Goal: Task Accomplishment & Management: Use online tool/utility

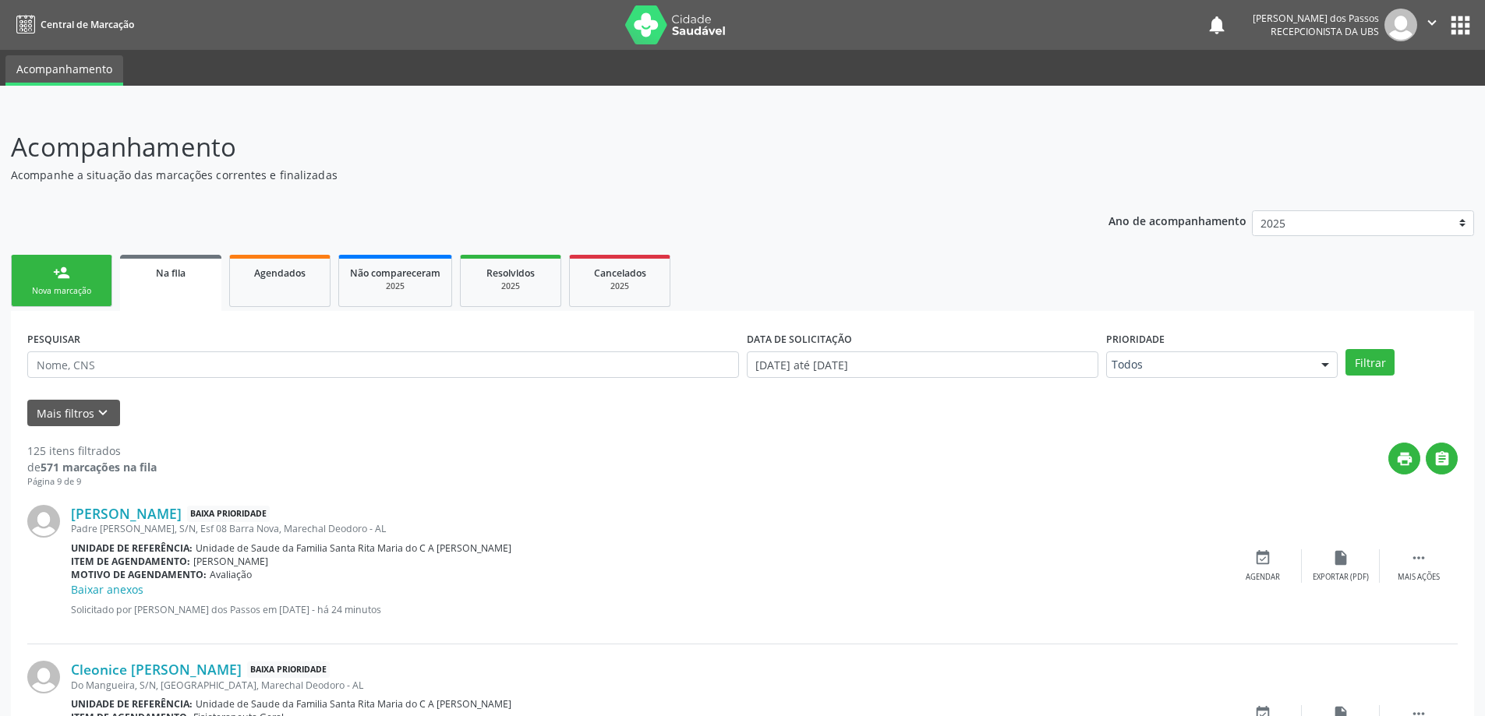
click at [168, 270] on span "Na fila" at bounding box center [171, 273] width 30 height 13
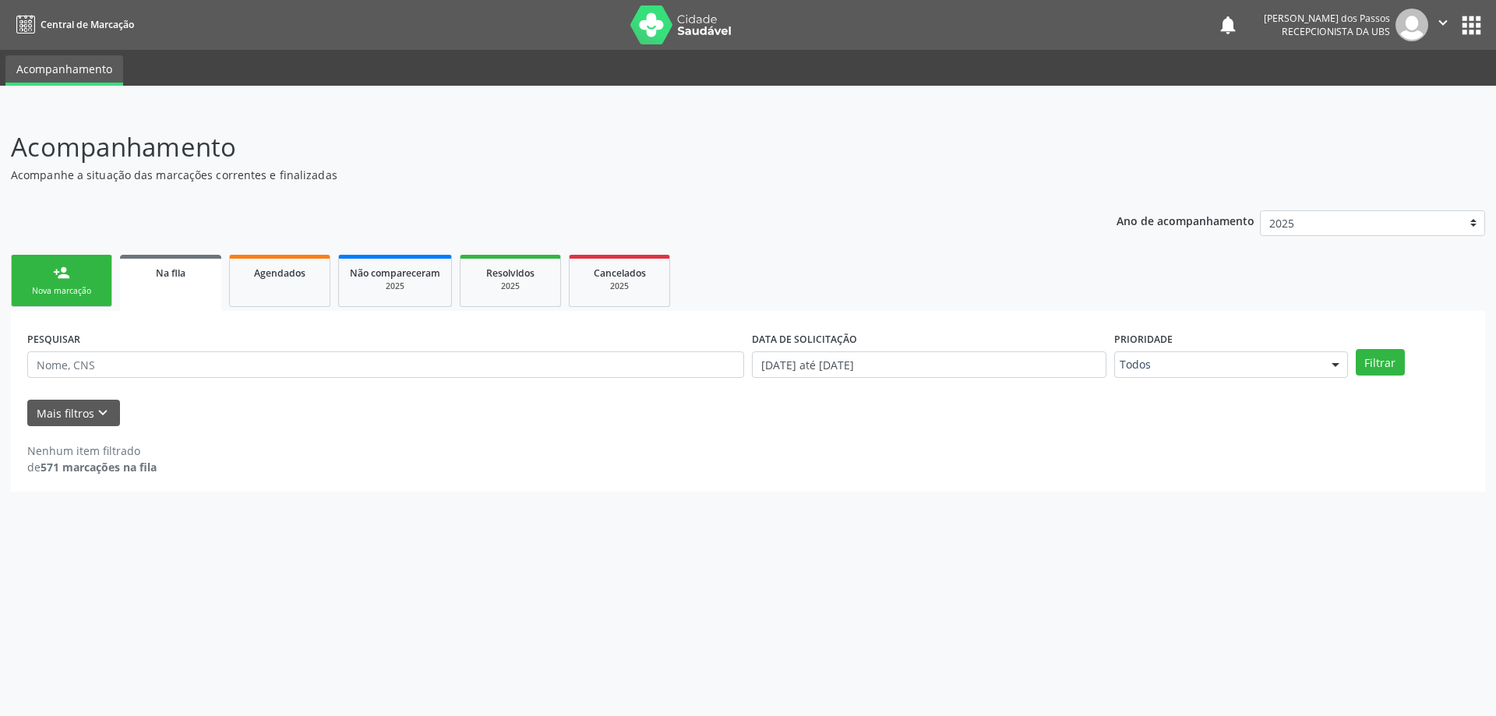
click at [168, 270] on span "Na fila" at bounding box center [171, 273] width 30 height 13
click at [168, 271] on span "Na fila" at bounding box center [171, 273] width 30 height 13
click at [172, 277] on span "Na fila" at bounding box center [171, 273] width 30 height 13
click at [171, 275] on span "Na fila" at bounding box center [171, 273] width 30 height 13
click at [175, 277] on span "Na fila" at bounding box center [171, 273] width 30 height 13
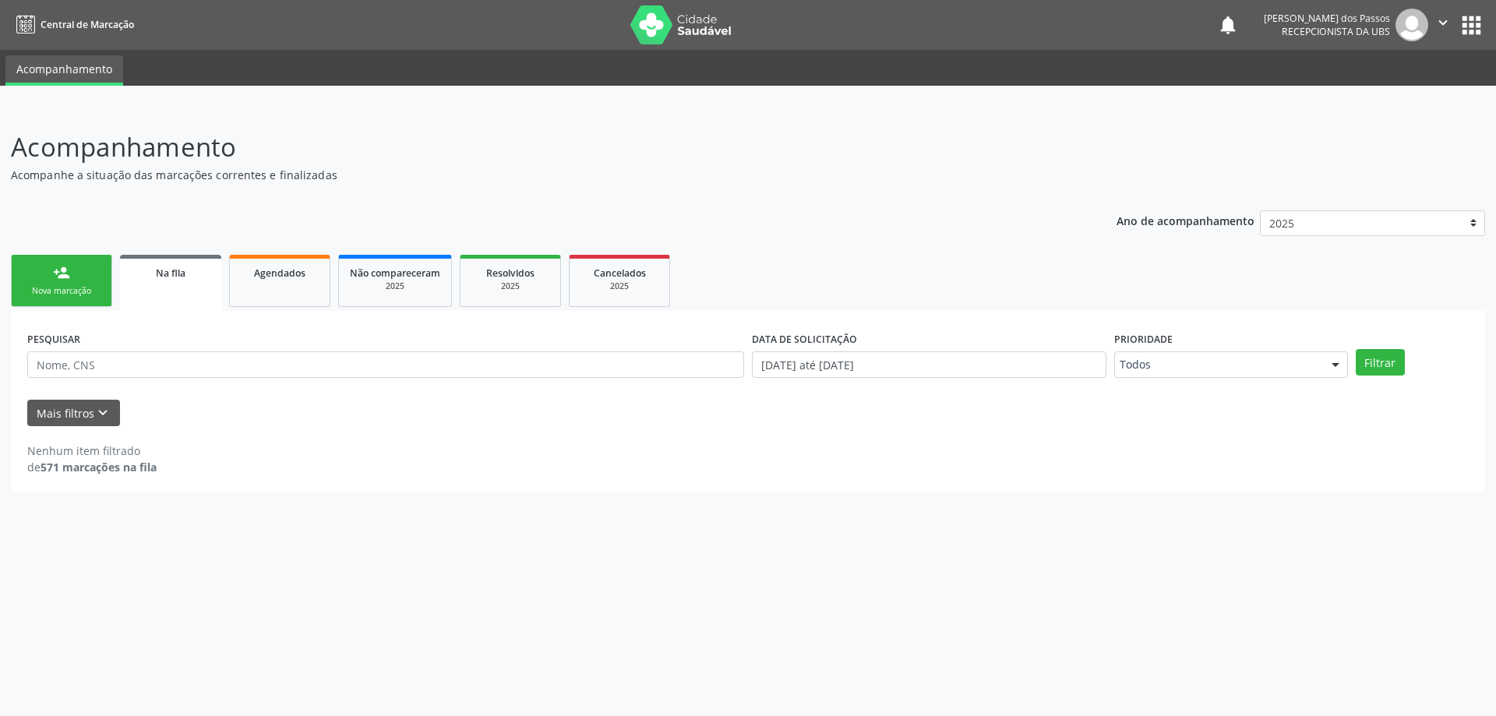
click at [173, 274] on span "Na fila" at bounding box center [171, 273] width 30 height 13
click at [170, 274] on span "Na fila" at bounding box center [171, 273] width 30 height 13
click at [170, 276] on span "Na fila" at bounding box center [171, 273] width 30 height 13
click at [180, 274] on span "Na fila" at bounding box center [171, 273] width 30 height 13
click at [179, 273] on span "Na fila" at bounding box center [171, 273] width 30 height 13
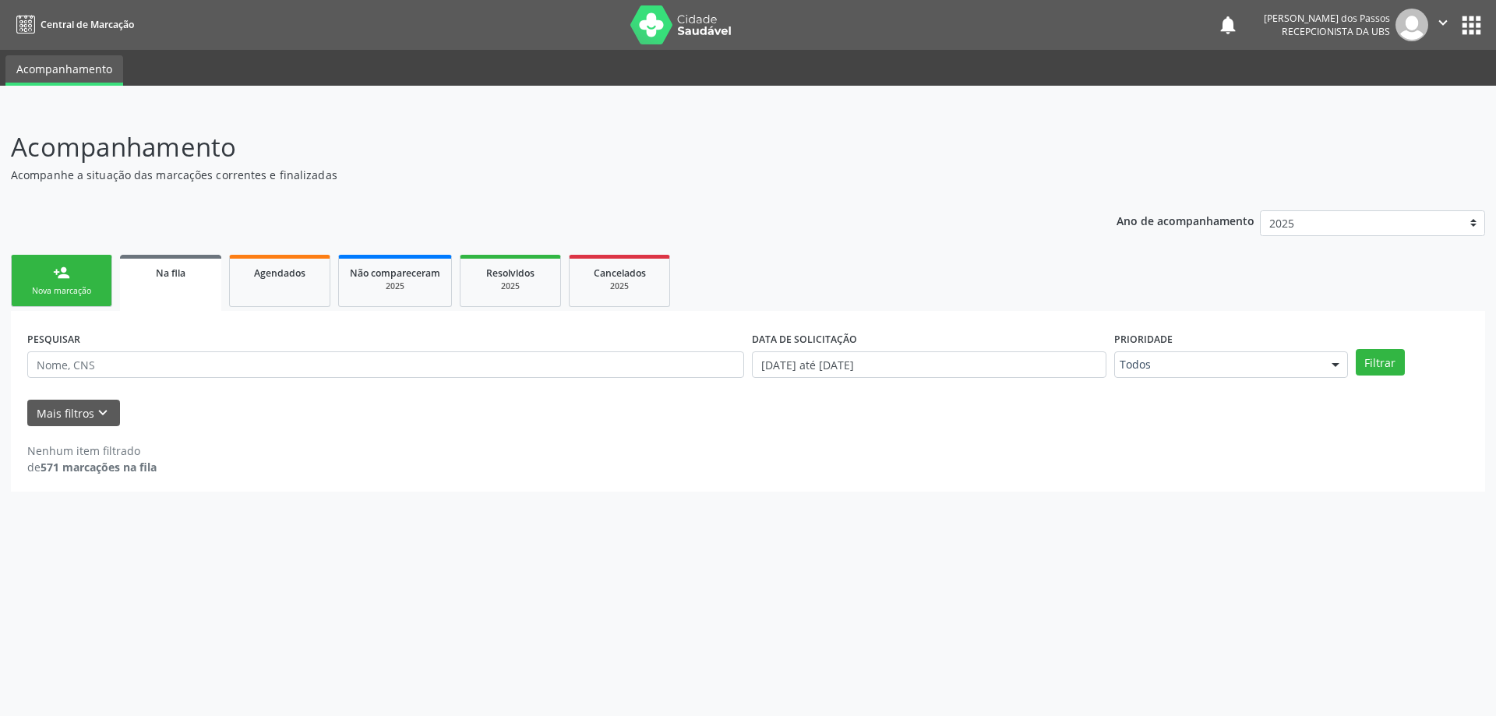
click at [182, 274] on span "Na fila" at bounding box center [171, 273] width 30 height 13
click at [173, 268] on span "Na fila" at bounding box center [171, 273] width 30 height 13
click at [171, 273] on span "Na fila" at bounding box center [171, 273] width 30 height 13
click at [164, 276] on span "Na fila" at bounding box center [171, 273] width 30 height 13
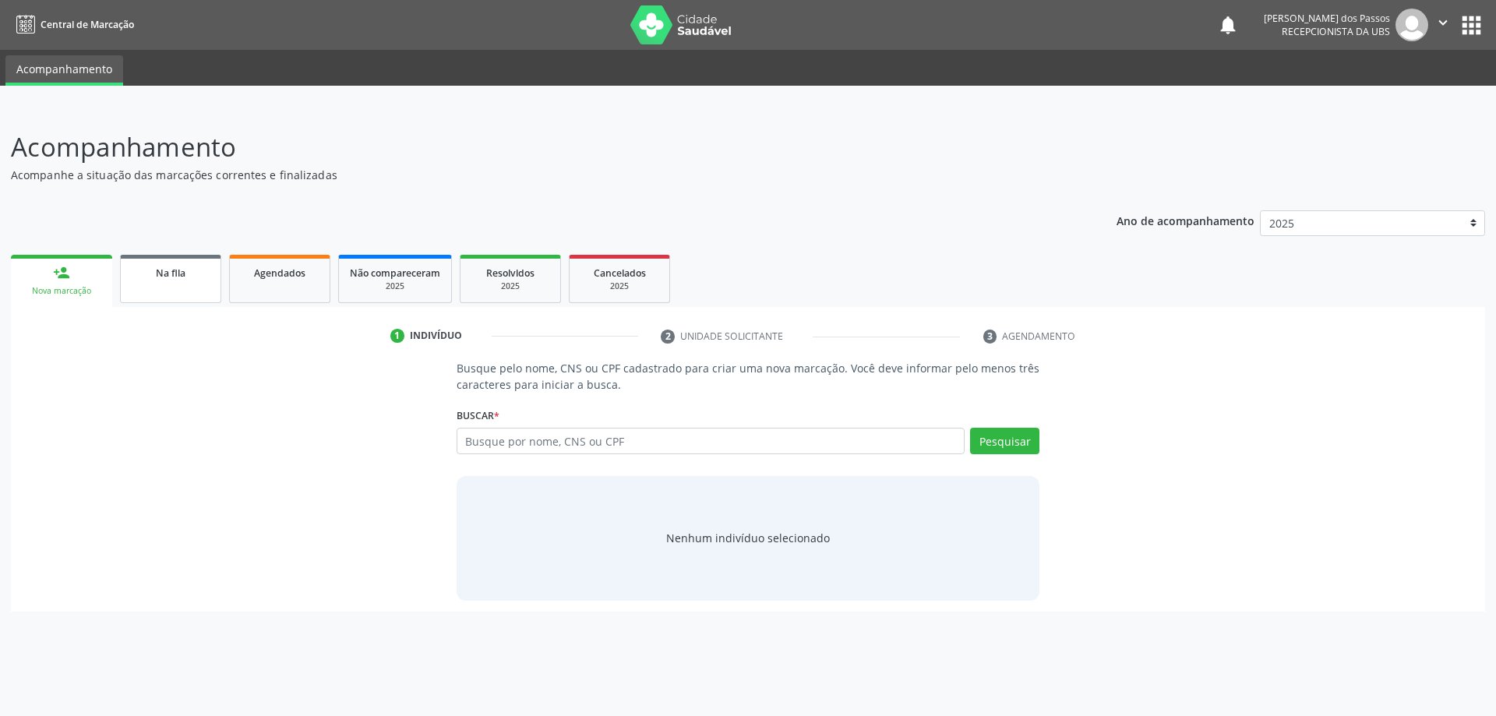
click at [169, 274] on span "Na fila" at bounding box center [171, 273] width 30 height 13
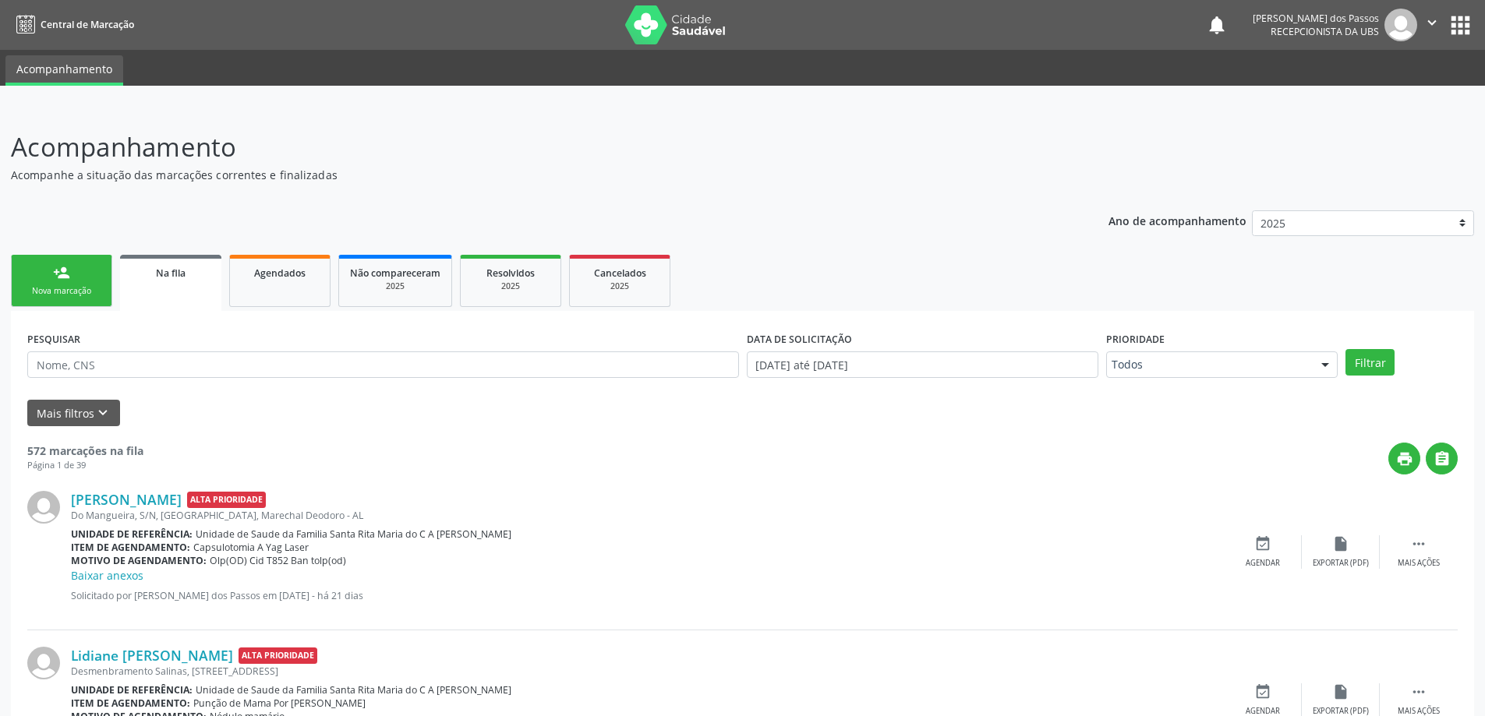
click at [174, 277] on span "Na fila" at bounding box center [171, 273] width 30 height 13
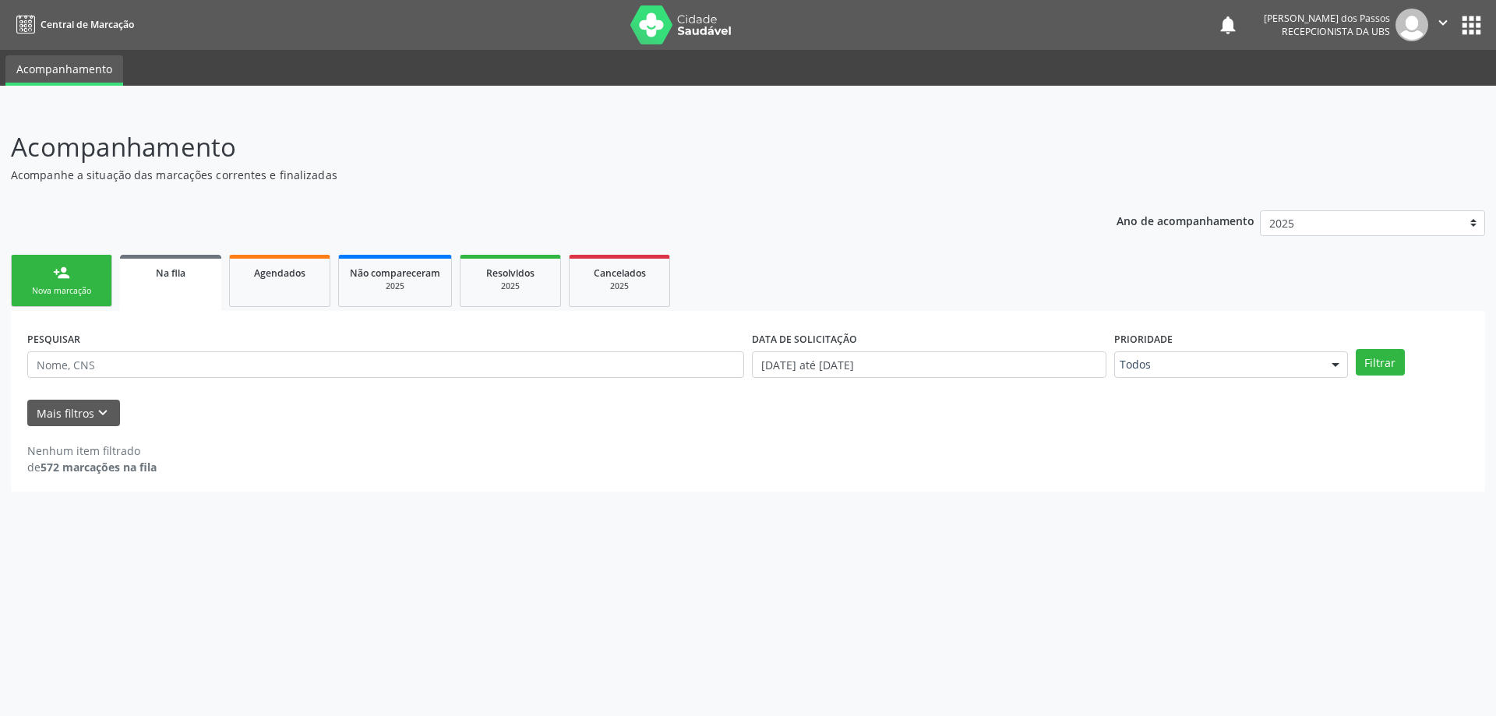
click at [174, 274] on span "Na fila" at bounding box center [171, 273] width 30 height 13
click at [175, 273] on span "Na fila" at bounding box center [171, 273] width 30 height 13
click at [286, 274] on span "Agendados" at bounding box center [279, 273] width 51 height 13
click at [165, 274] on span "Na fila" at bounding box center [171, 273] width 30 height 13
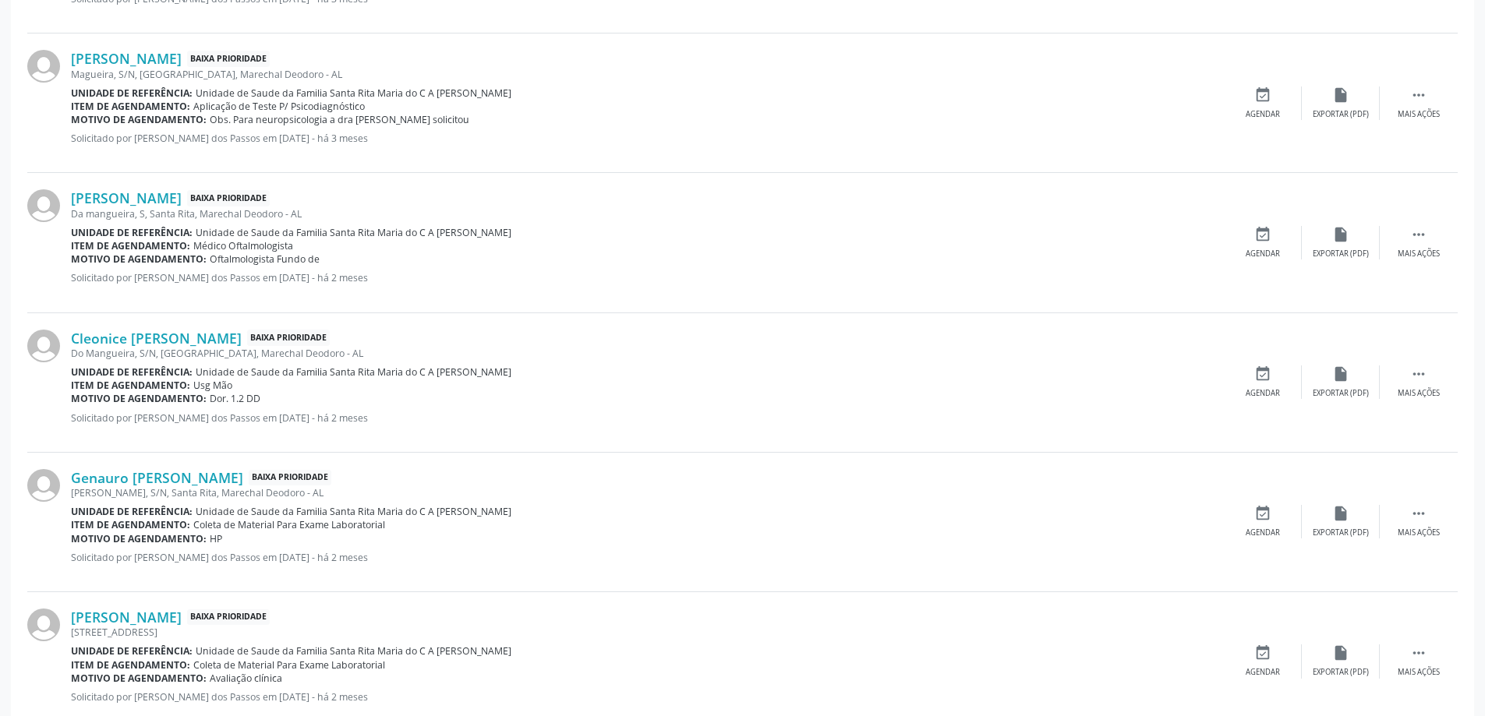
scroll to position [1941, 0]
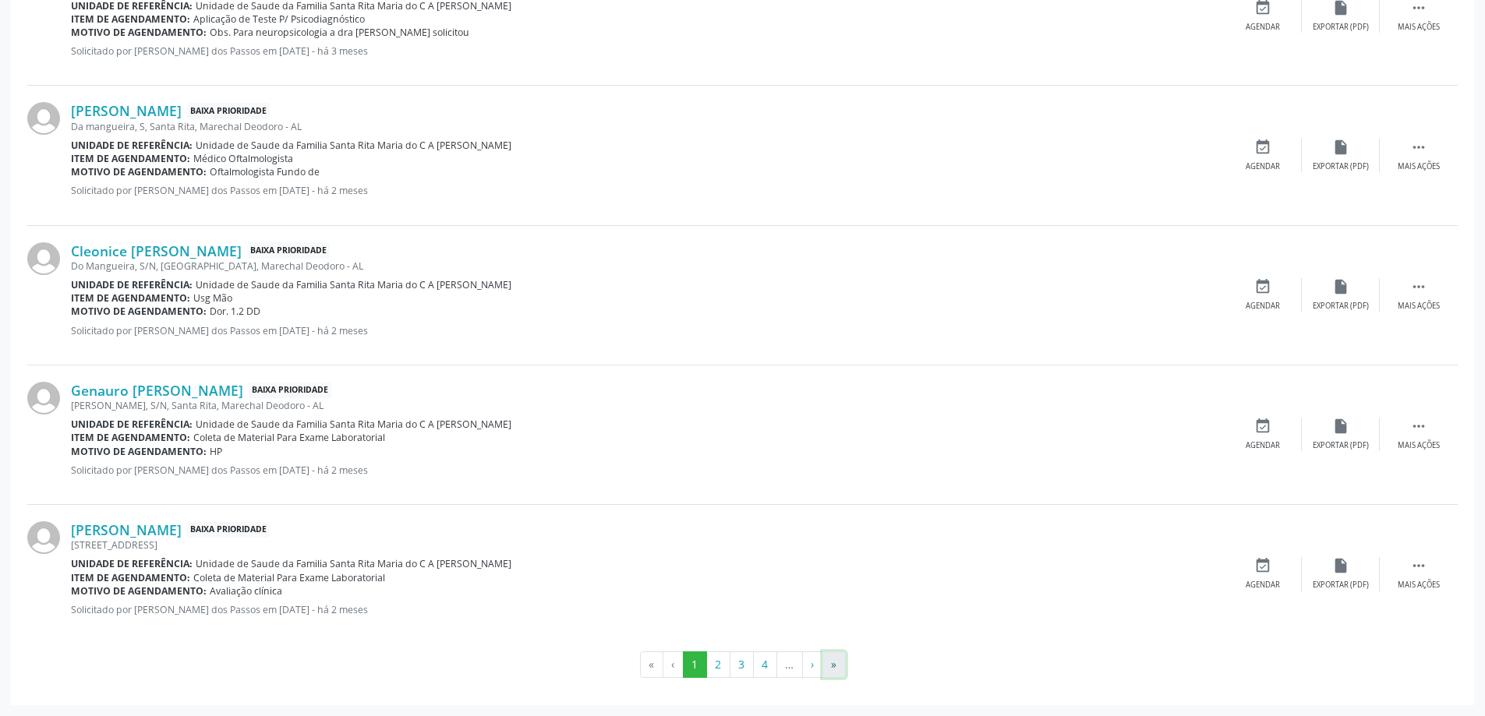
click at [834, 665] on button "»" at bounding box center [833, 665] width 23 height 26
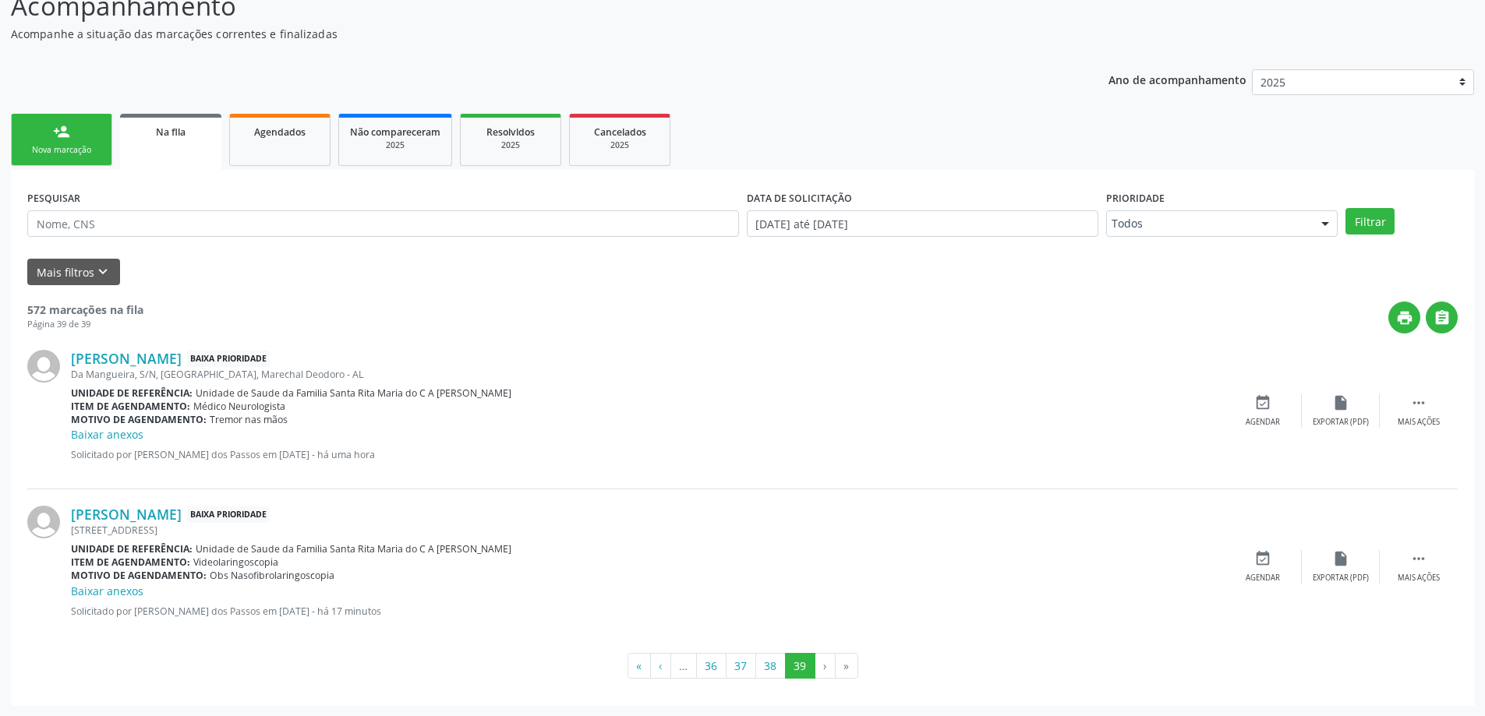
scroll to position [142, 0]
drag, startPoint x: 1417, startPoint y: 554, endPoint x: 1410, endPoint y: 558, distance: 8.0
click at [1414, 556] on icon "" at bounding box center [1418, 557] width 17 height 17
click at [1188, 557] on icon "print" at bounding box center [1184, 557] width 17 height 17
click at [164, 130] on span "Na fila" at bounding box center [171, 131] width 30 height 13
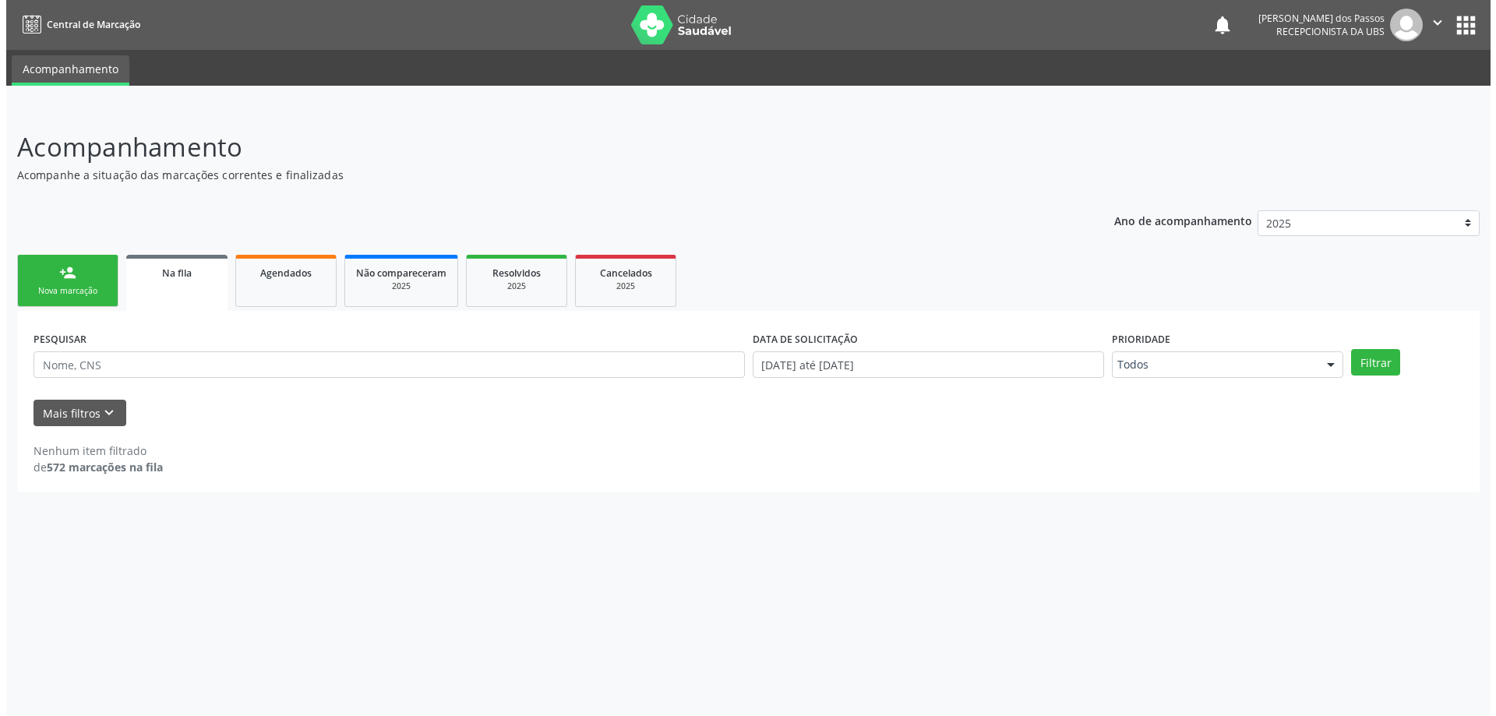
scroll to position [0, 0]
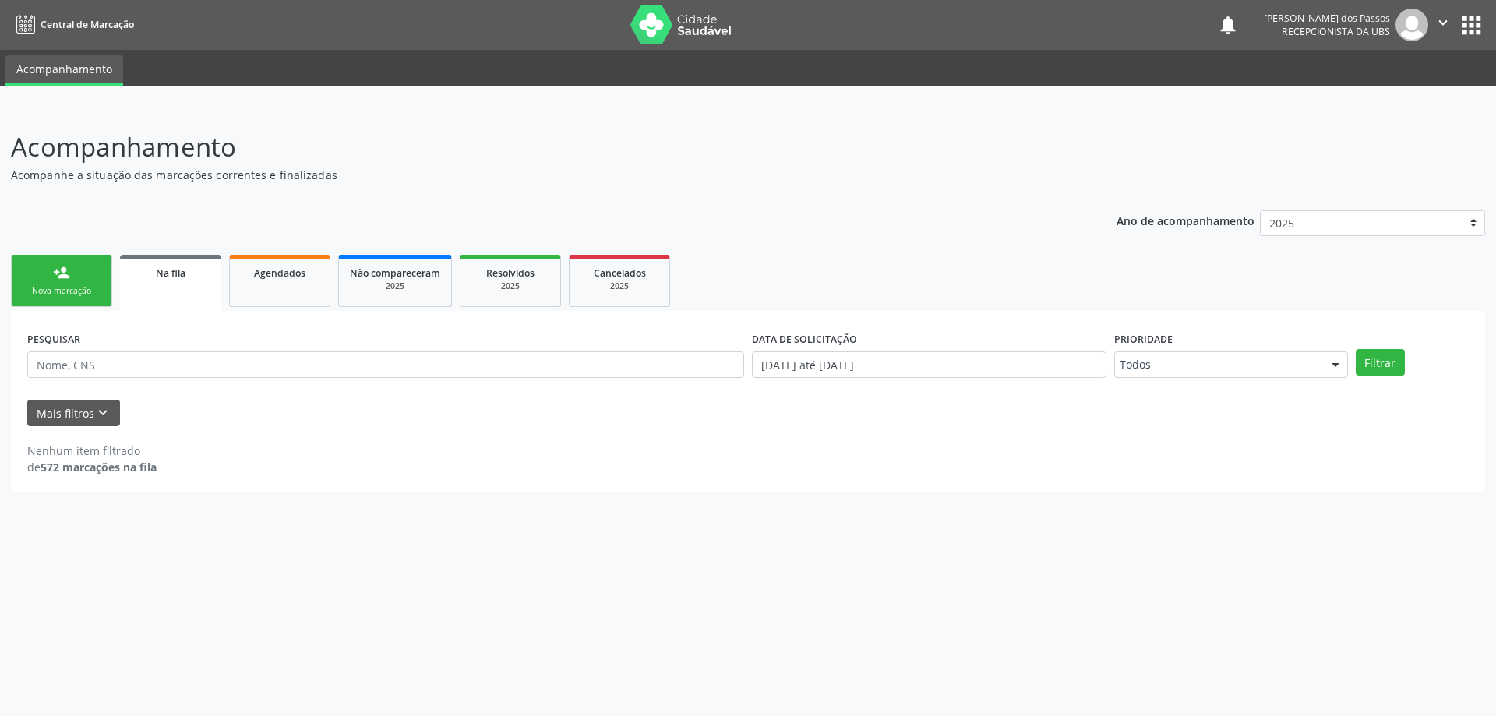
click at [168, 271] on span "Na fila" at bounding box center [171, 273] width 30 height 13
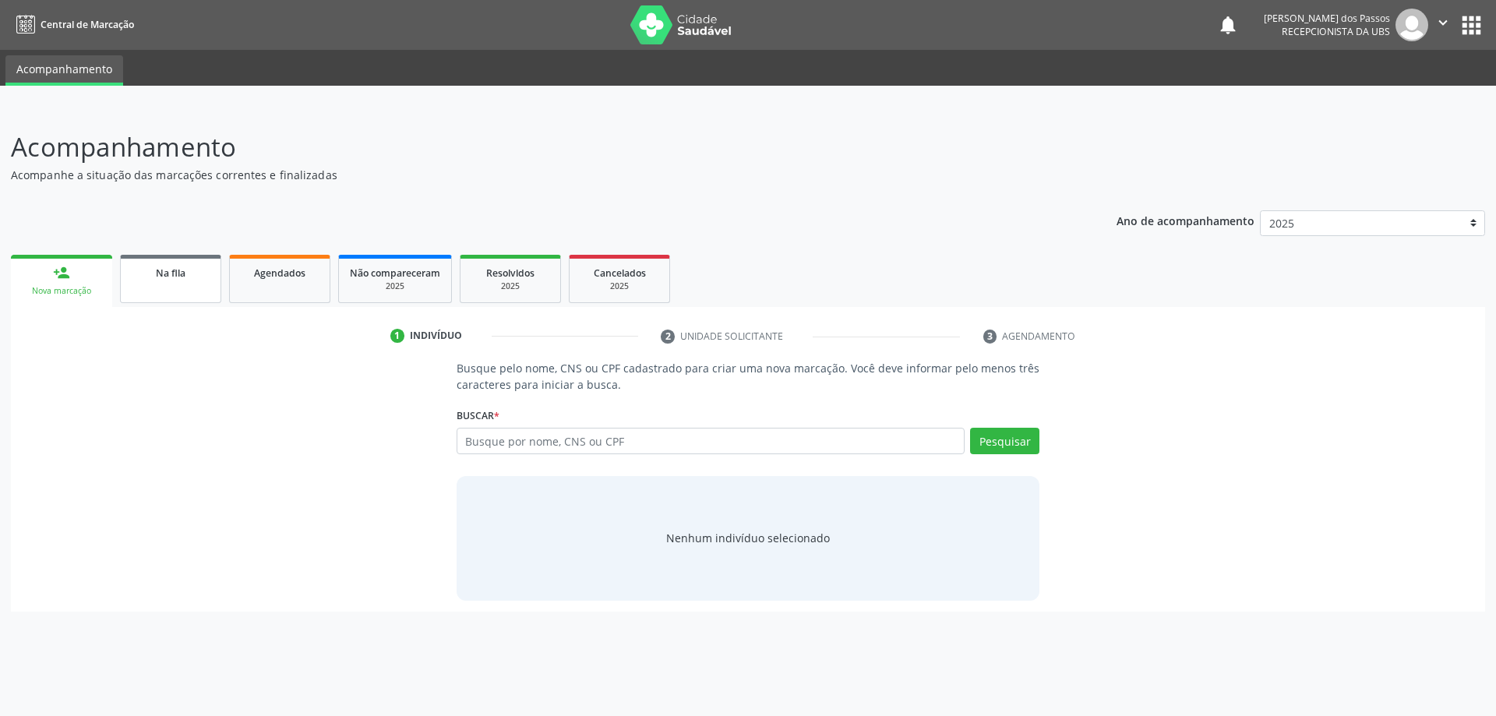
click at [177, 272] on span "Na fila" at bounding box center [171, 273] width 30 height 13
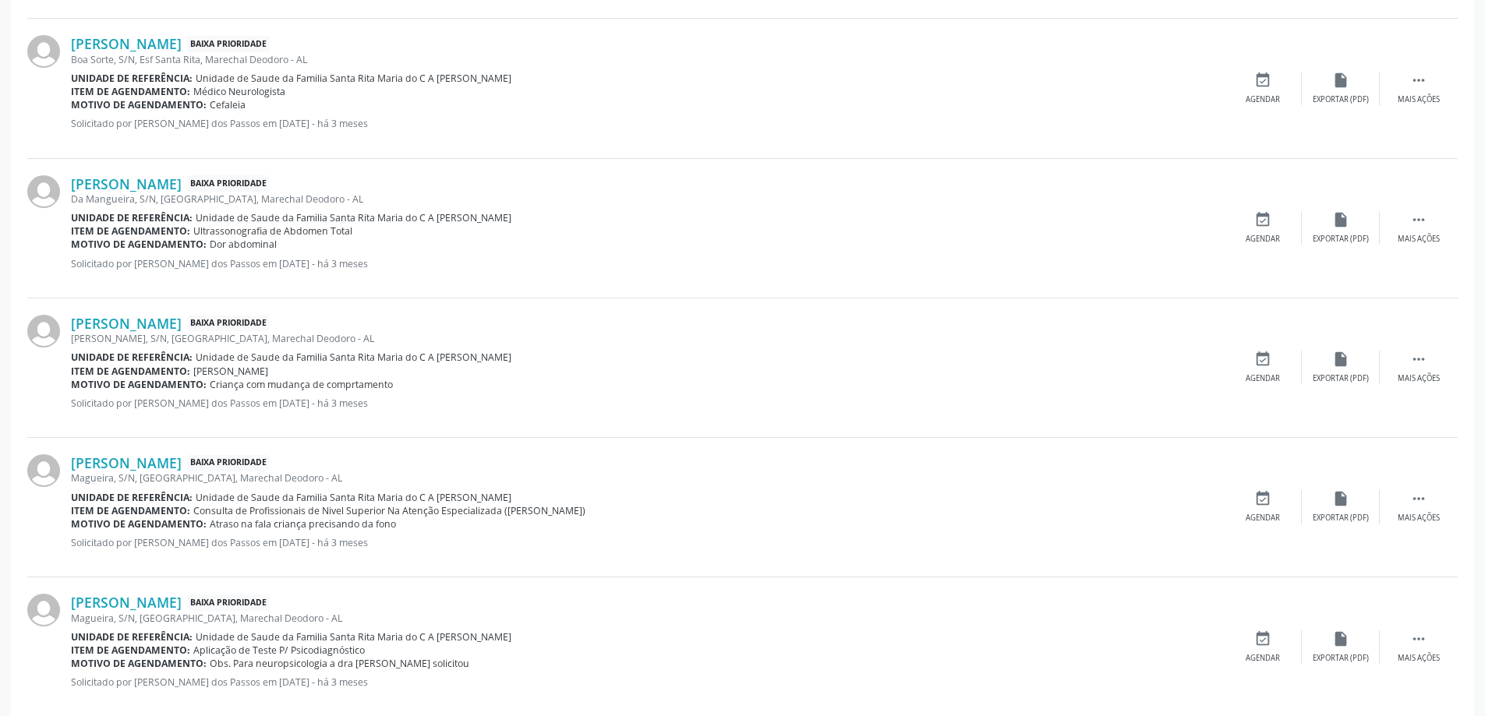
scroll to position [1941, 0]
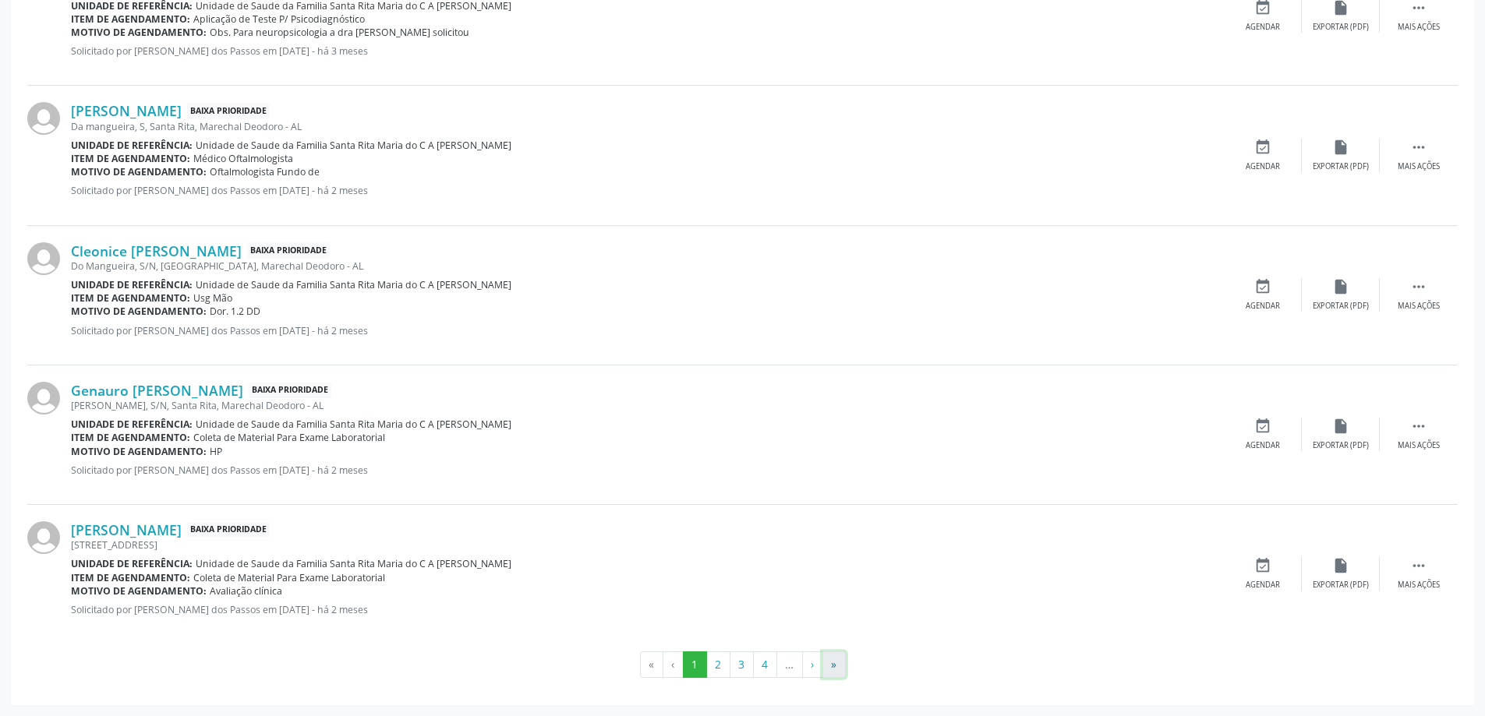
click at [833, 667] on button "»" at bounding box center [833, 665] width 23 height 26
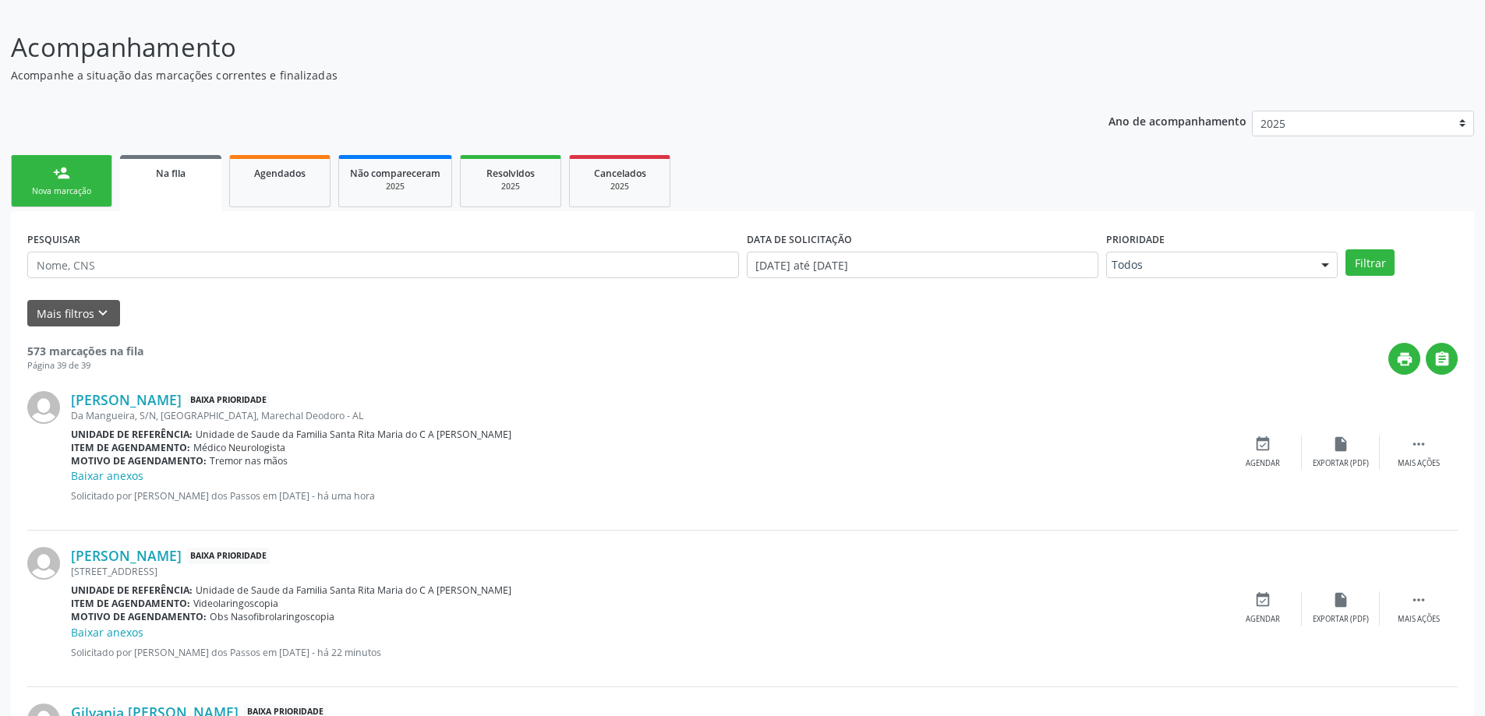
scroll to position [298, 0]
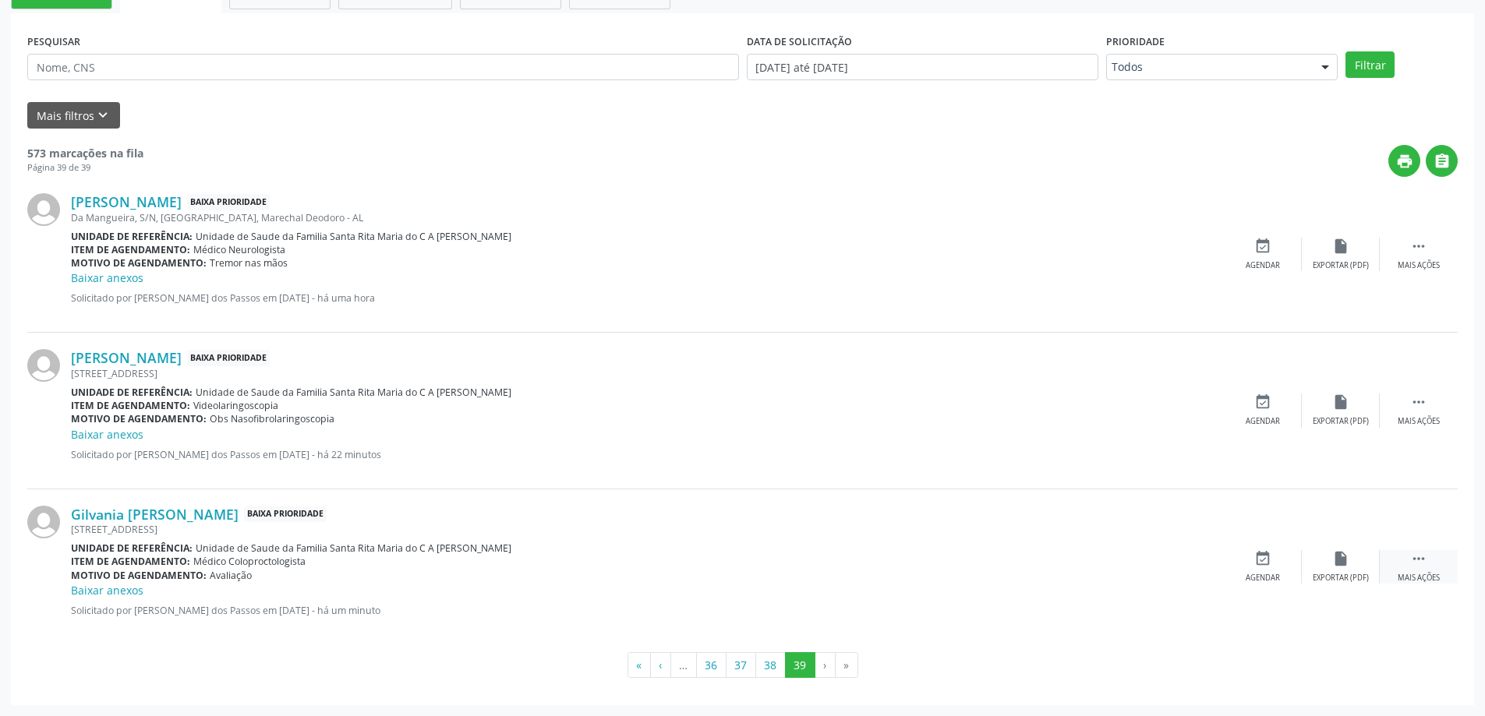
click at [1418, 560] on icon "" at bounding box center [1418, 558] width 17 height 17
click at [1184, 560] on icon "print" at bounding box center [1184, 558] width 17 height 17
click at [1185, 560] on icon "print" at bounding box center [1184, 558] width 17 height 17
click at [773, 667] on button "38" at bounding box center [770, 665] width 30 height 26
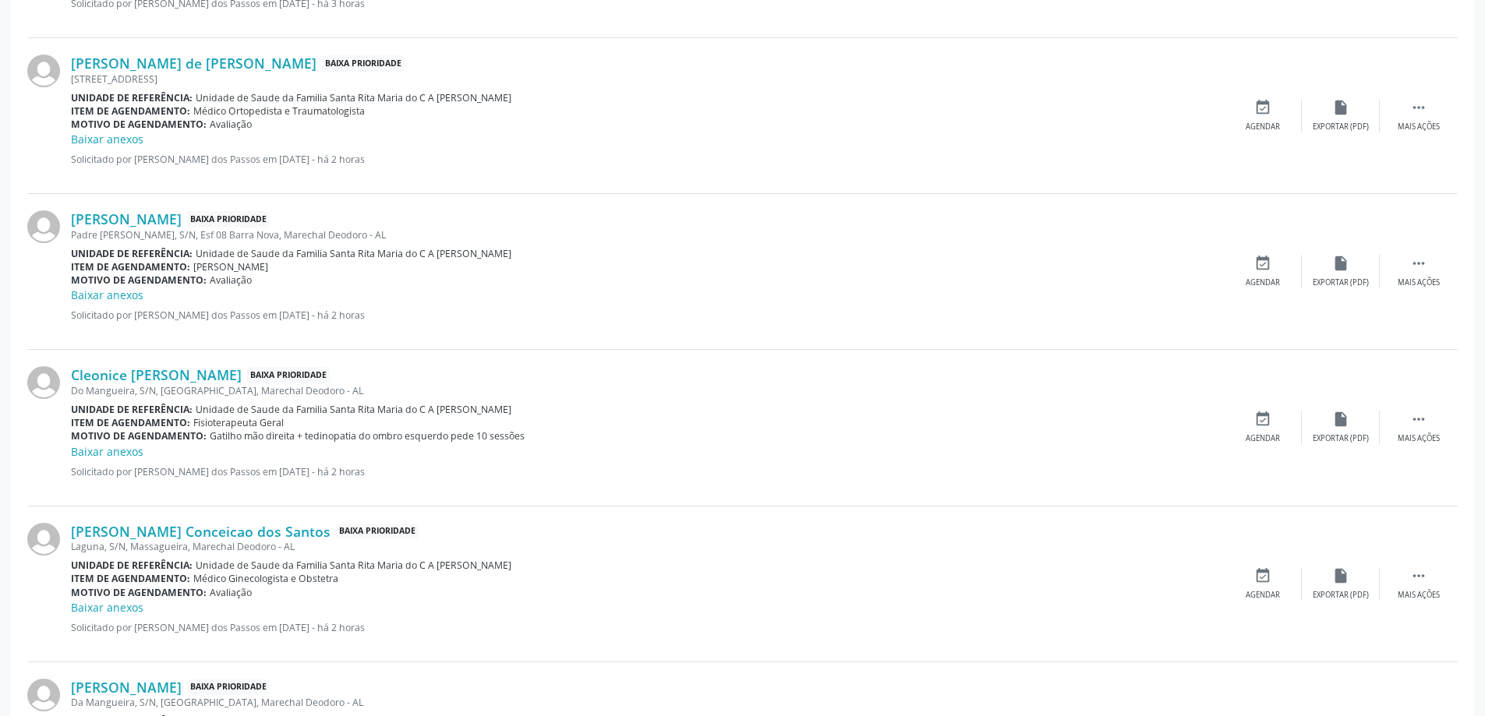
scroll to position [2181, 0]
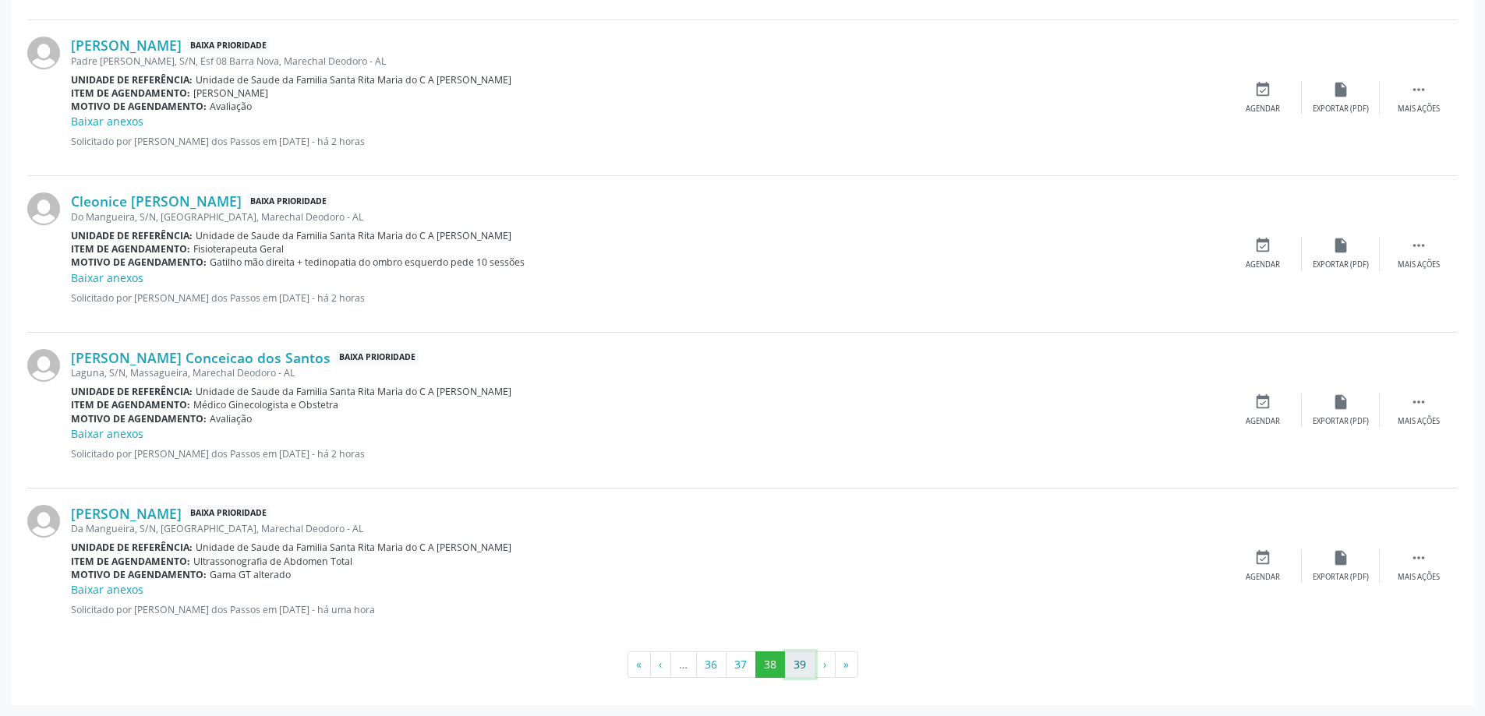
click at [802, 668] on button "39" at bounding box center [800, 665] width 30 height 26
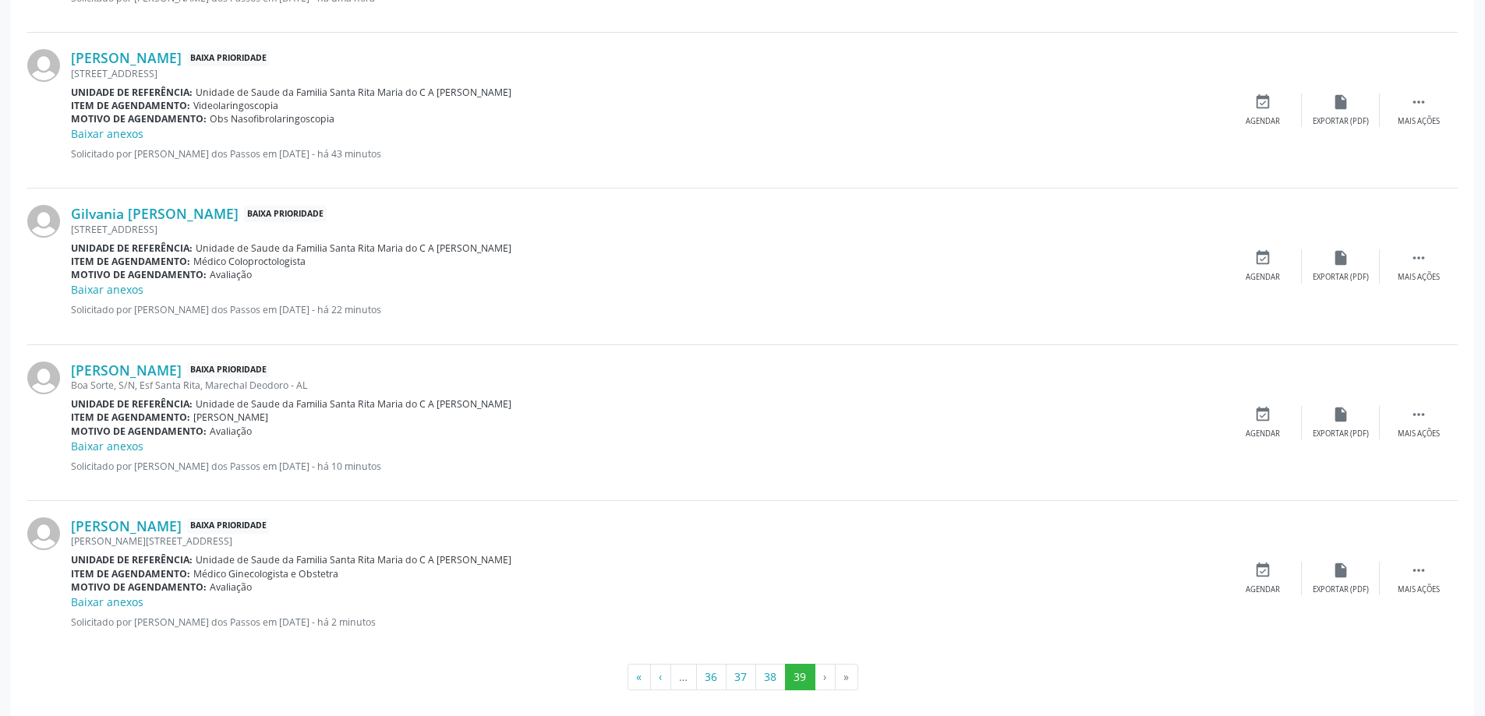
scroll to position [624, 0]
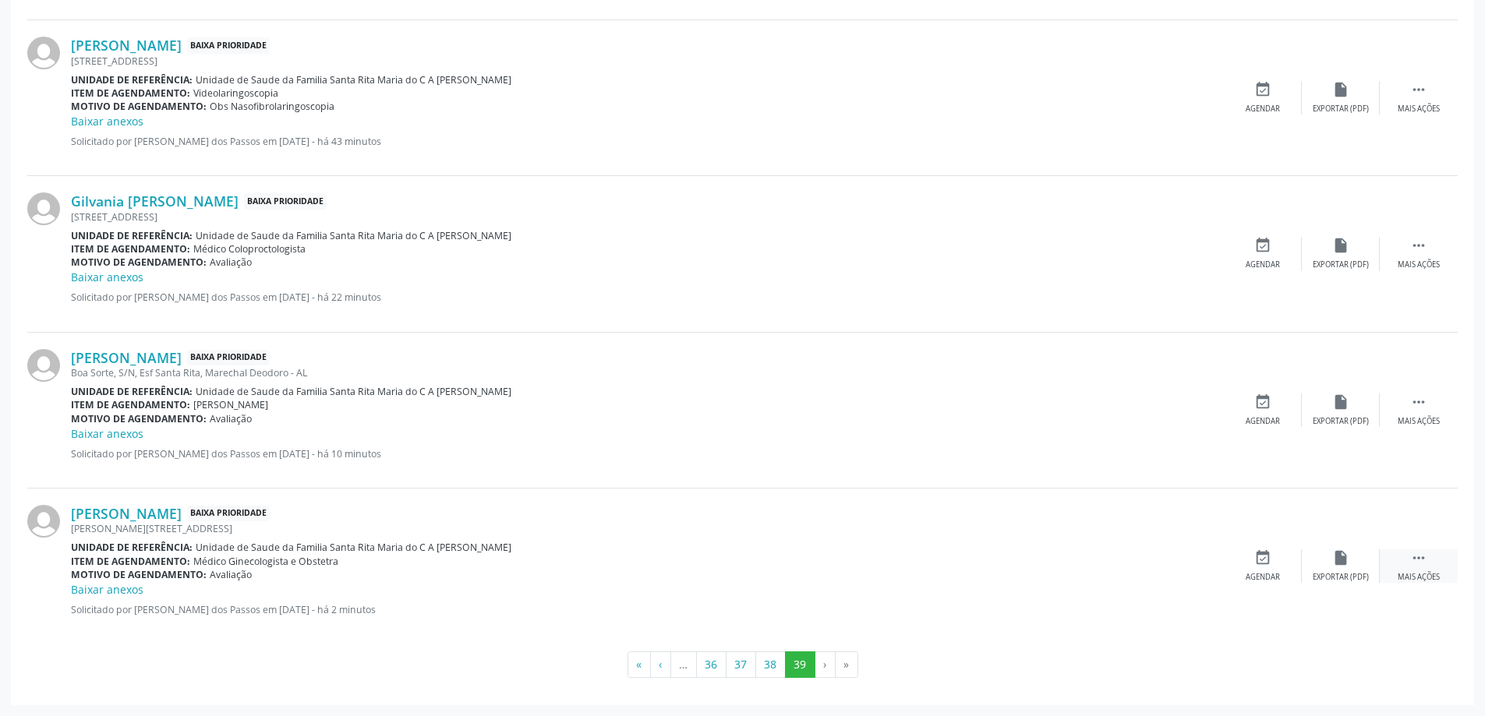
click at [1422, 556] on icon "" at bounding box center [1418, 557] width 17 height 17
click at [1185, 564] on icon "print" at bounding box center [1184, 557] width 17 height 17
drag, startPoint x: 768, startPoint y: 672, endPoint x: 807, endPoint y: 666, distance: 39.3
click at [769, 672] on button "38" at bounding box center [770, 665] width 30 height 26
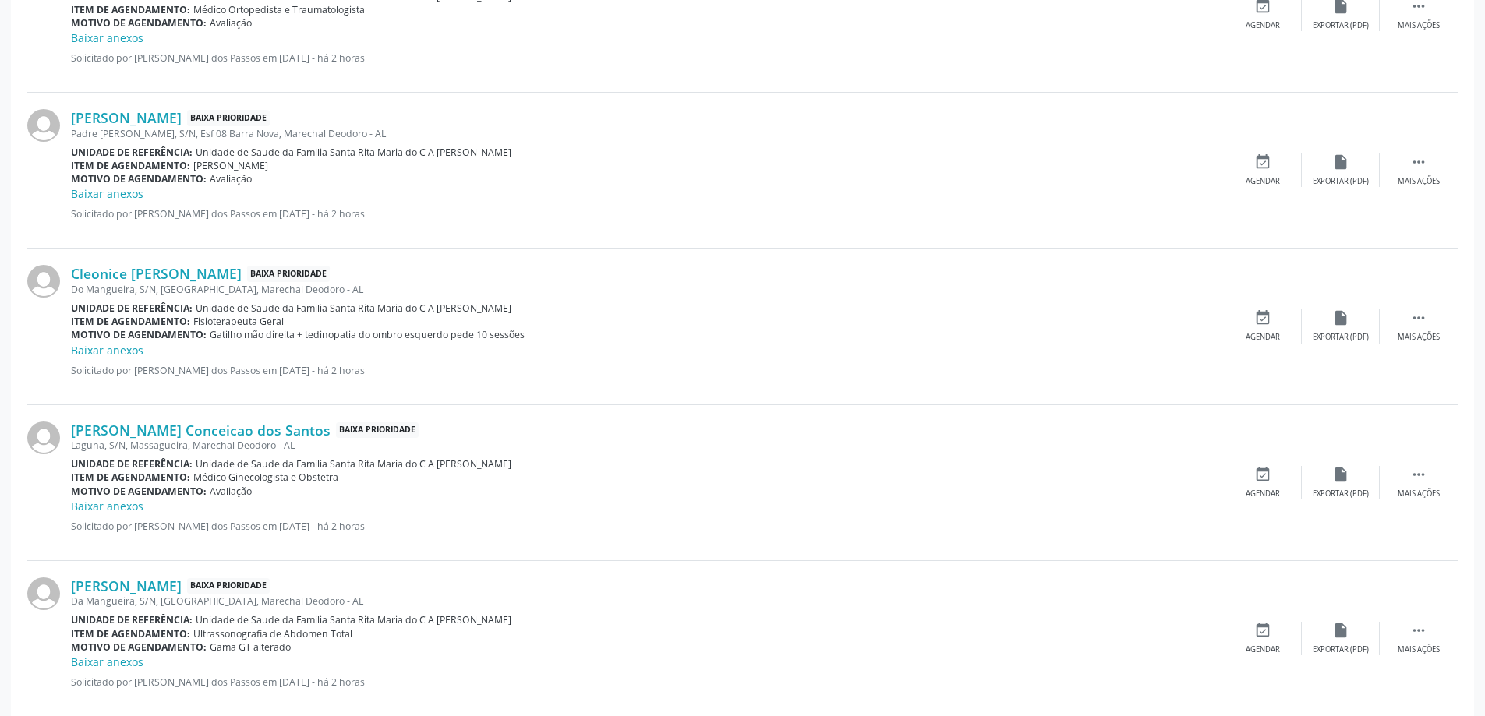
scroll to position [2181, 0]
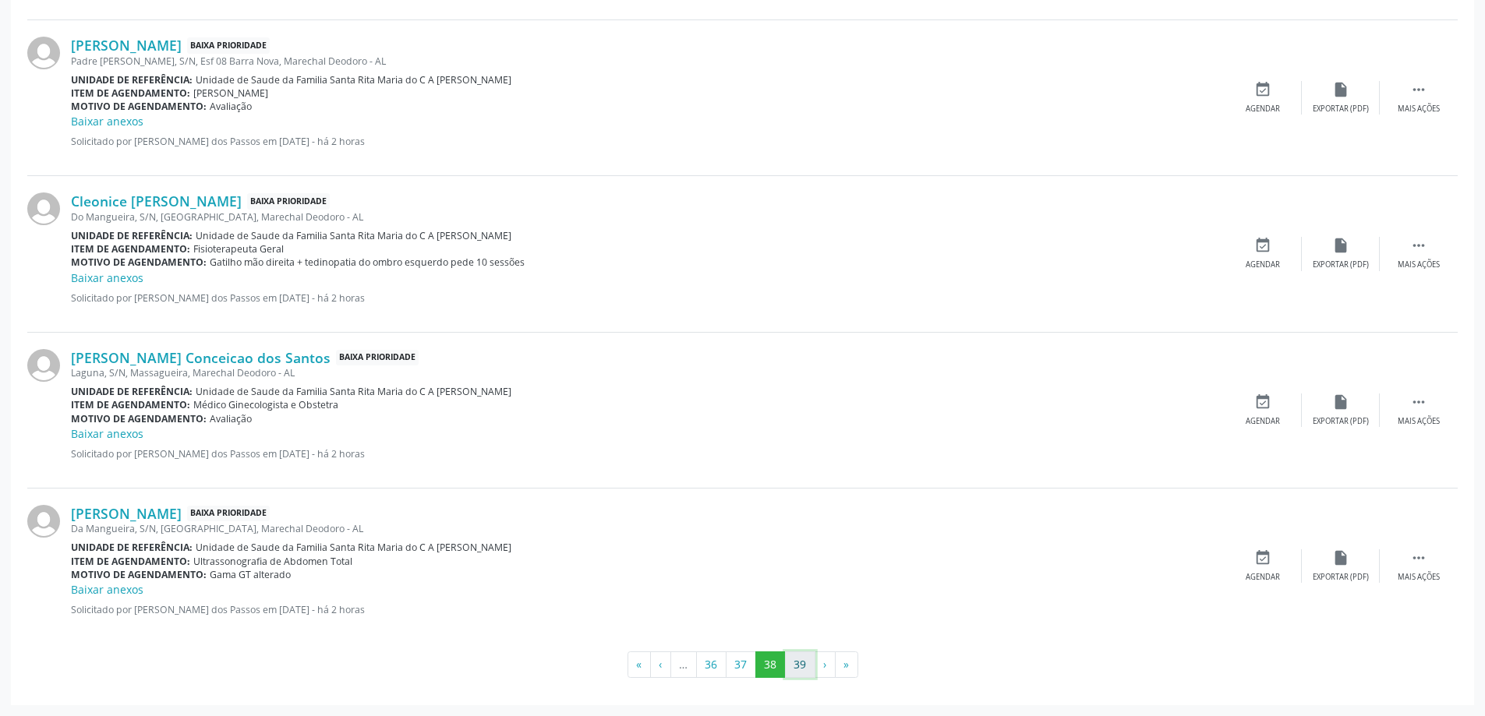
click at [800, 663] on button "39" at bounding box center [800, 665] width 30 height 26
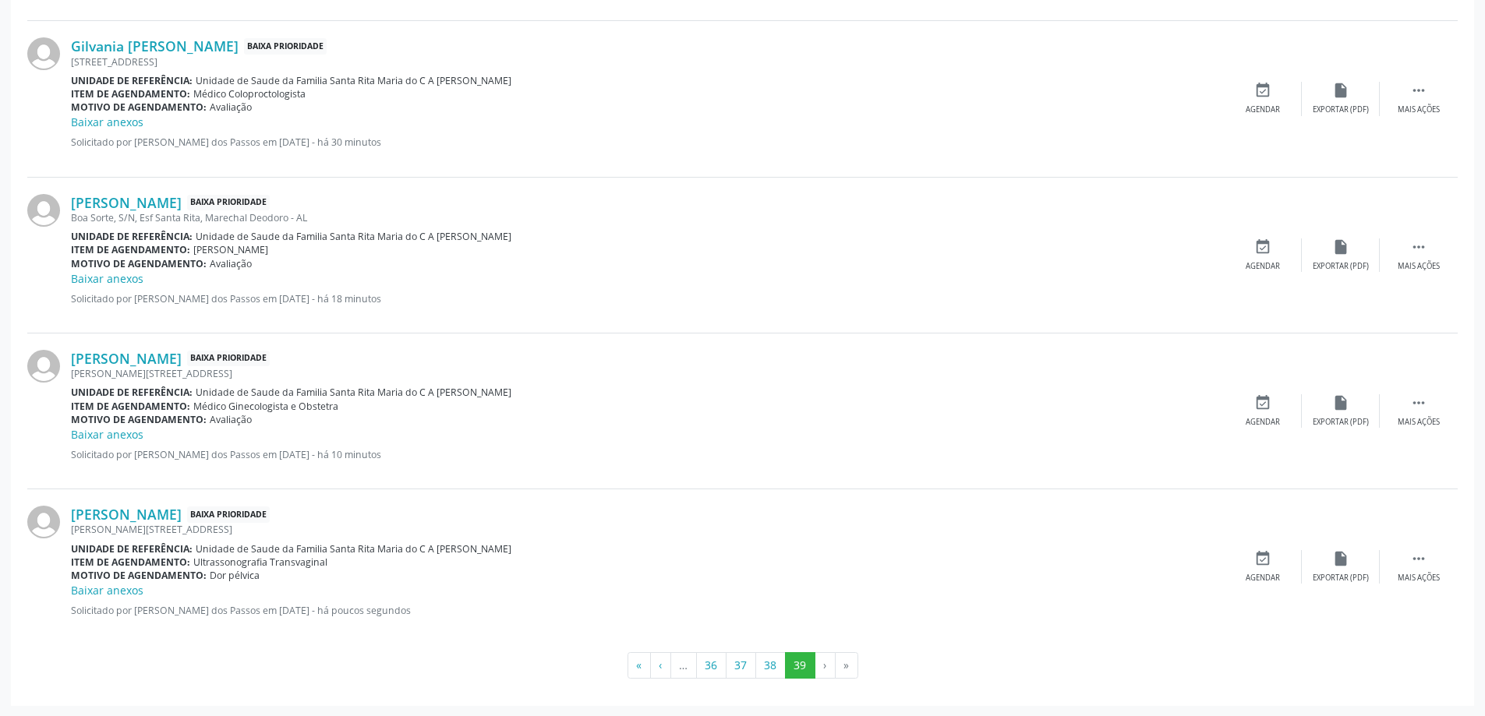
scroll to position [780, 0]
click at [1423, 559] on icon "" at bounding box center [1418, 557] width 17 height 17
click at [1192, 562] on icon "print" at bounding box center [1184, 557] width 17 height 17
click at [592, 101] on div "Motivo de agendamento: Avaliação" at bounding box center [647, 106] width 1153 height 13
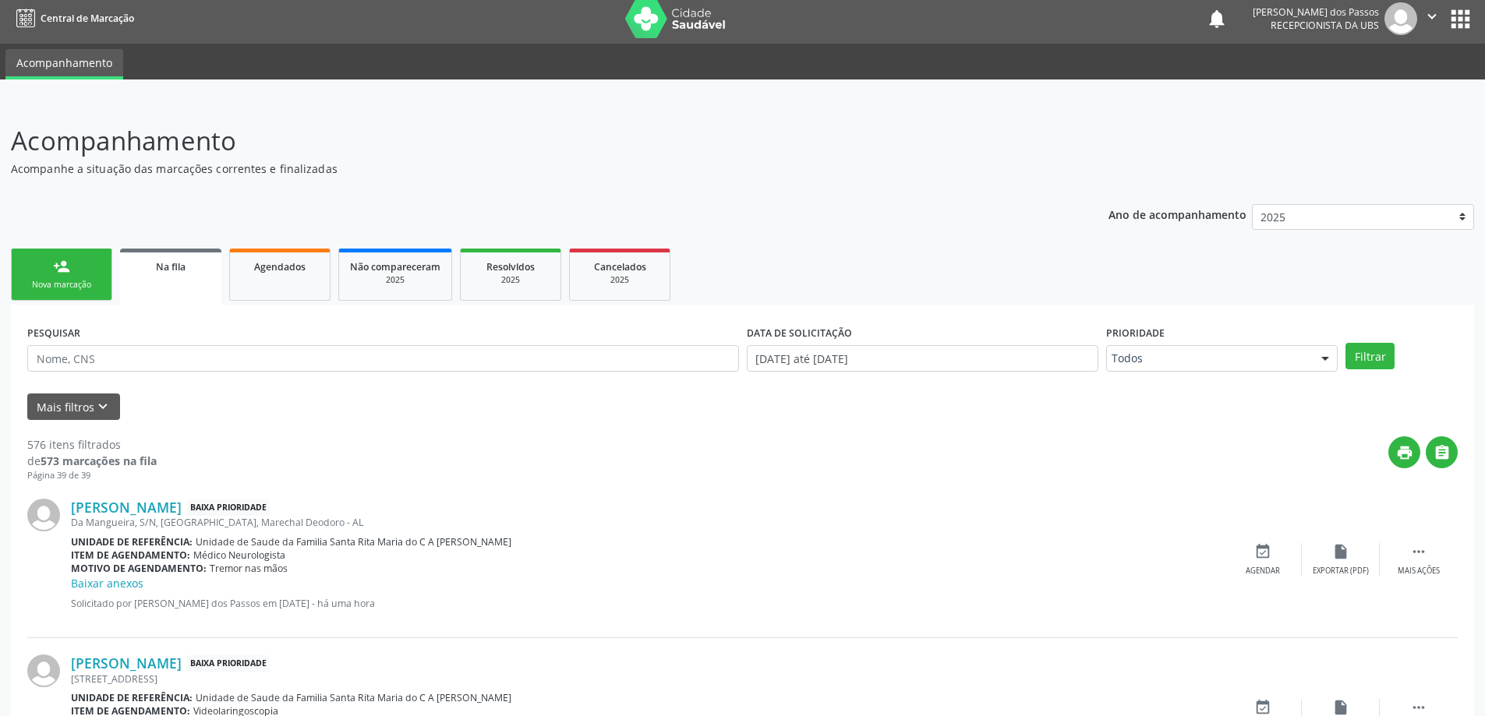
scroll to position [0, 0]
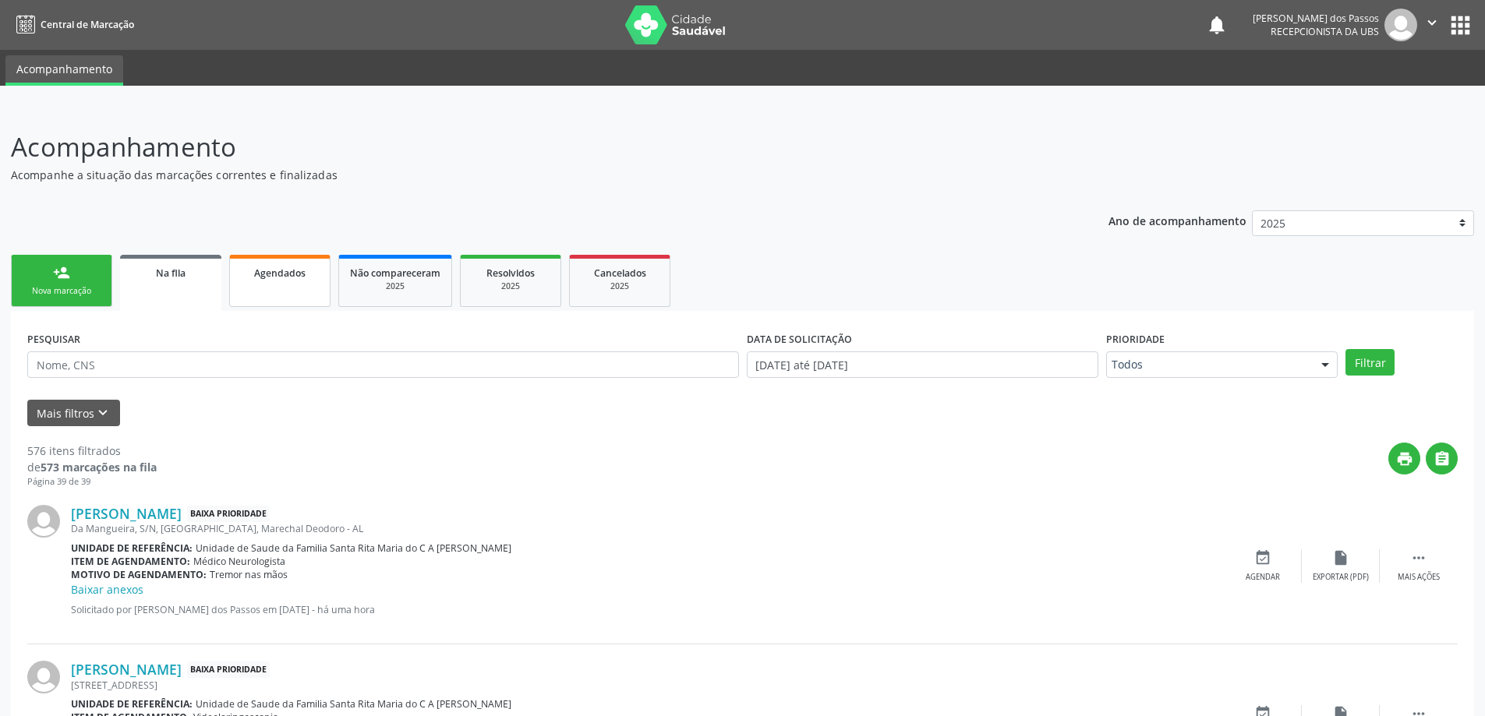
click at [277, 271] on span "Agendados" at bounding box center [279, 273] width 51 height 13
select select "9"
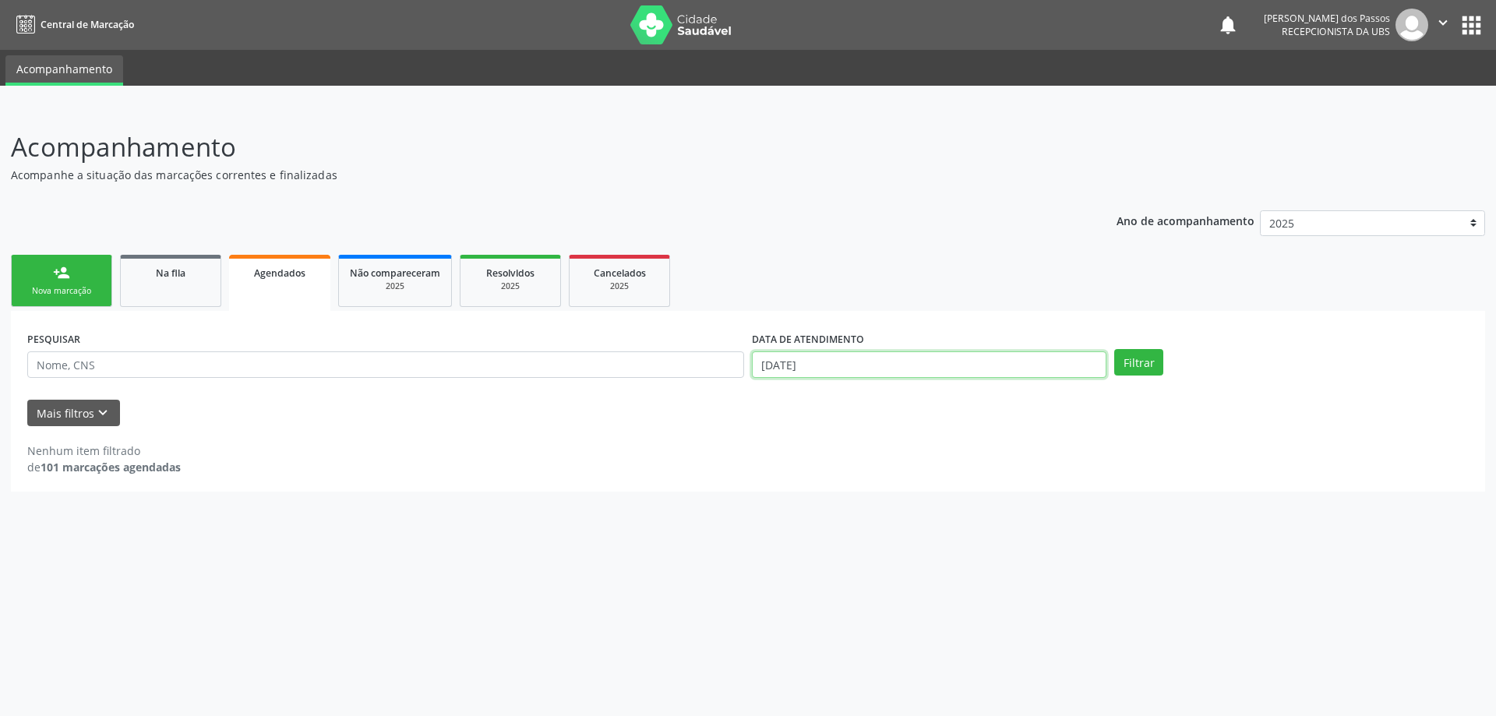
click at [796, 368] on input "13/10/2025" at bounding box center [929, 364] width 355 height 26
click at [801, 513] on span "13" at bounding box center [797, 506] width 30 height 30
type input "13/10/2025"
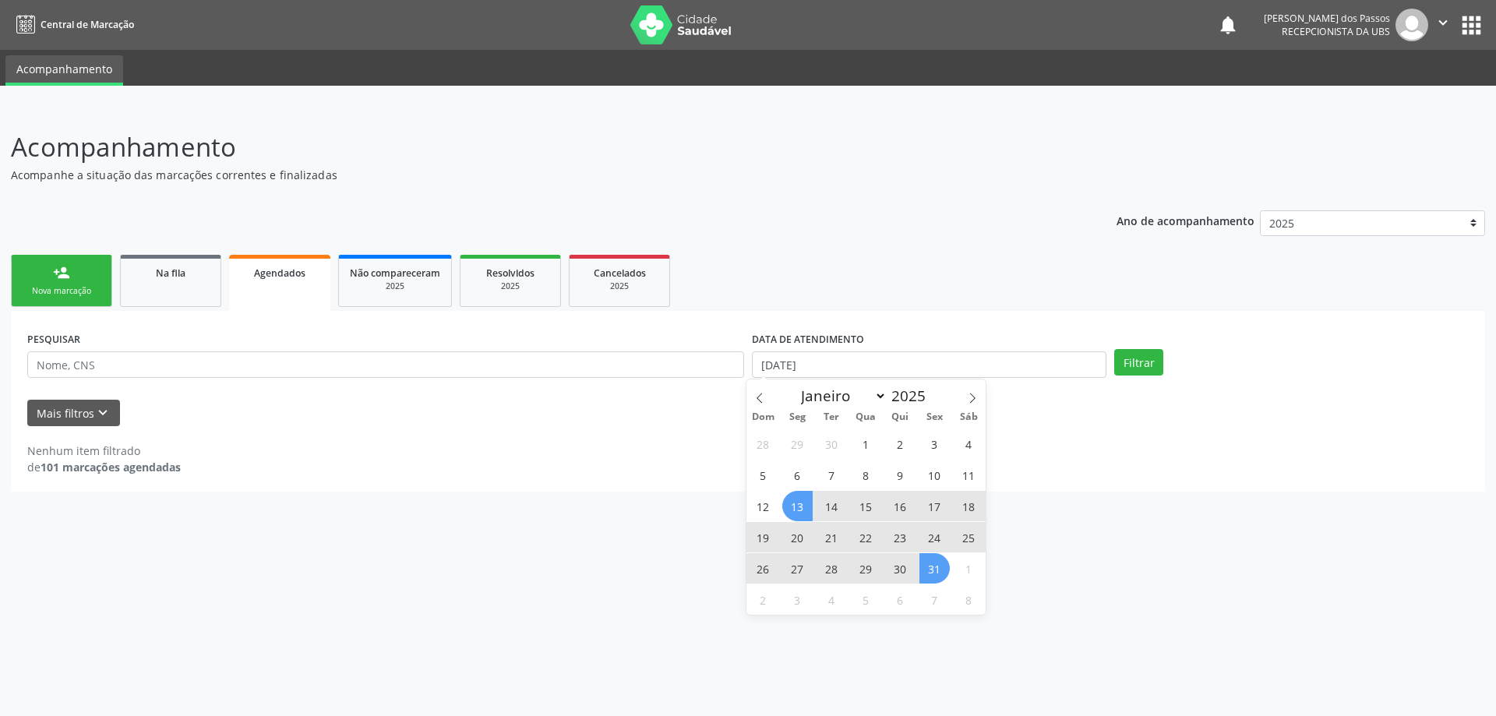
click at [936, 571] on span "31" at bounding box center [935, 568] width 30 height 30
select select "9"
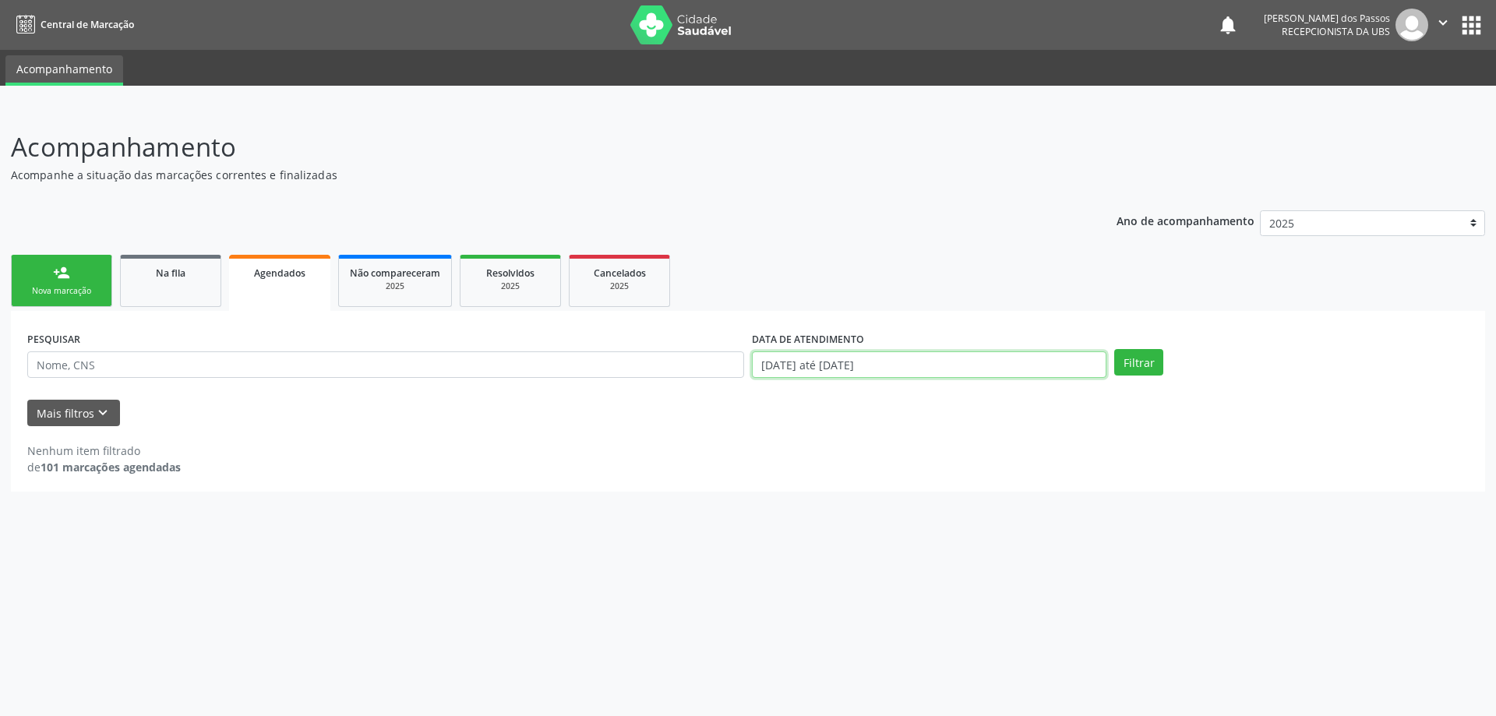
click at [800, 364] on input "13/10/2025 até 31/10/2025" at bounding box center [929, 364] width 355 height 26
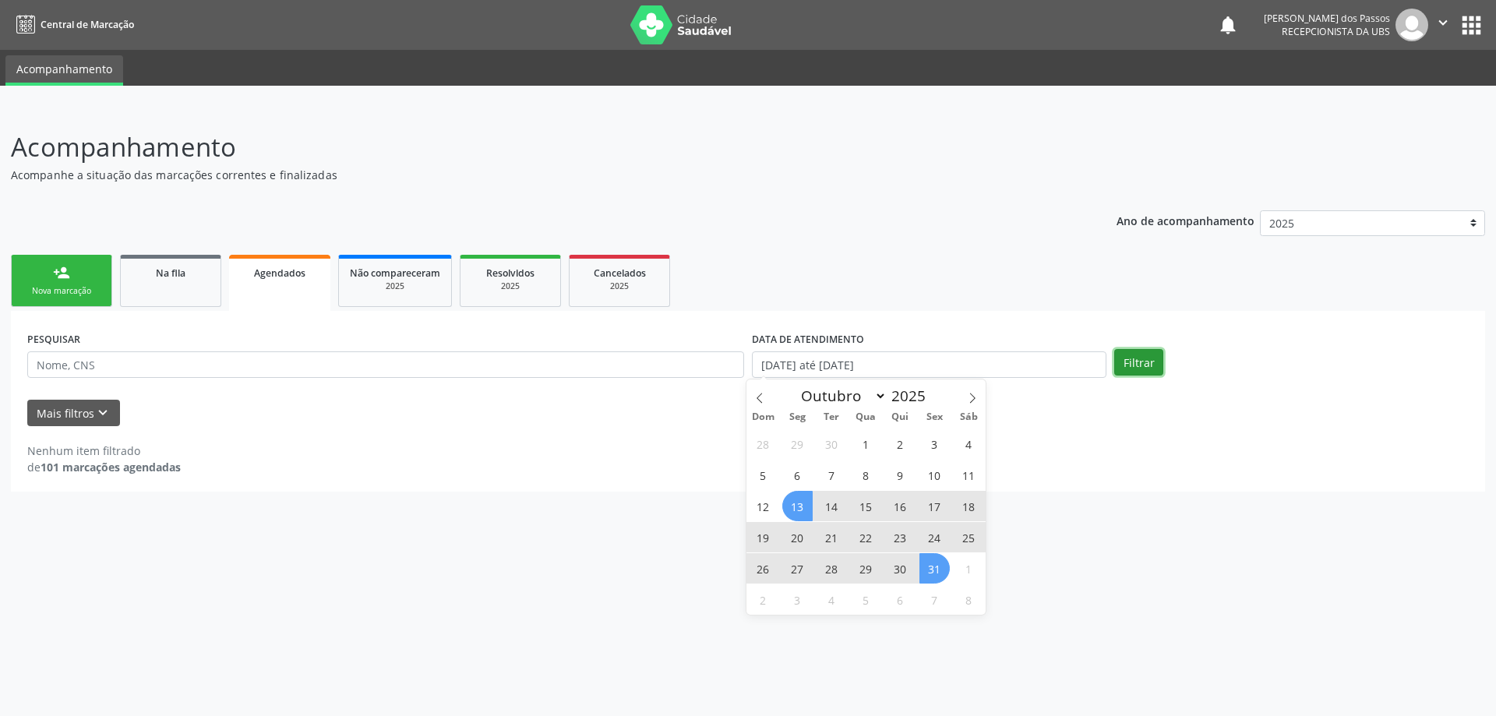
click at [1150, 366] on button "Filtrar" at bounding box center [1138, 362] width 49 height 26
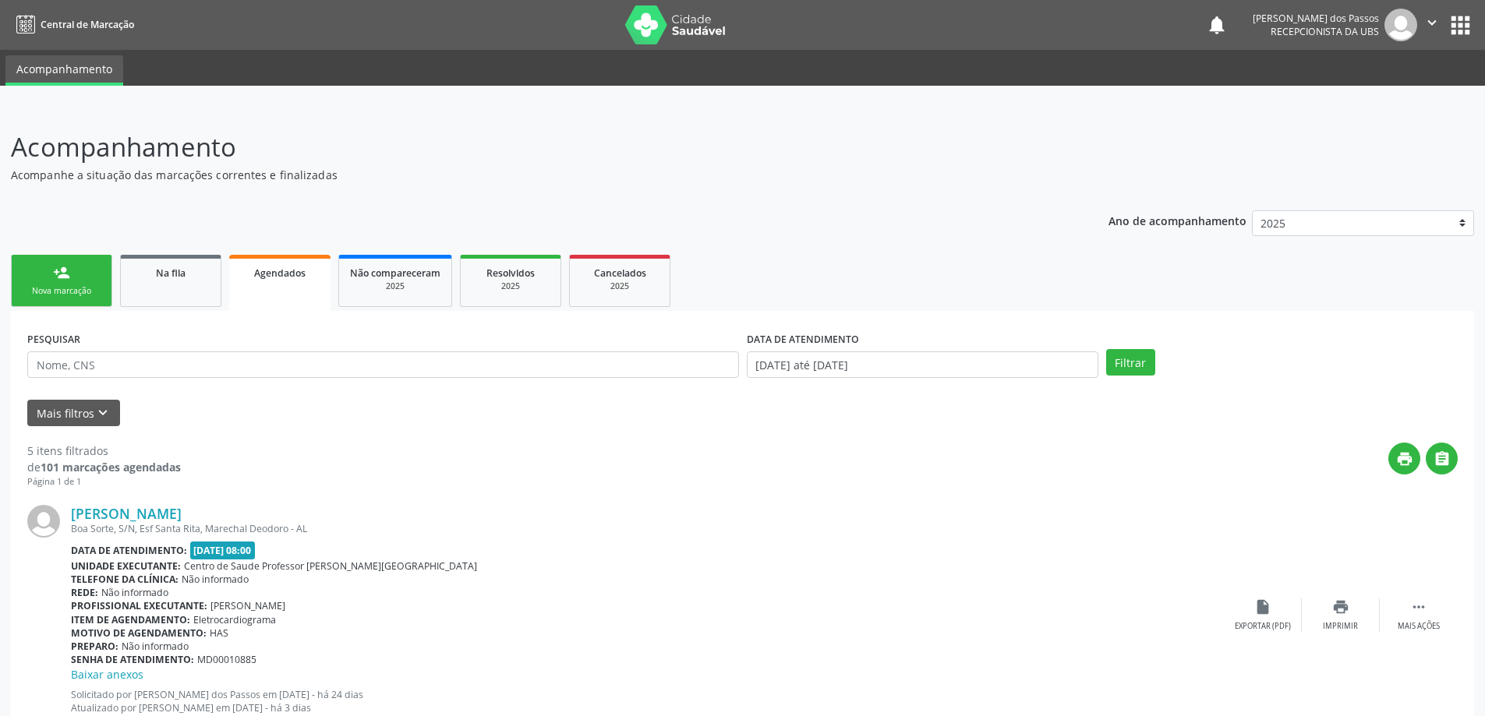
click at [265, 274] on span "Agendados" at bounding box center [279, 273] width 51 height 13
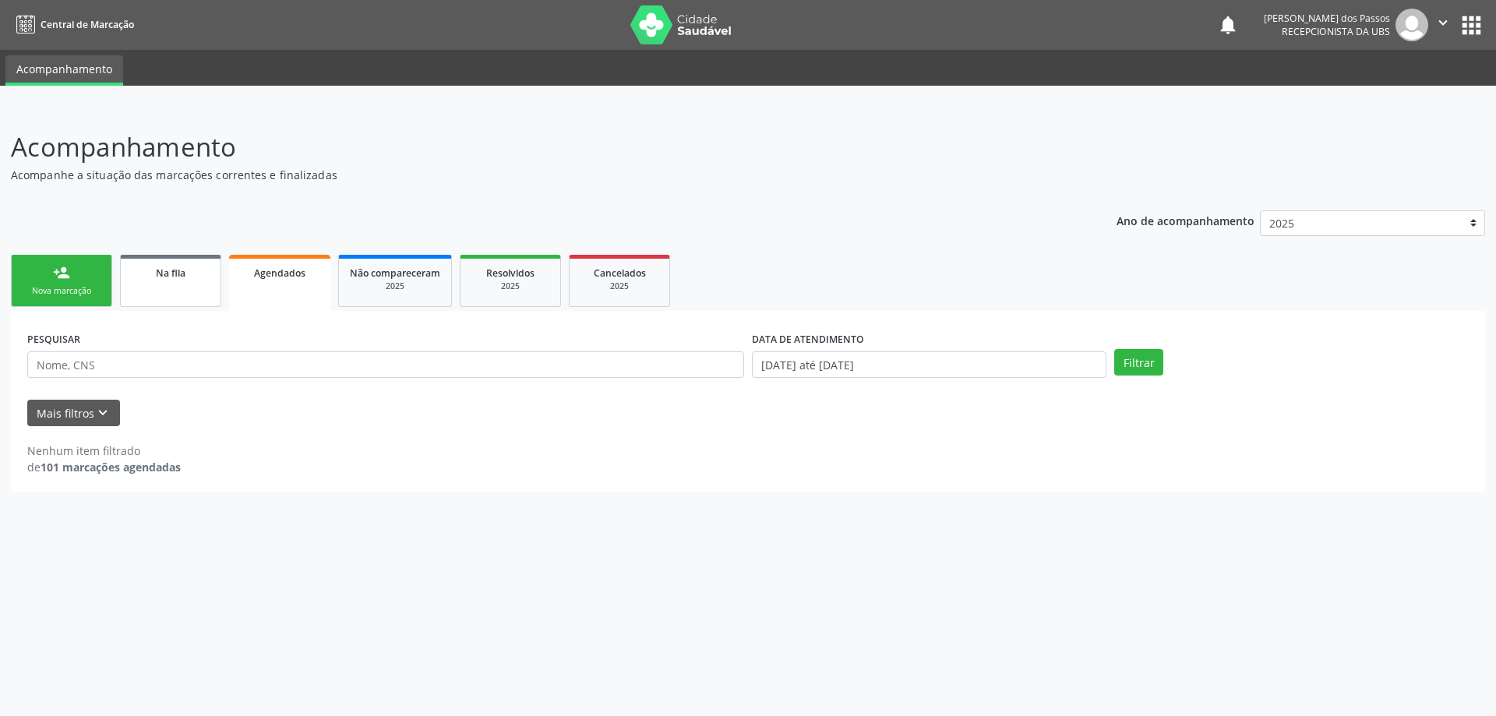
click at [152, 275] on div "Na fila" at bounding box center [171, 272] width 78 height 16
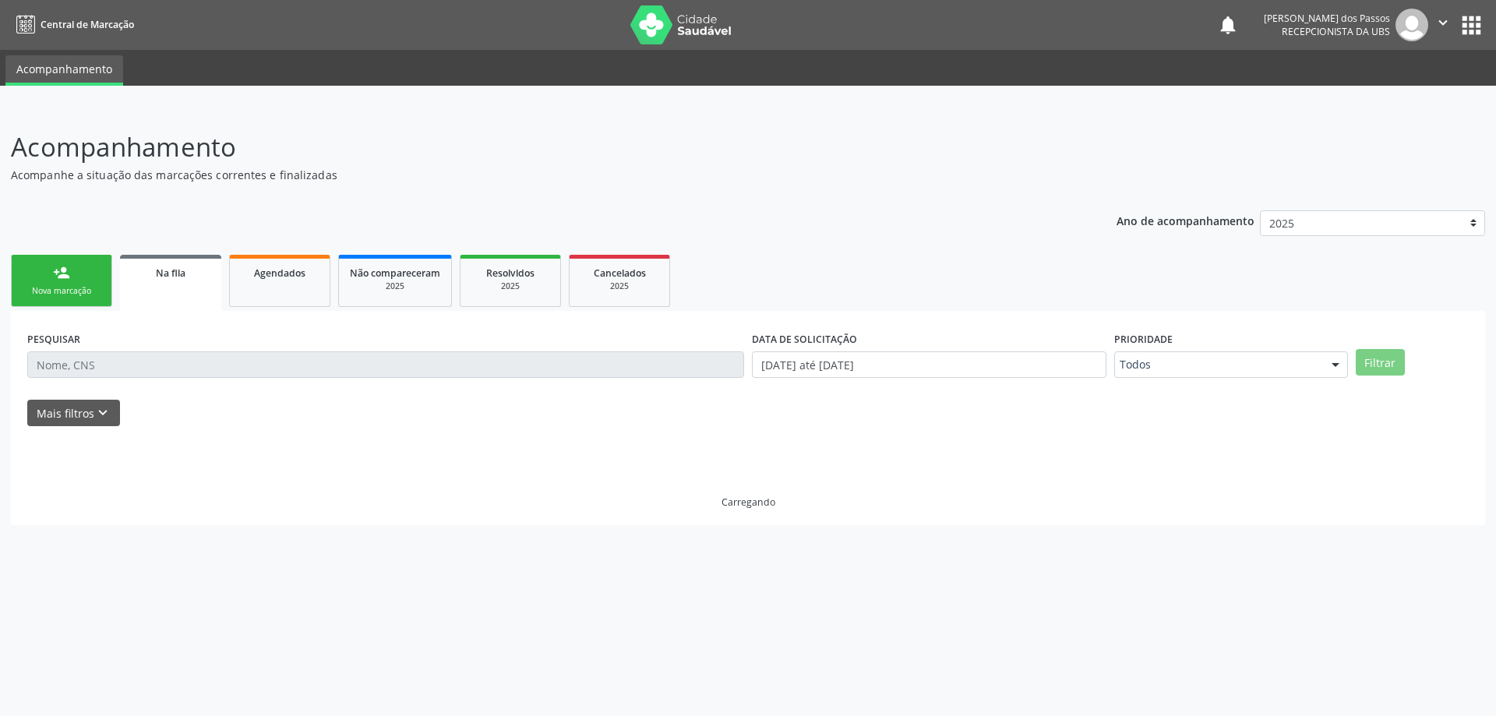
click at [167, 274] on span "Na fila" at bounding box center [171, 273] width 30 height 13
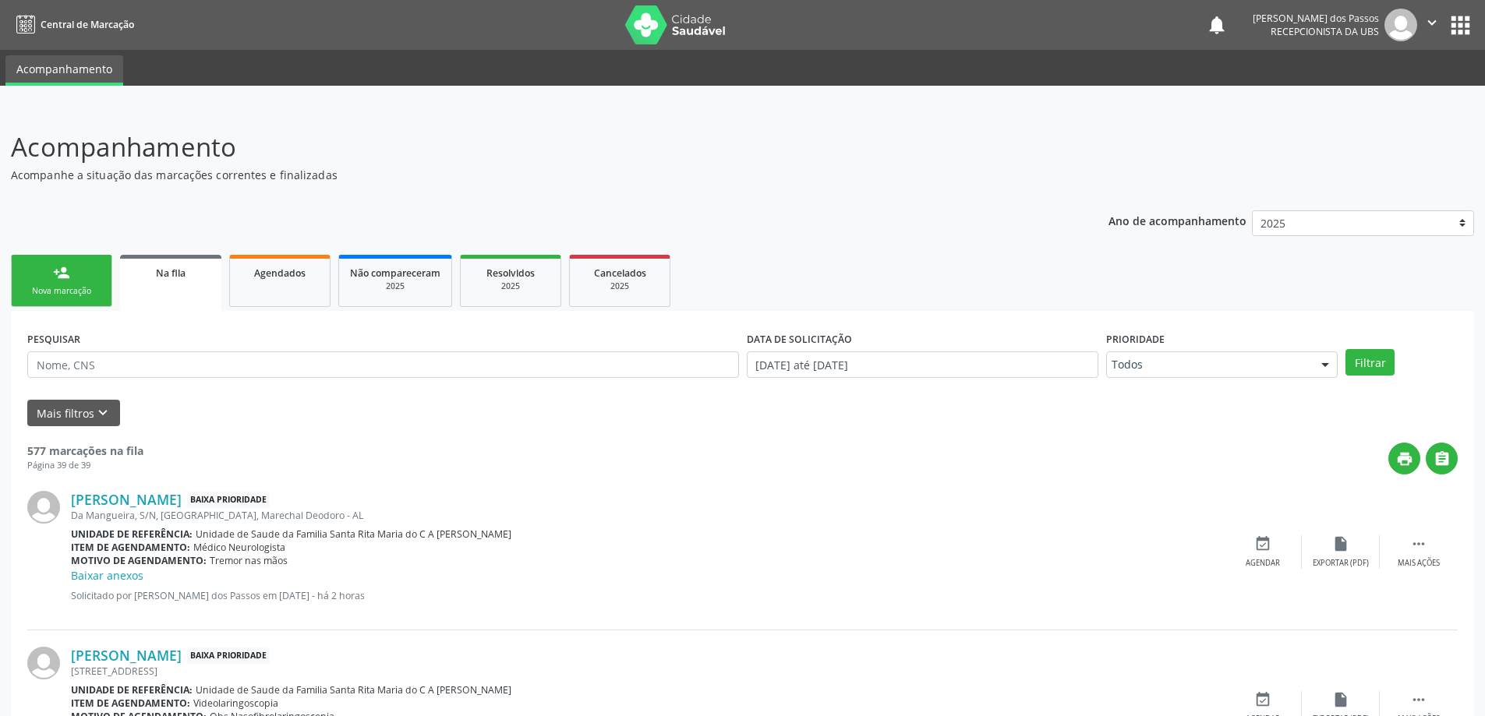
click at [167, 274] on span "Na fila" at bounding box center [171, 273] width 30 height 13
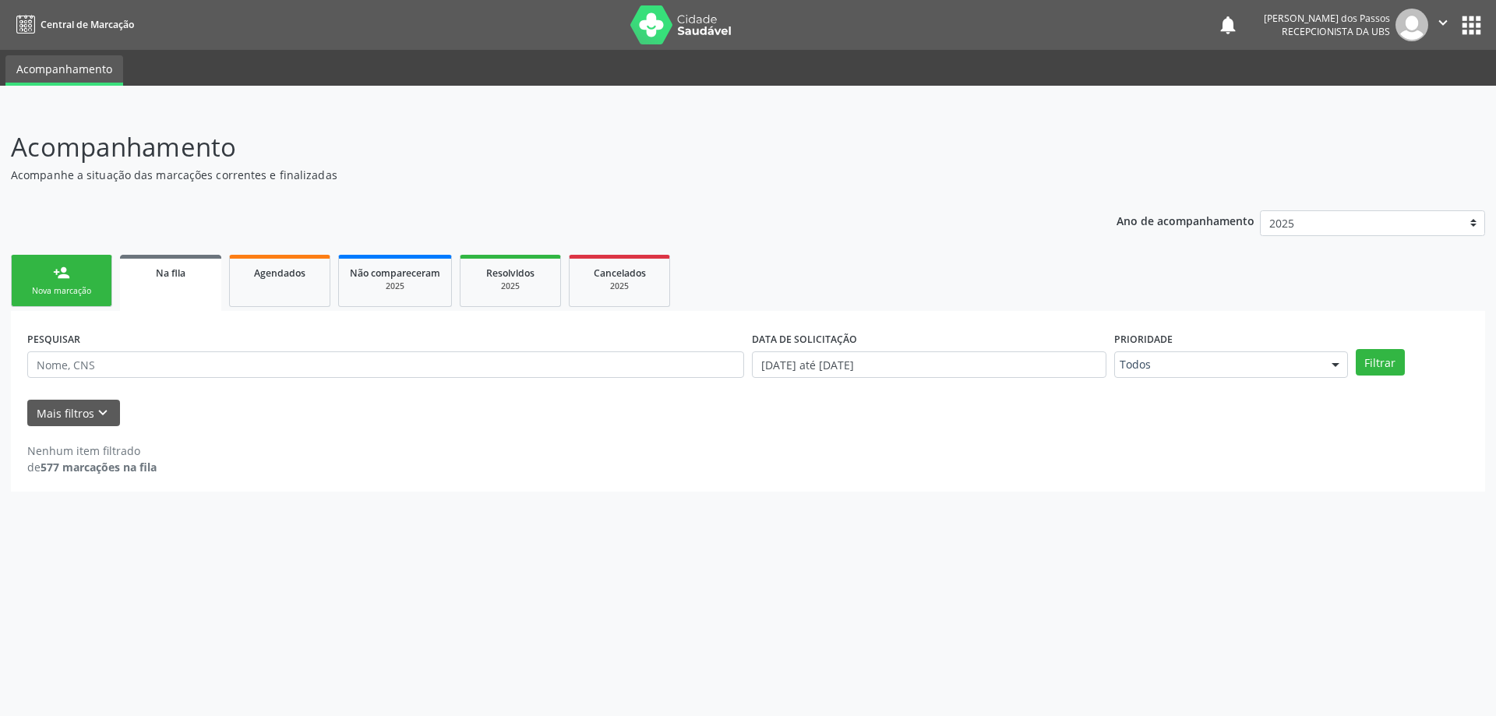
click at [167, 274] on span "Na fila" at bounding box center [171, 273] width 30 height 13
click at [164, 274] on span "Na fila" at bounding box center [171, 273] width 30 height 13
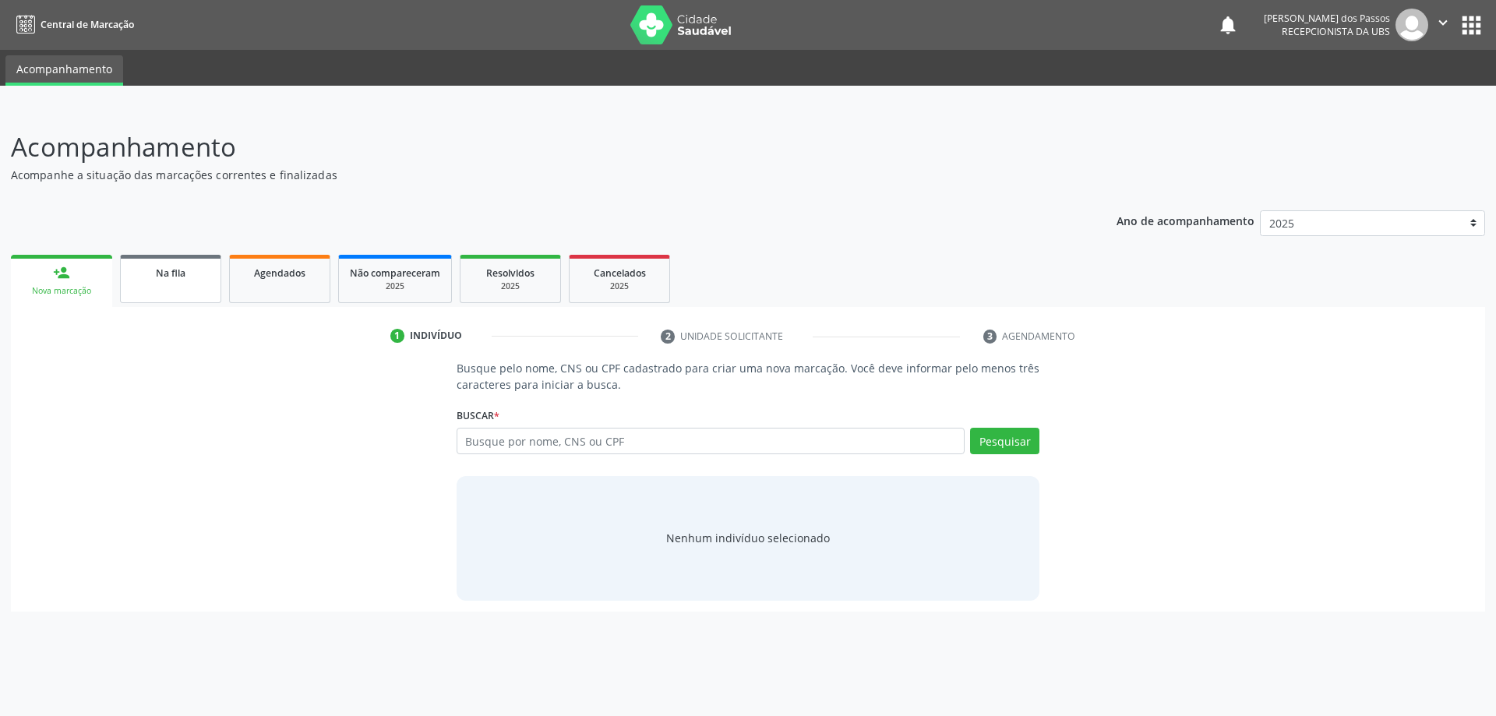
click at [170, 273] on span "Na fila" at bounding box center [171, 273] width 30 height 13
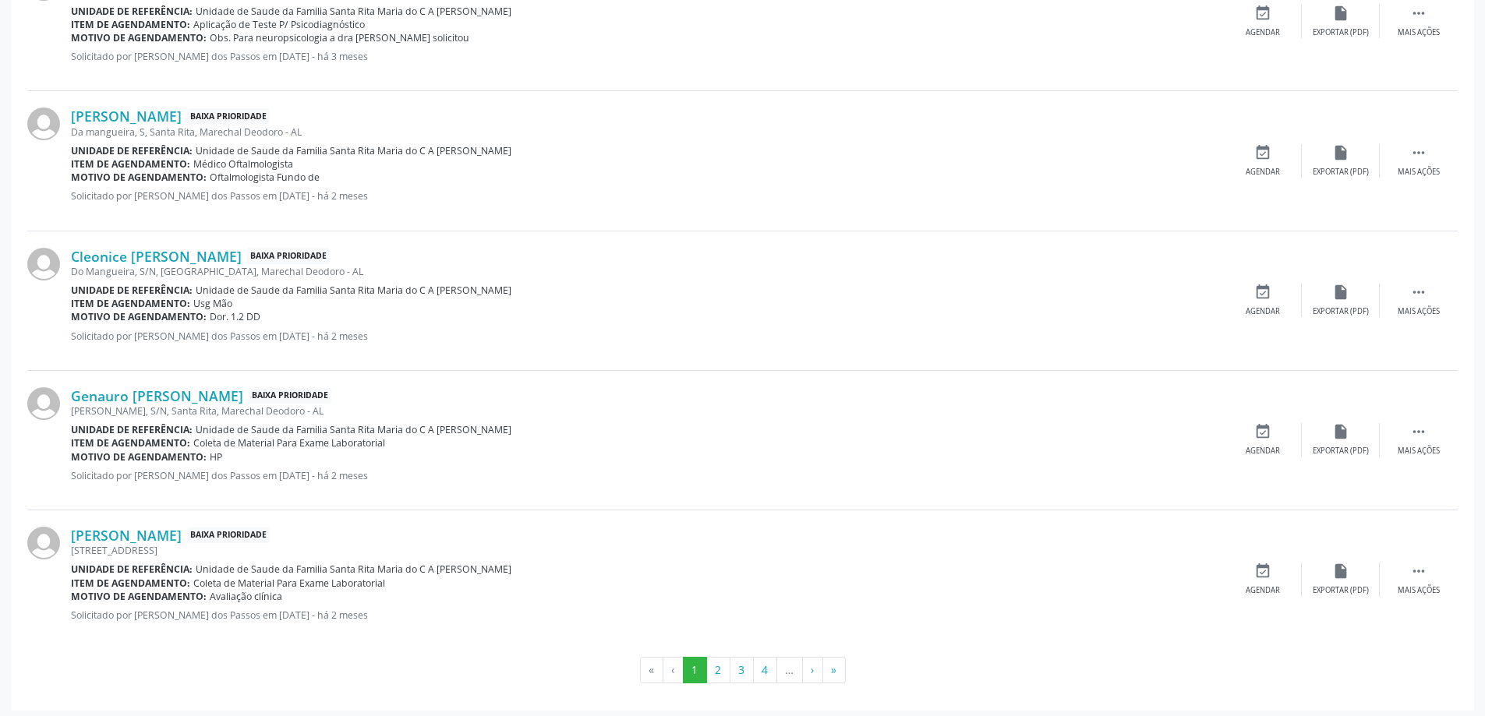
scroll to position [1941, 0]
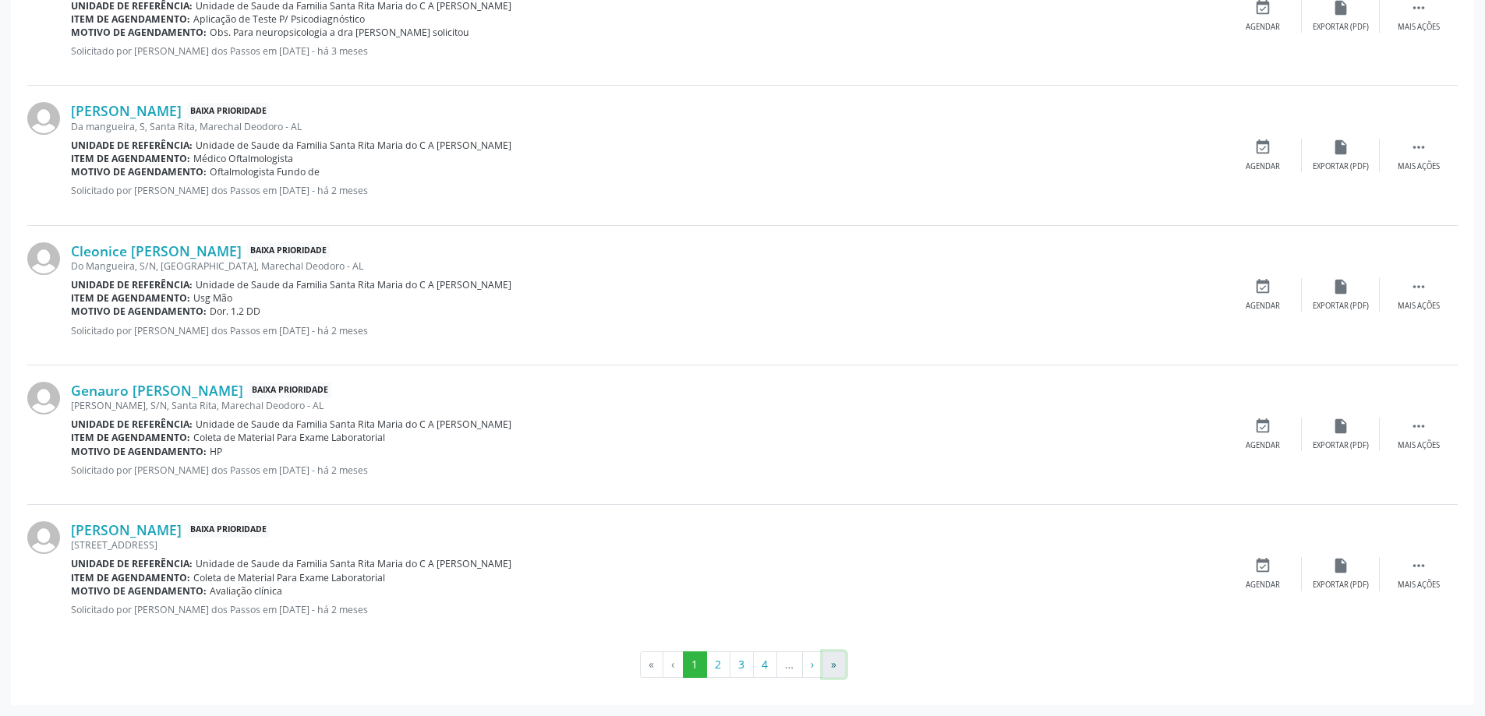
click at [837, 666] on button "»" at bounding box center [833, 665] width 23 height 26
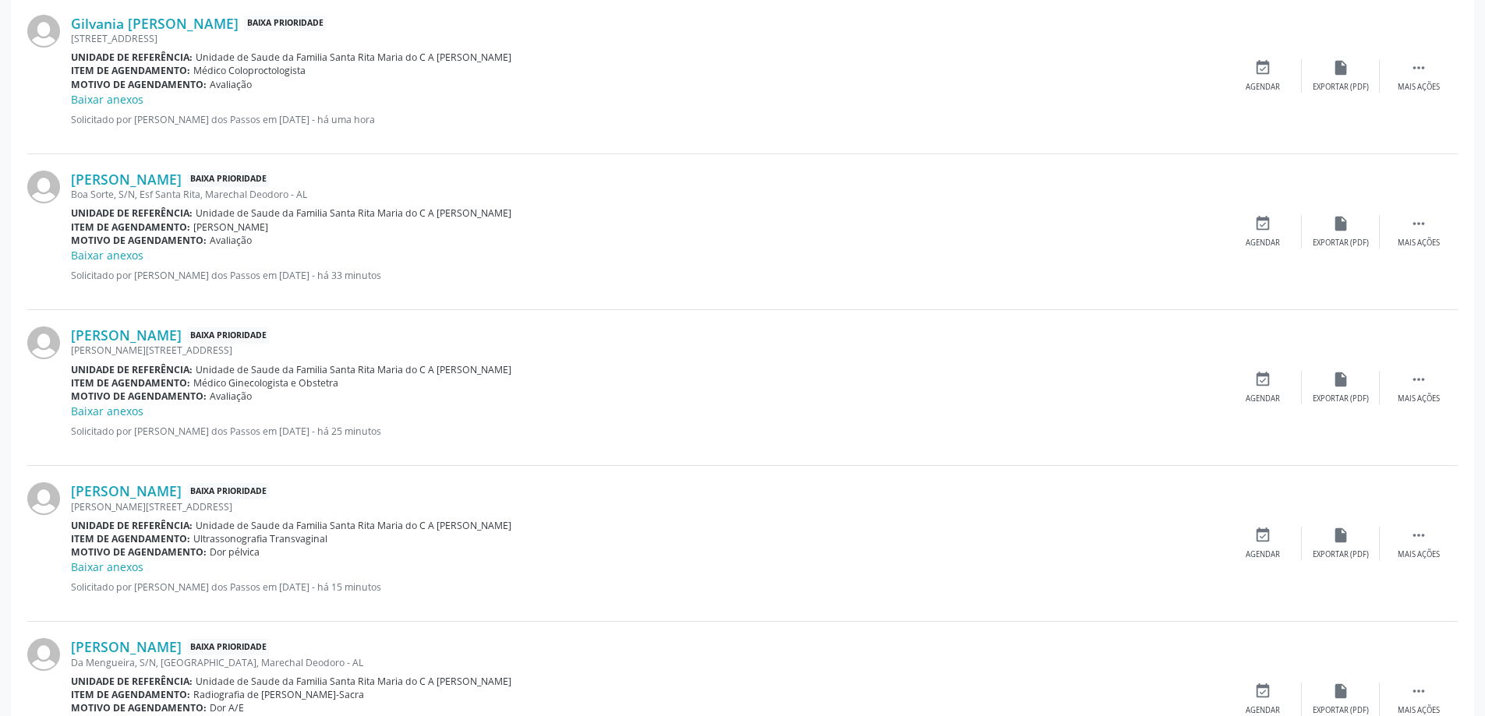
scroll to position [922, 0]
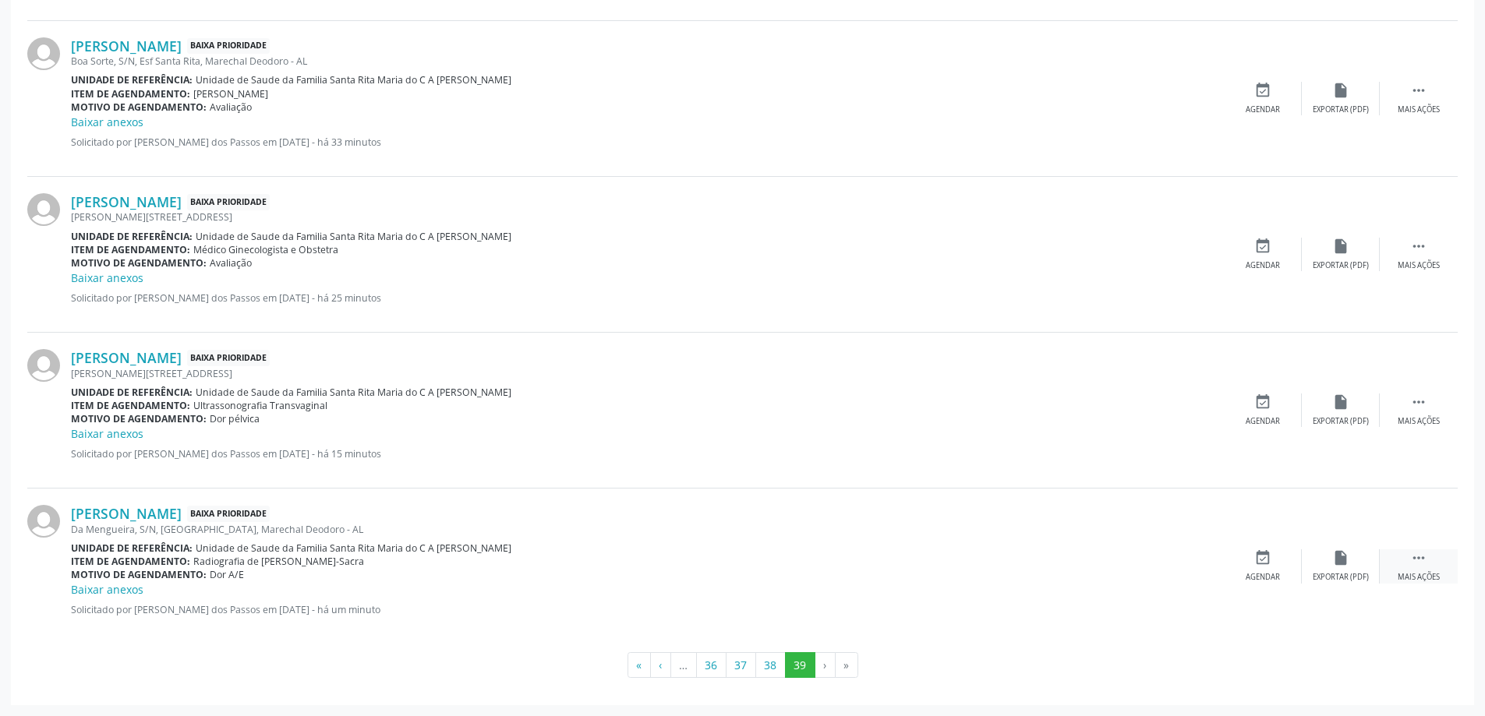
click at [1422, 560] on icon "" at bounding box center [1418, 557] width 17 height 17
click at [1182, 565] on icon "print" at bounding box center [1184, 557] width 17 height 17
click at [636, 666] on button "«" at bounding box center [638, 665] width 23 height 26
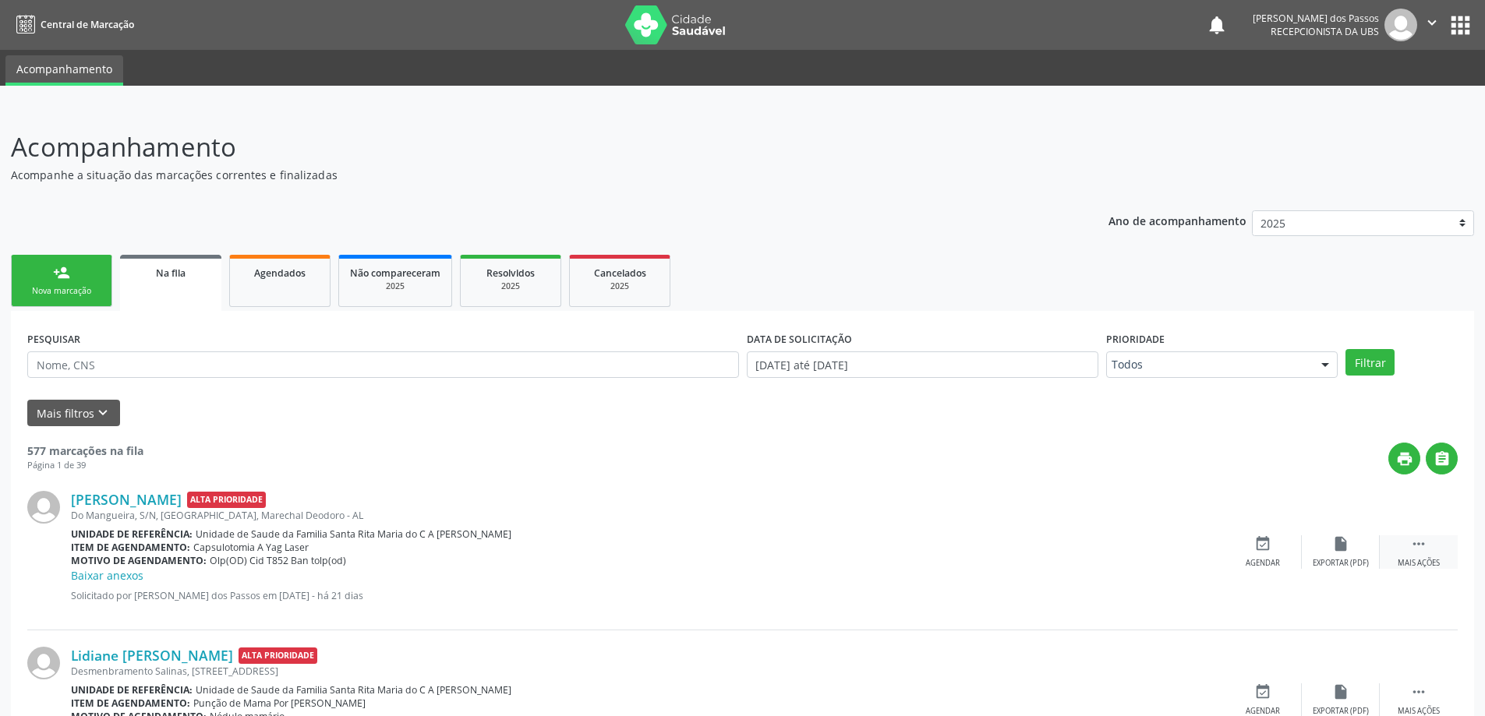
click at [1418, 544] on icon "" at bounding box center [1418, 543] width 17 height 17
click at [1337, 550] on icon "edit" at bounding box center [1340, 543] width 17 height 17
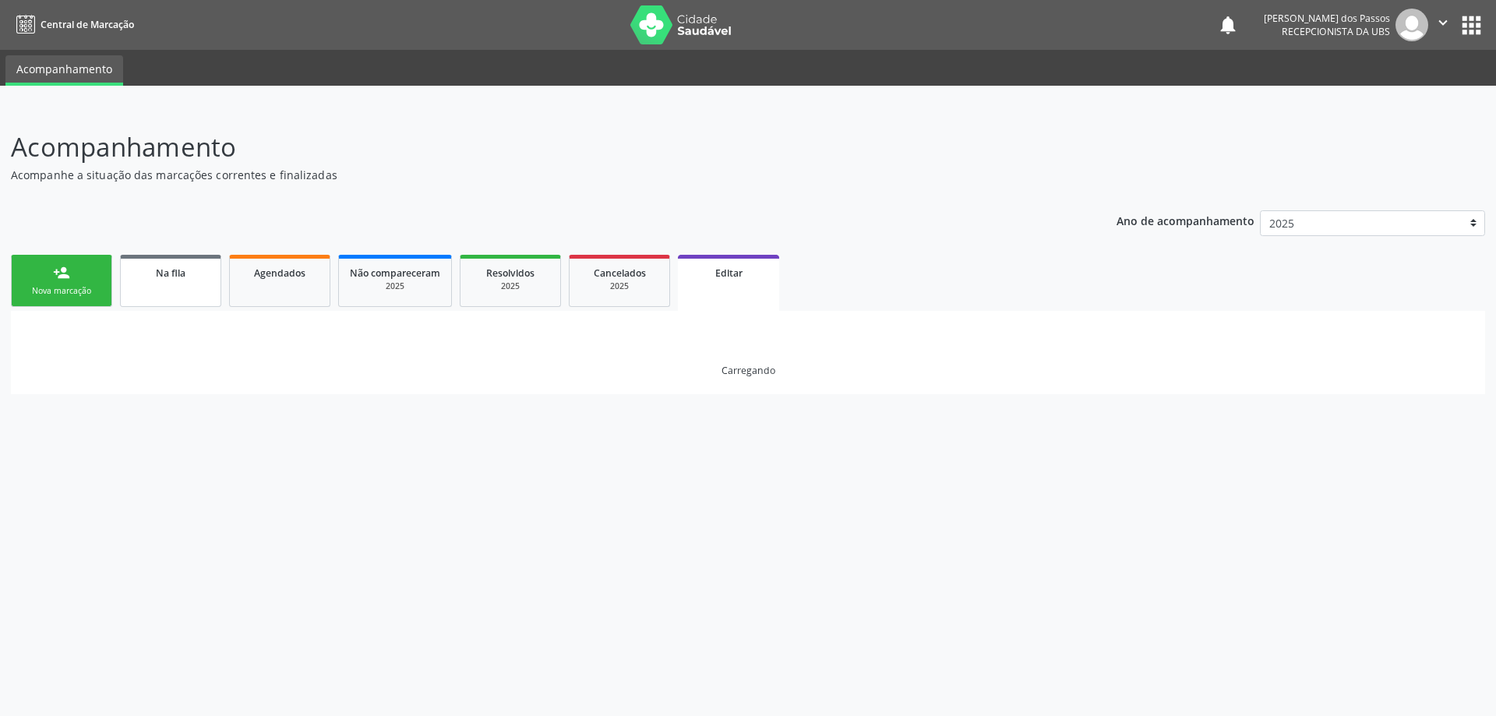
click at [166, 279] on span "Na fila" at bounding box center [171, 273] width 30 height 13
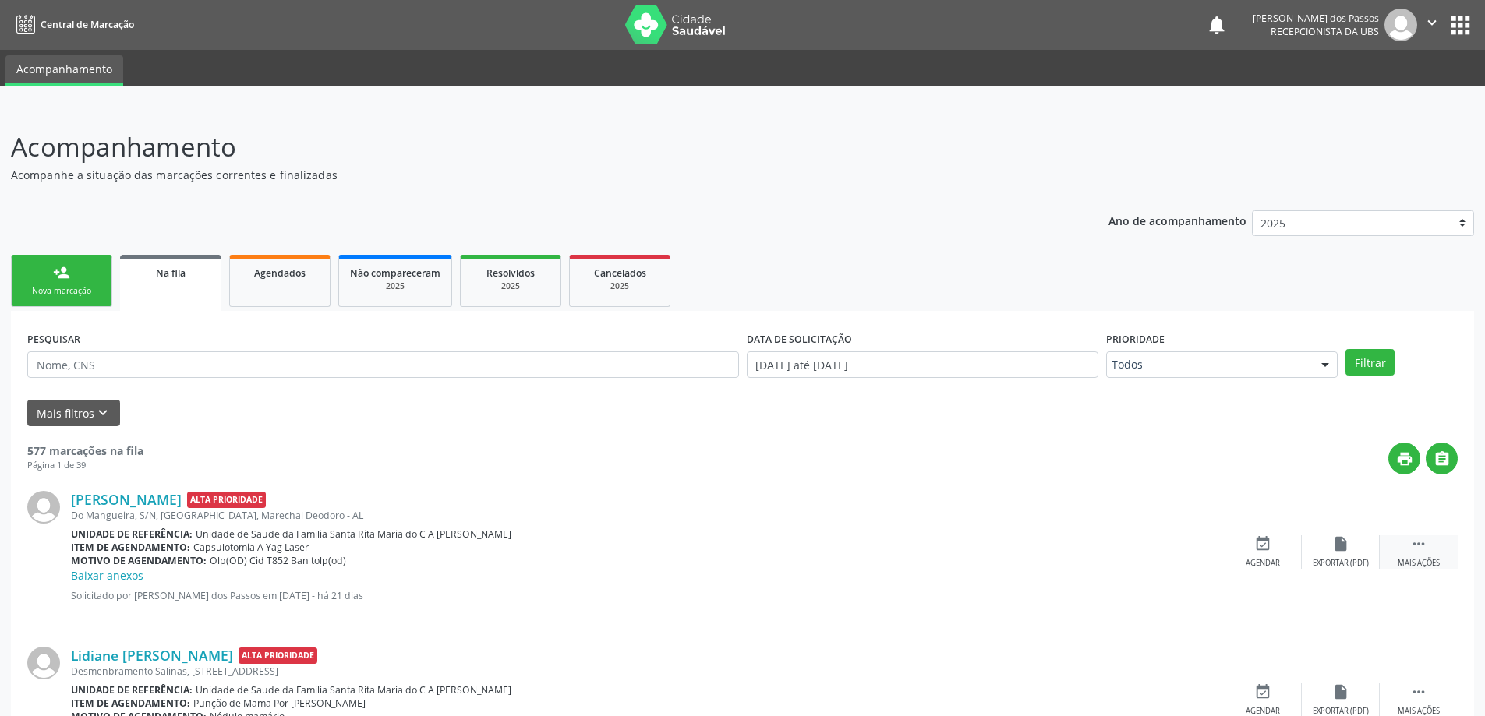
click at [1419, 542] on icon "" at bounding box center [1418, 543] width 17 height 17
click at [1338, 543] on icon "edit" at bounding box center [1340, 543] width 17 height 17
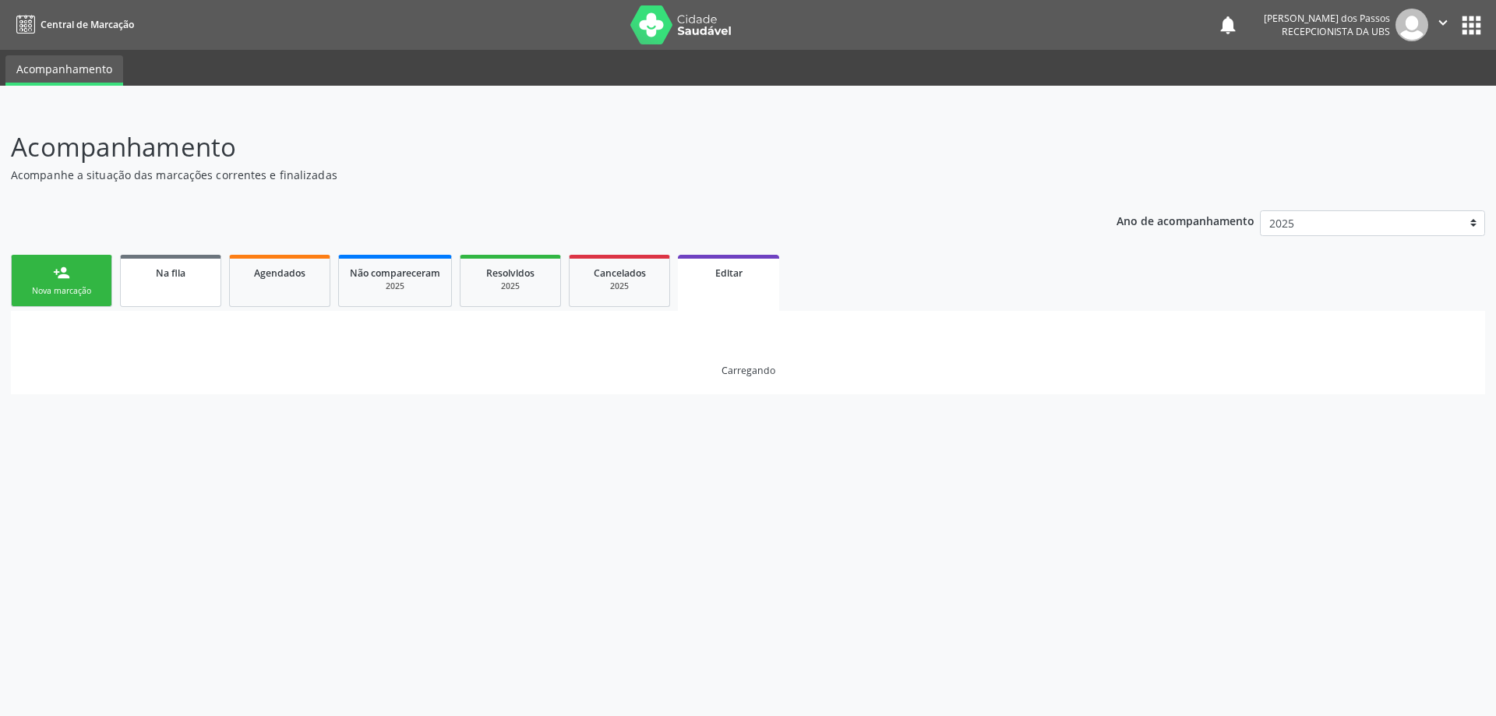
click at [161, 274] on span "Na fila" at bounding box center [171, 273] width 30 height 13
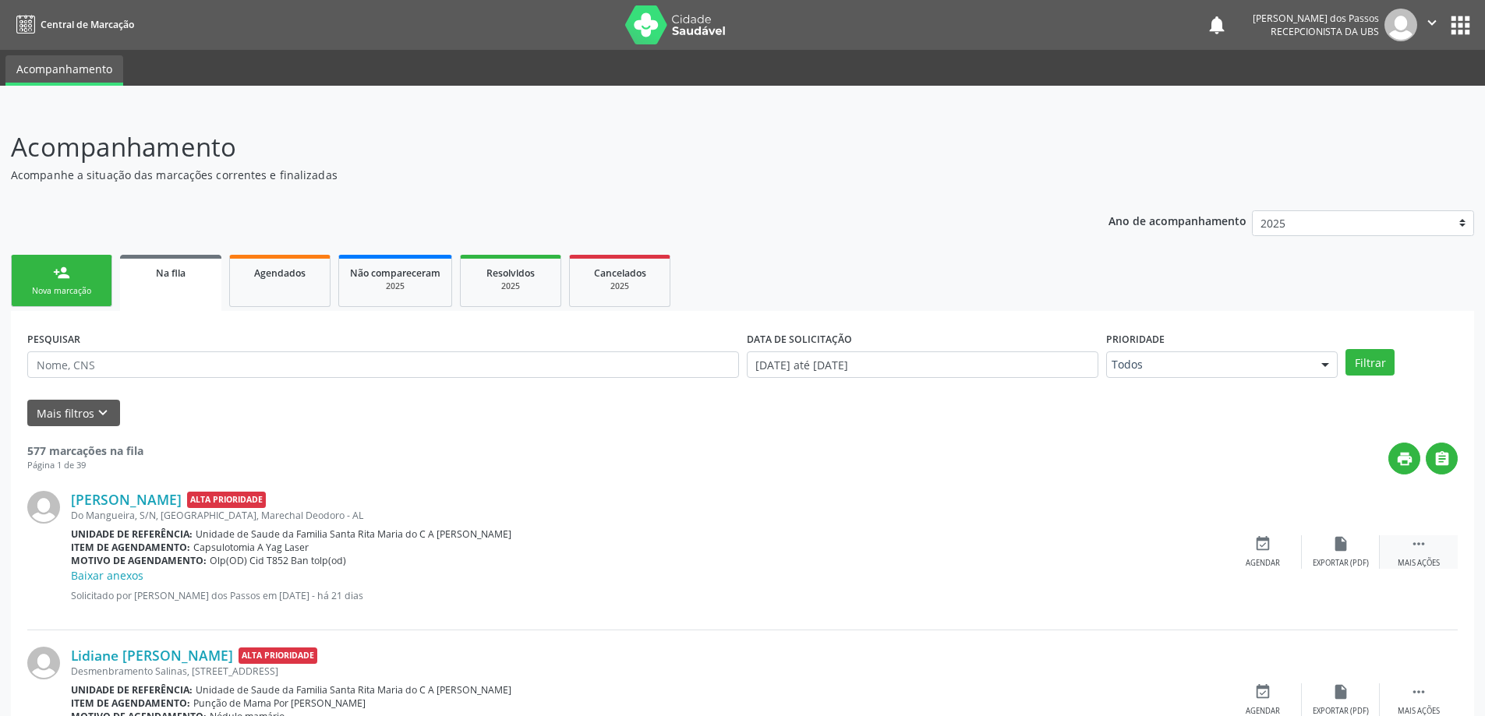
click at [1418, 544] on icon "" at bounding box center [1418, 543] width 17 height 17
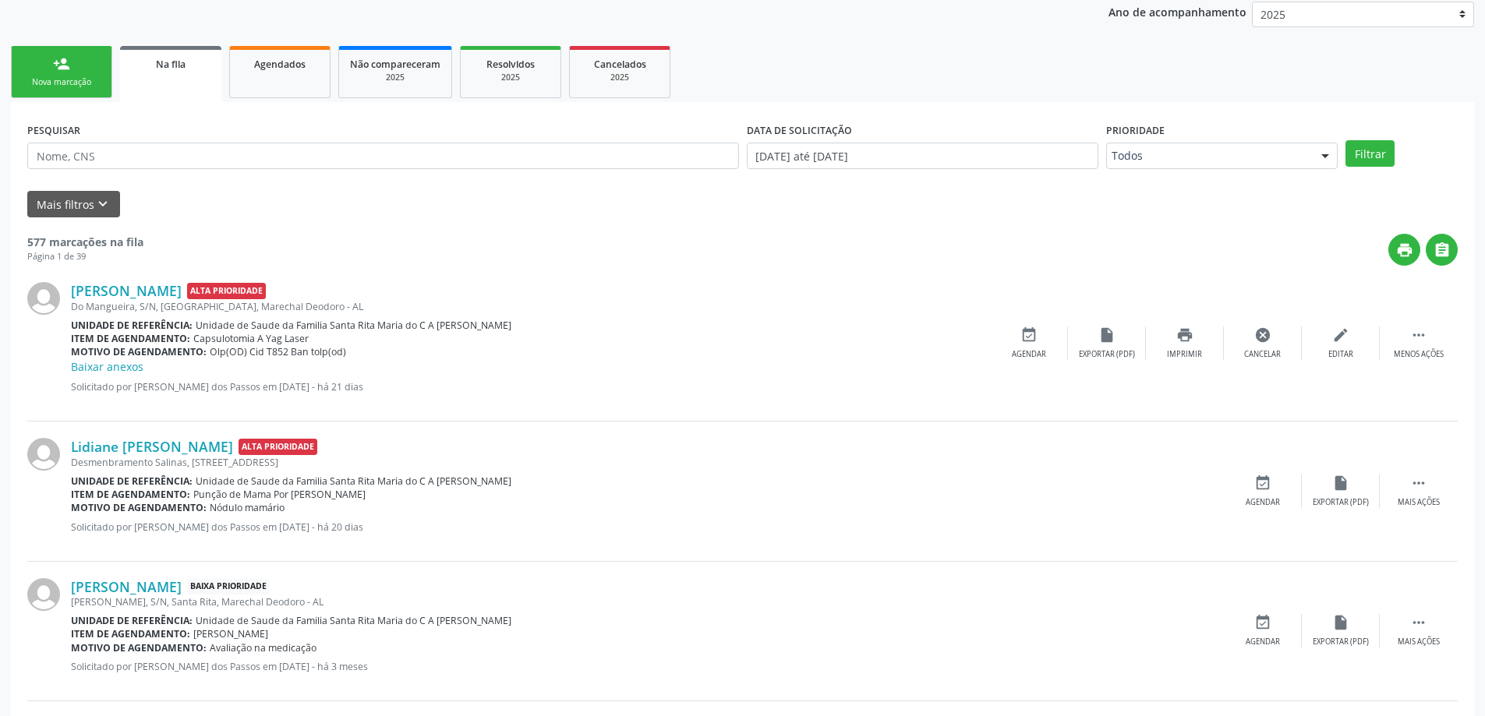
scroll to position [71, 0]
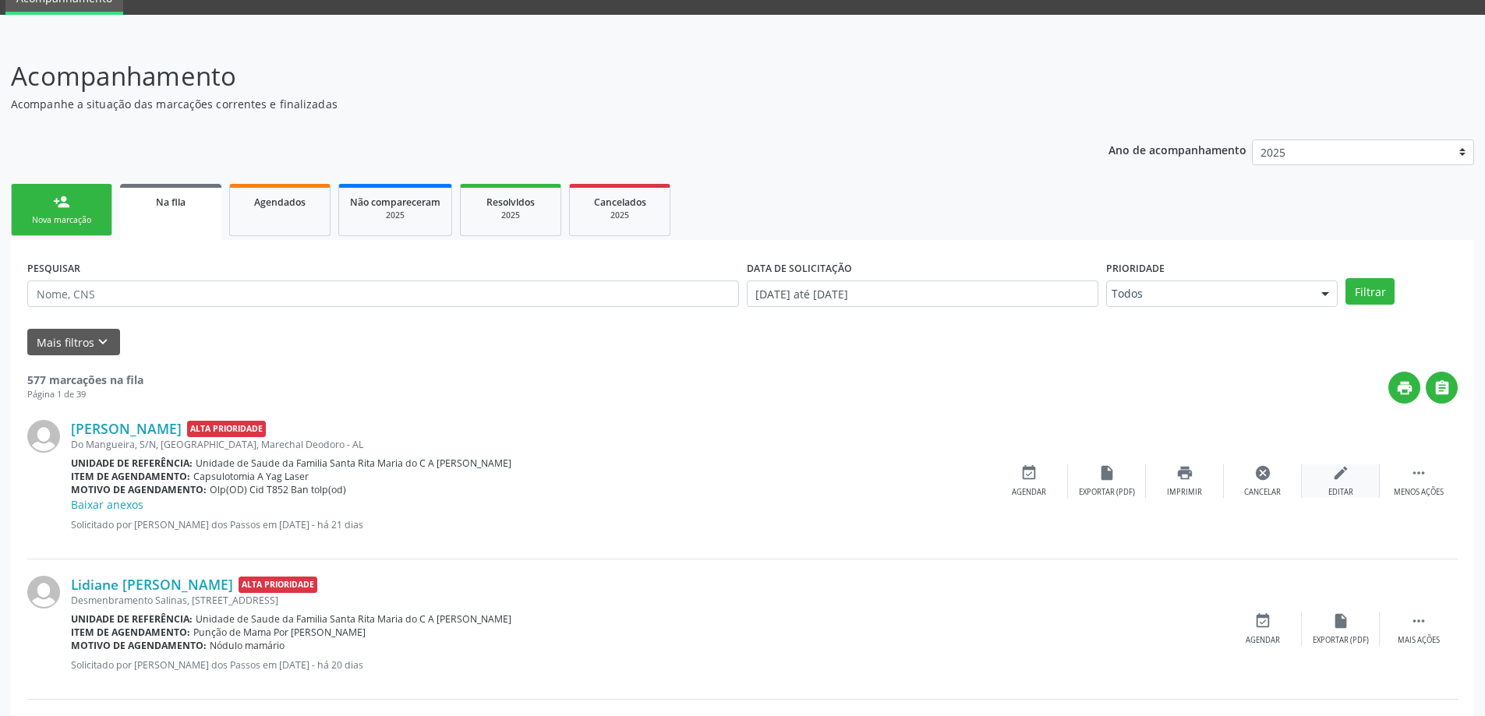
click at [1335, 475] on icon "edit" at bounding box center [1340, 473] width 17 height 17
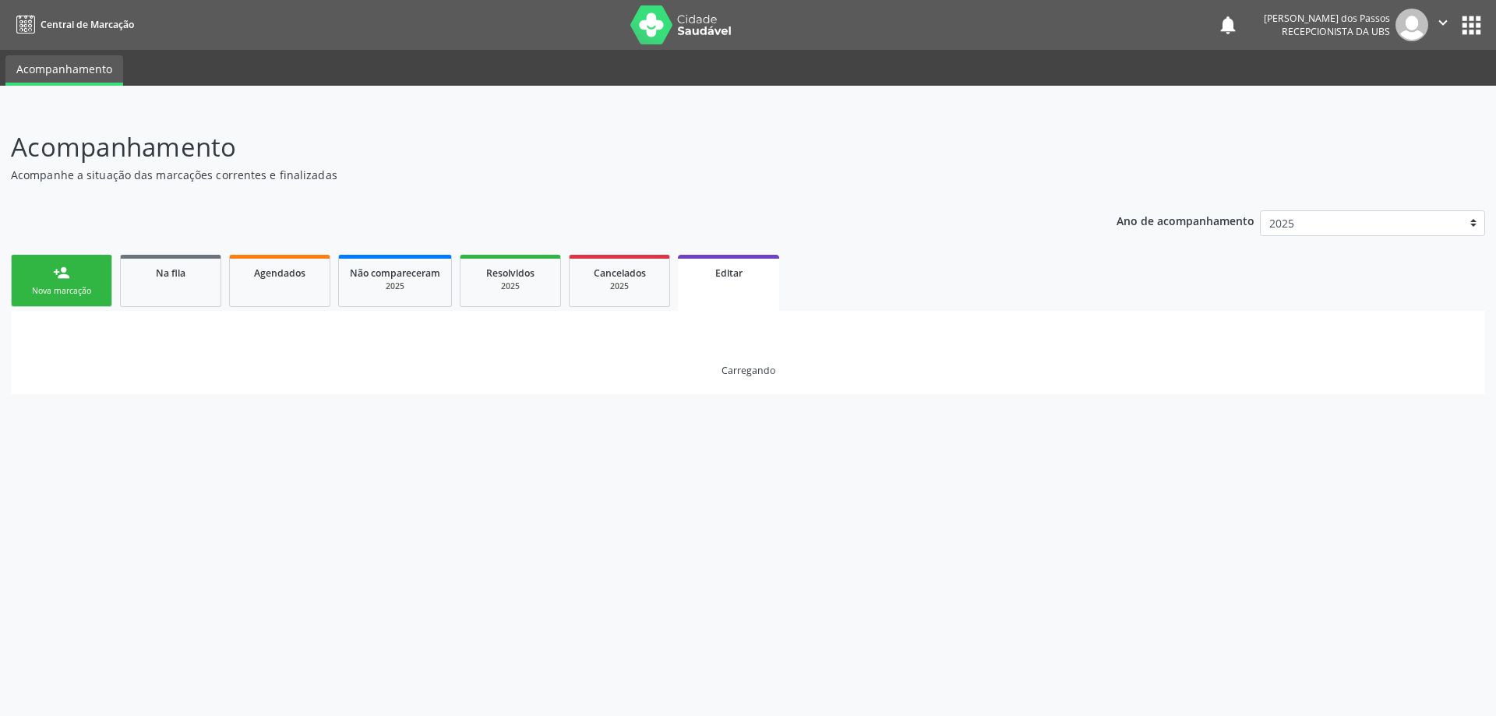
click at [732, 275] on span "Editar" at bounding box center [728, 273] width 27 height 13
click at [174, 272] on span "Na fila" at bounding box center [171, 273] width 30 height 13
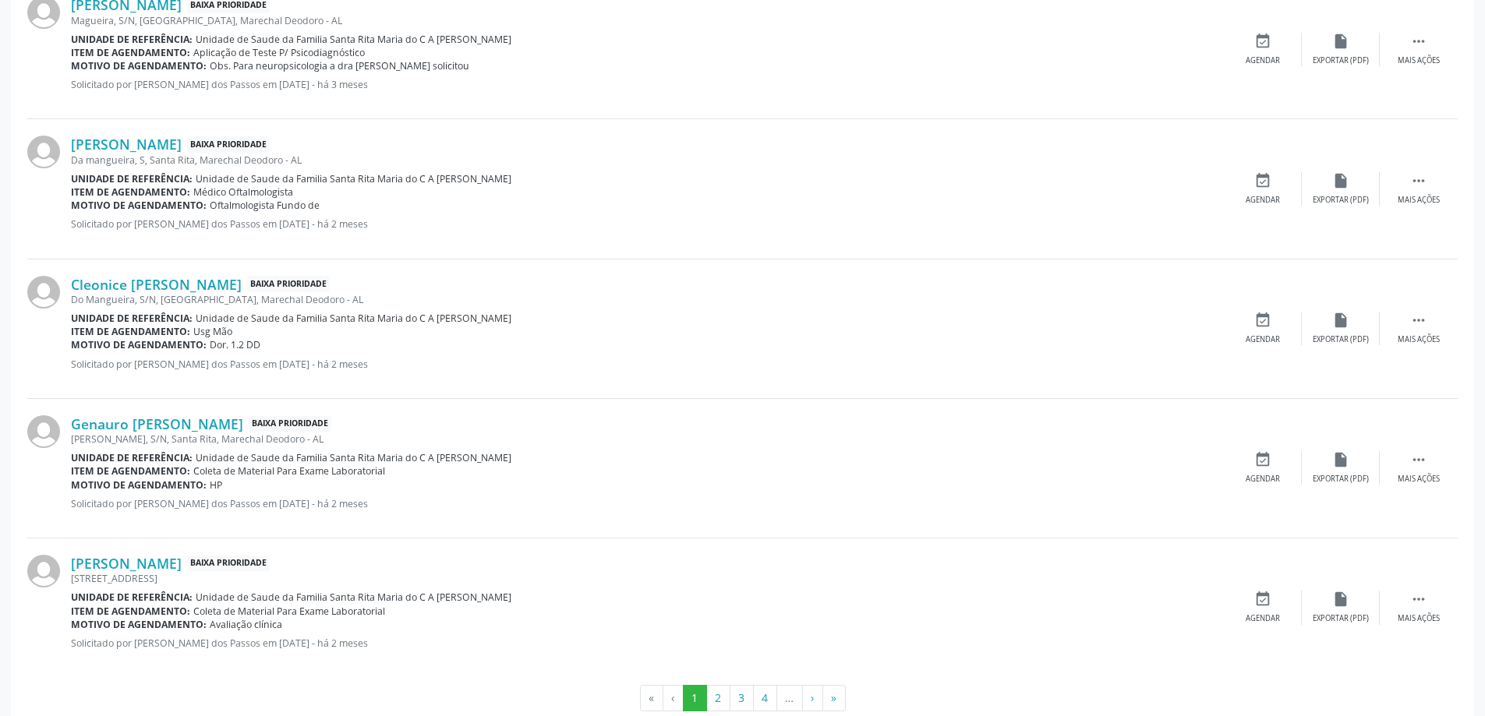
scroll to position [1941, 0]
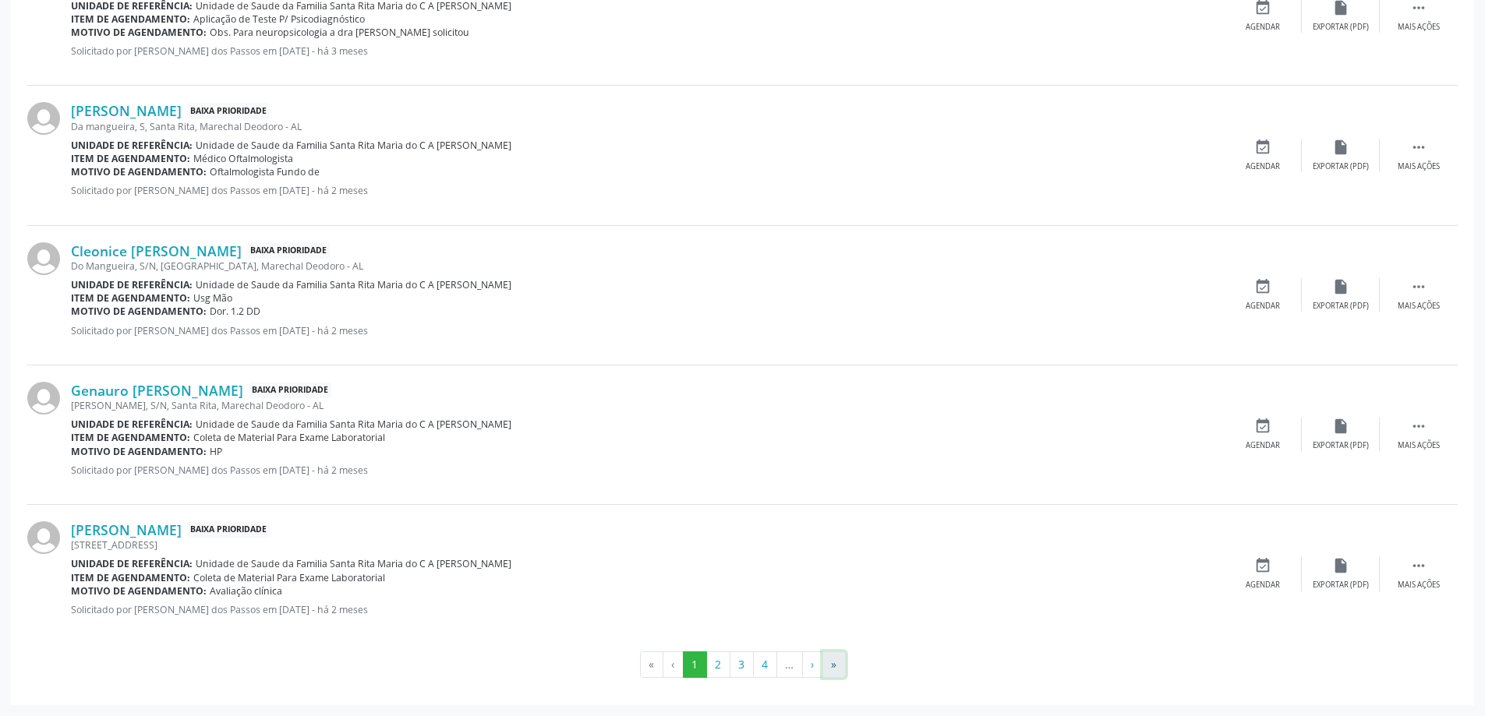
click at [836, 671] on button "»" at bounding box center [833, 665] width 23 height 26
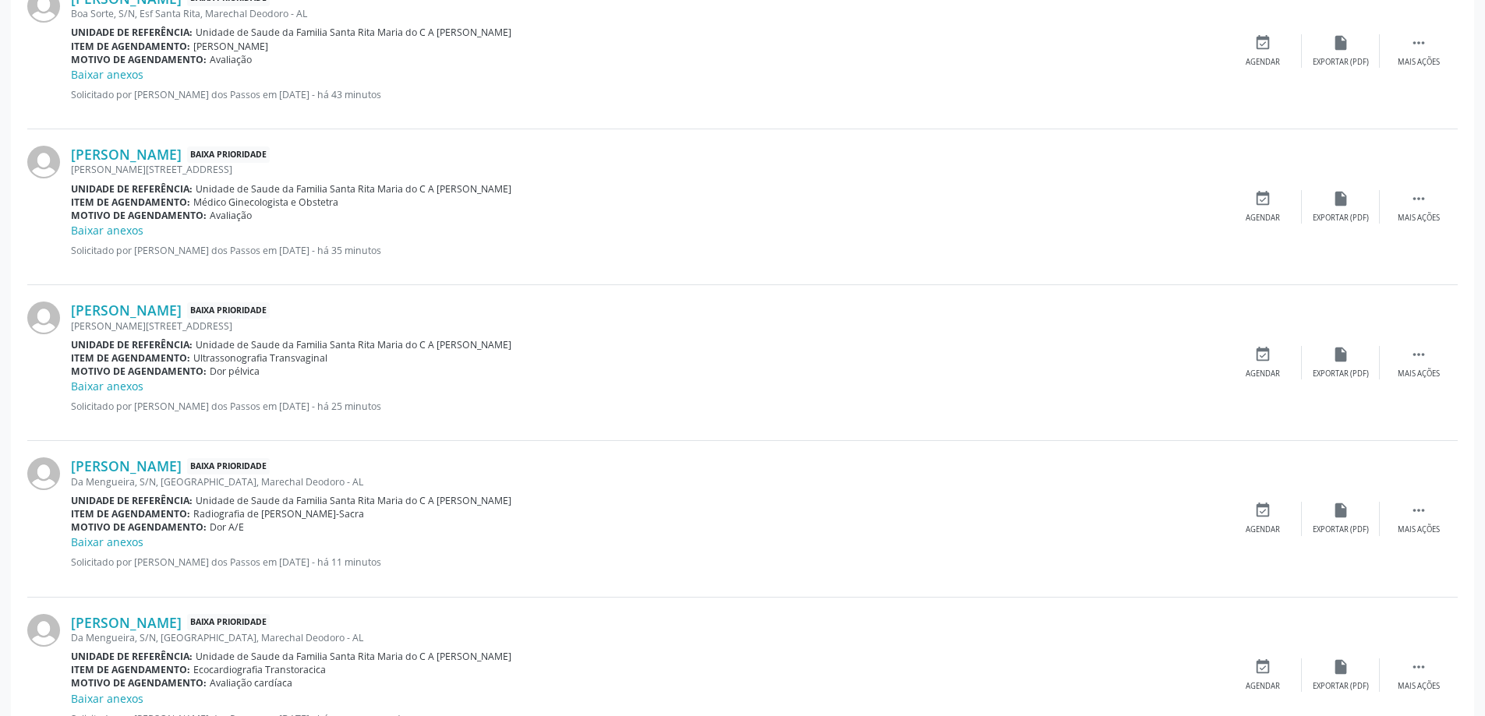
scroll to position [1078, 0]
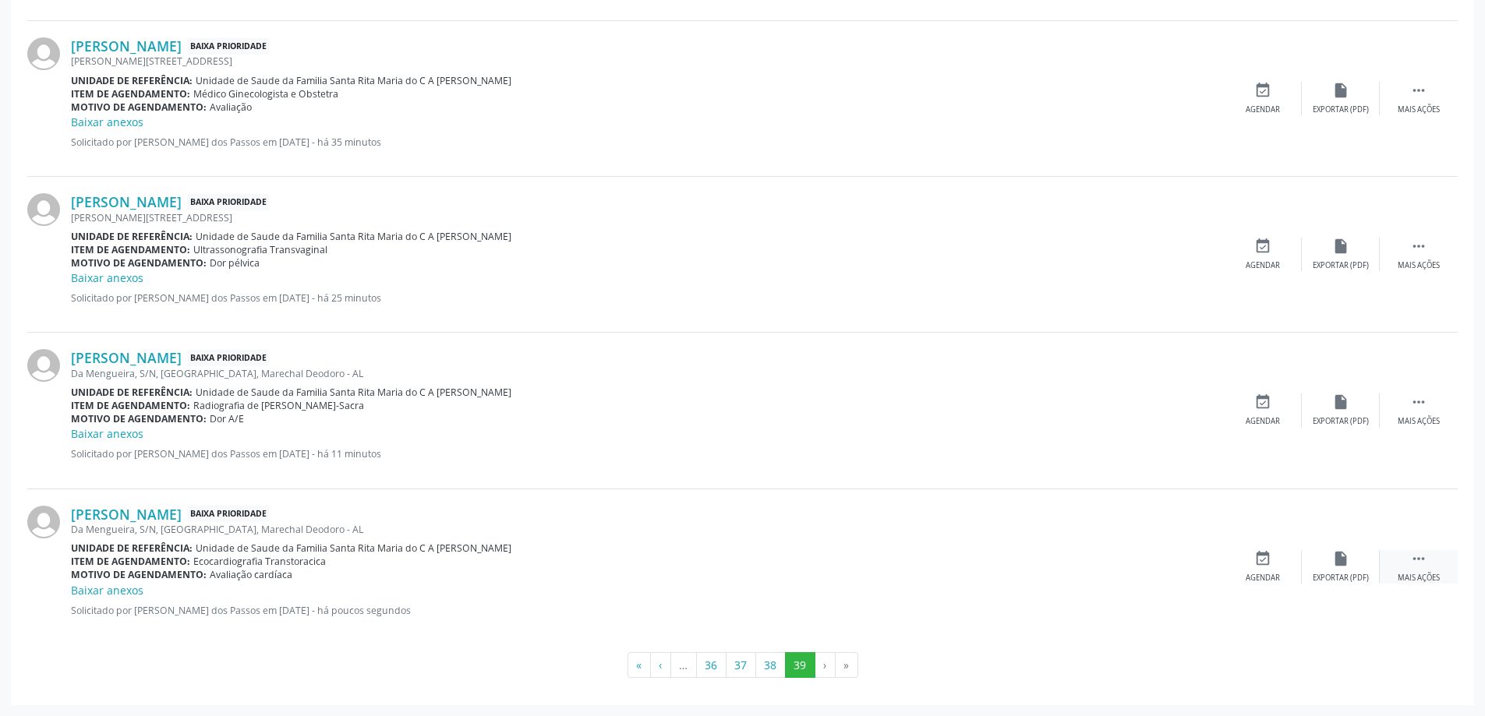
click at [1418, 562] on icon "" at bounding box center [1418, 558] width 17 height 17
click at [1189, 567] on div "print Imprimir" at bounding box center [1185, 567] width 78 height 34
click at [771, 672] on button "38" at bounding box center [770, 665] width 30 height 26
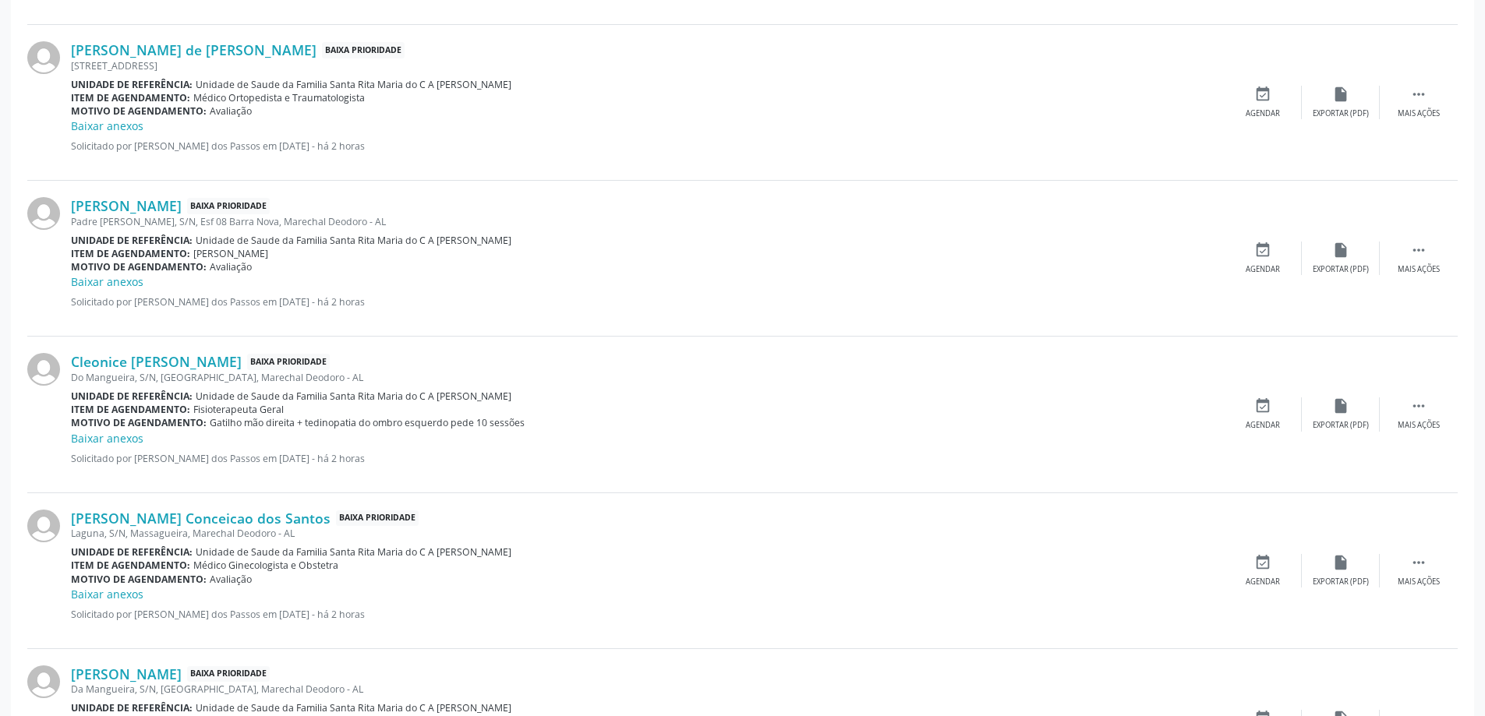
scroll to position [2181, 0]
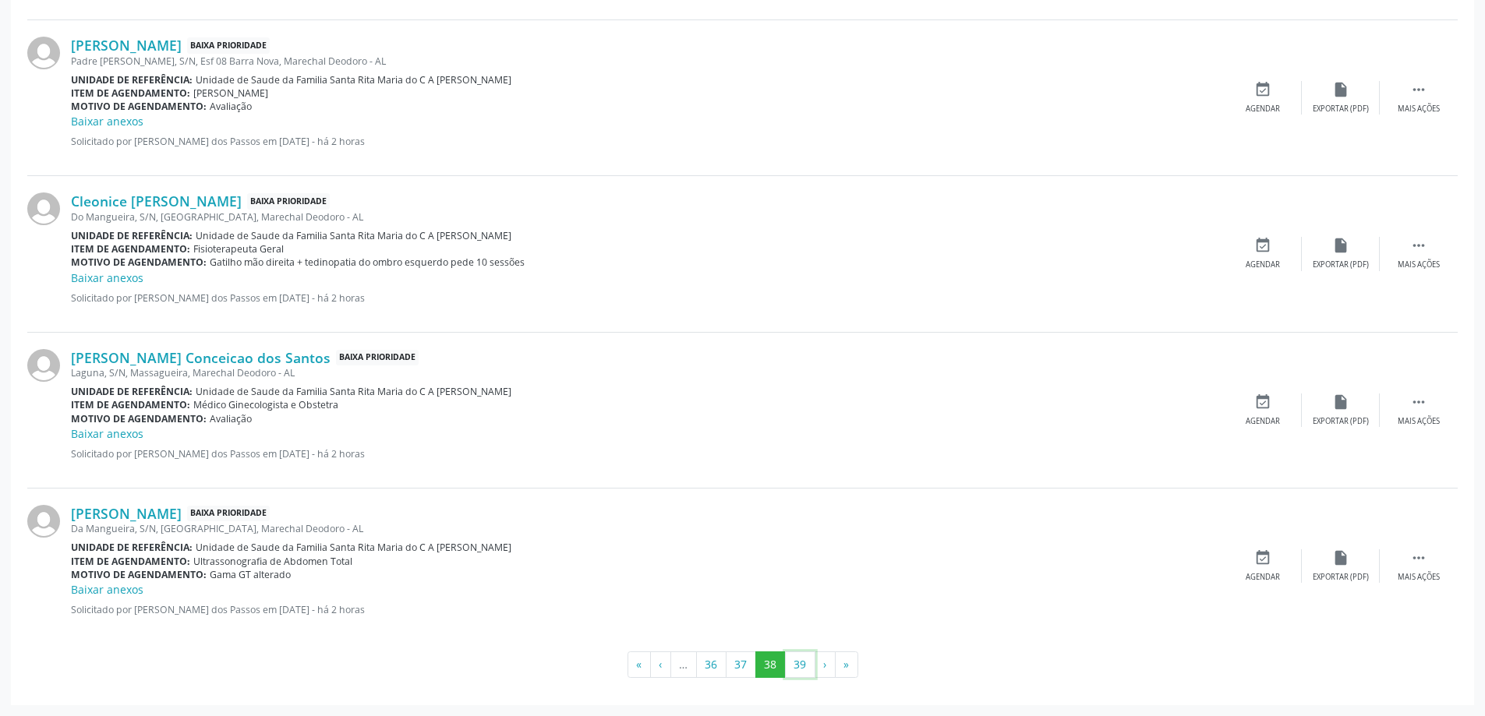
click at [798, 673] on button "39" at bounding box center [800, 665] width 30 height 26
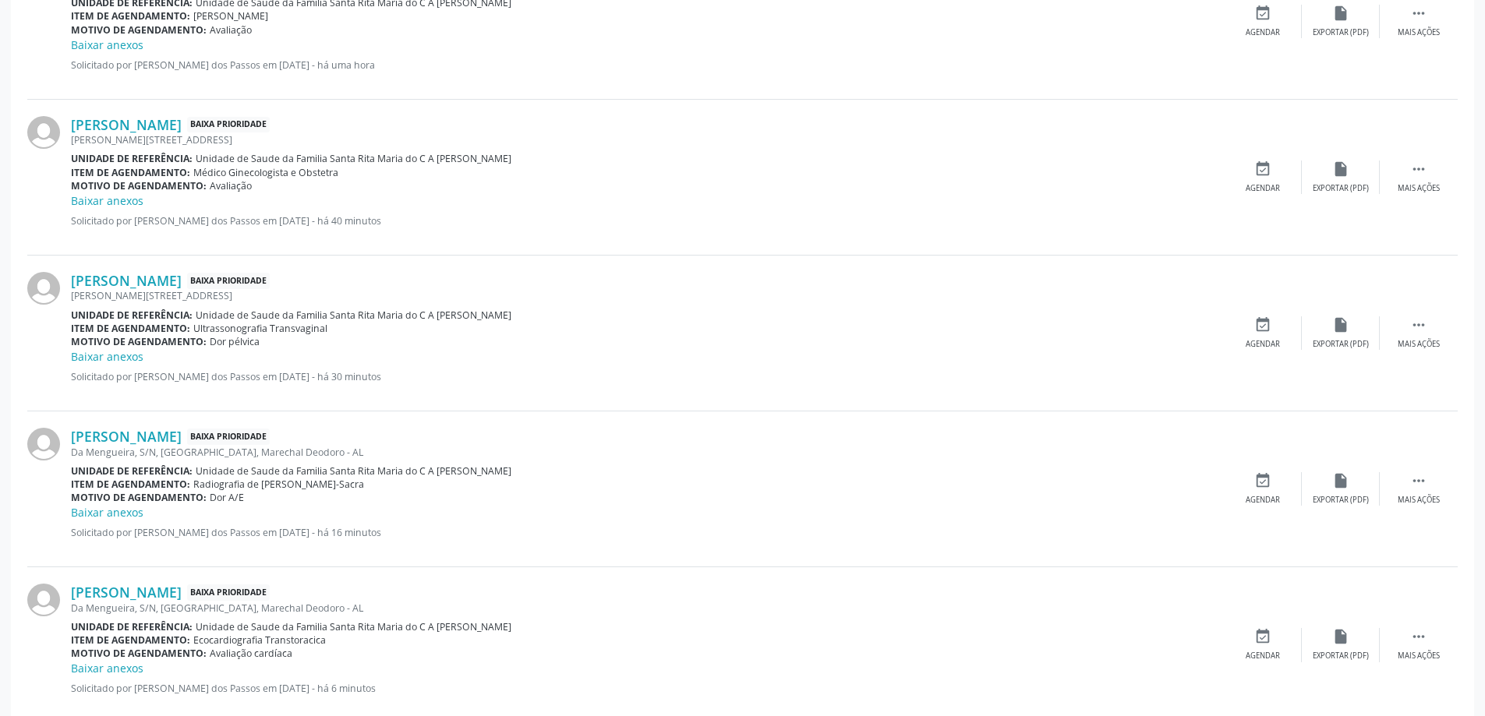
scroll to position [1248, 0]
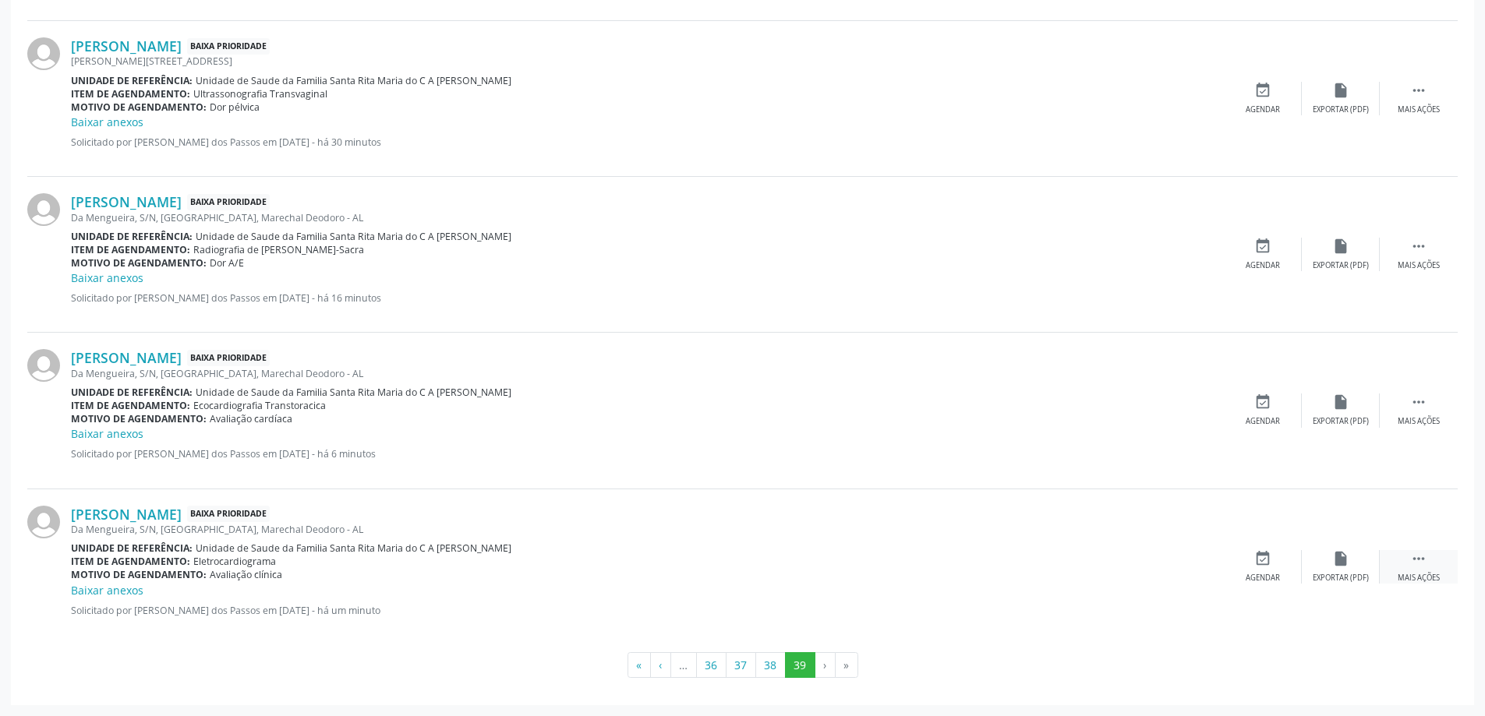
click at [1419, 562] on icon "" at bounding box center [1418, 558] width 17 height 17
click at [1177, 567] on icon "print" at bounding box center [1184, 558] width 17 height 17
click at [768, 661] on button "38" at bounding box center [770, 665] width 30 height 26
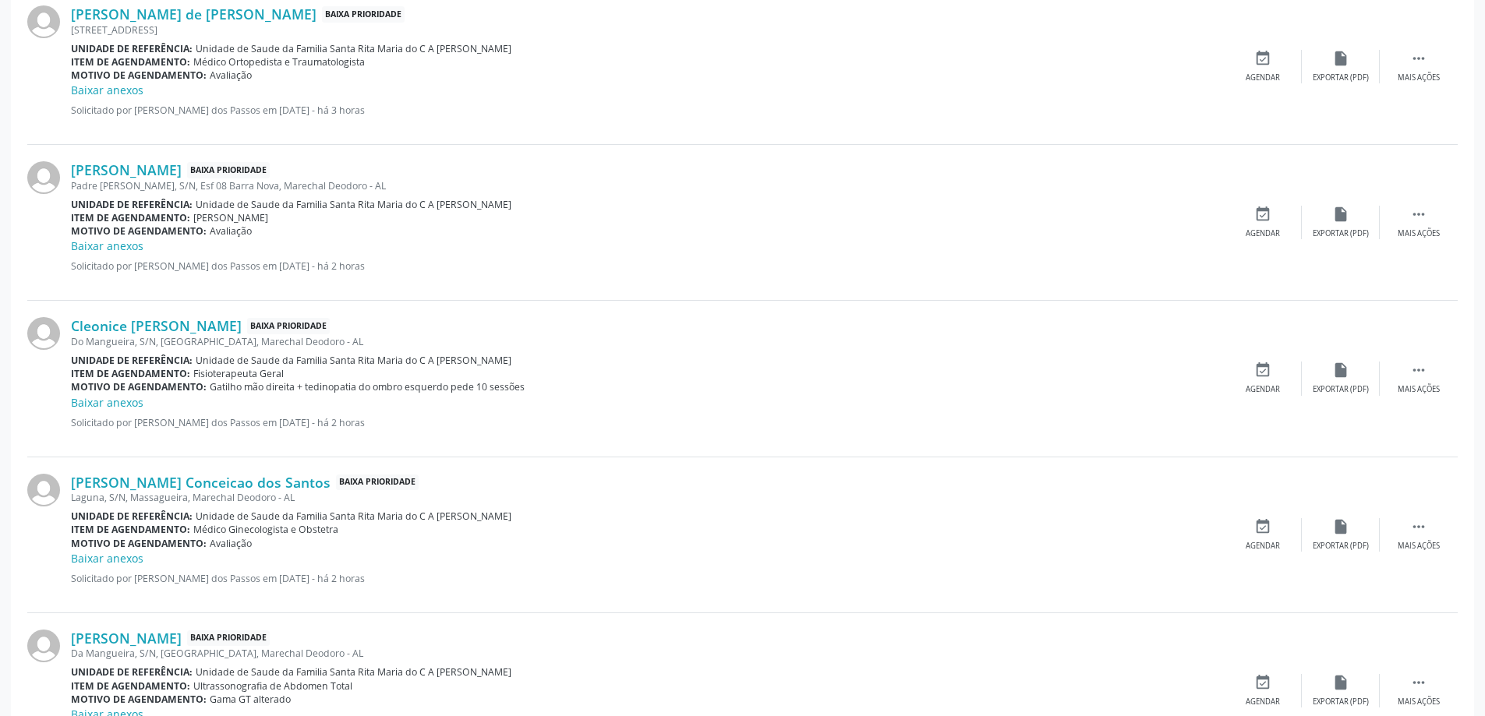
scroll to position [2181, 0]
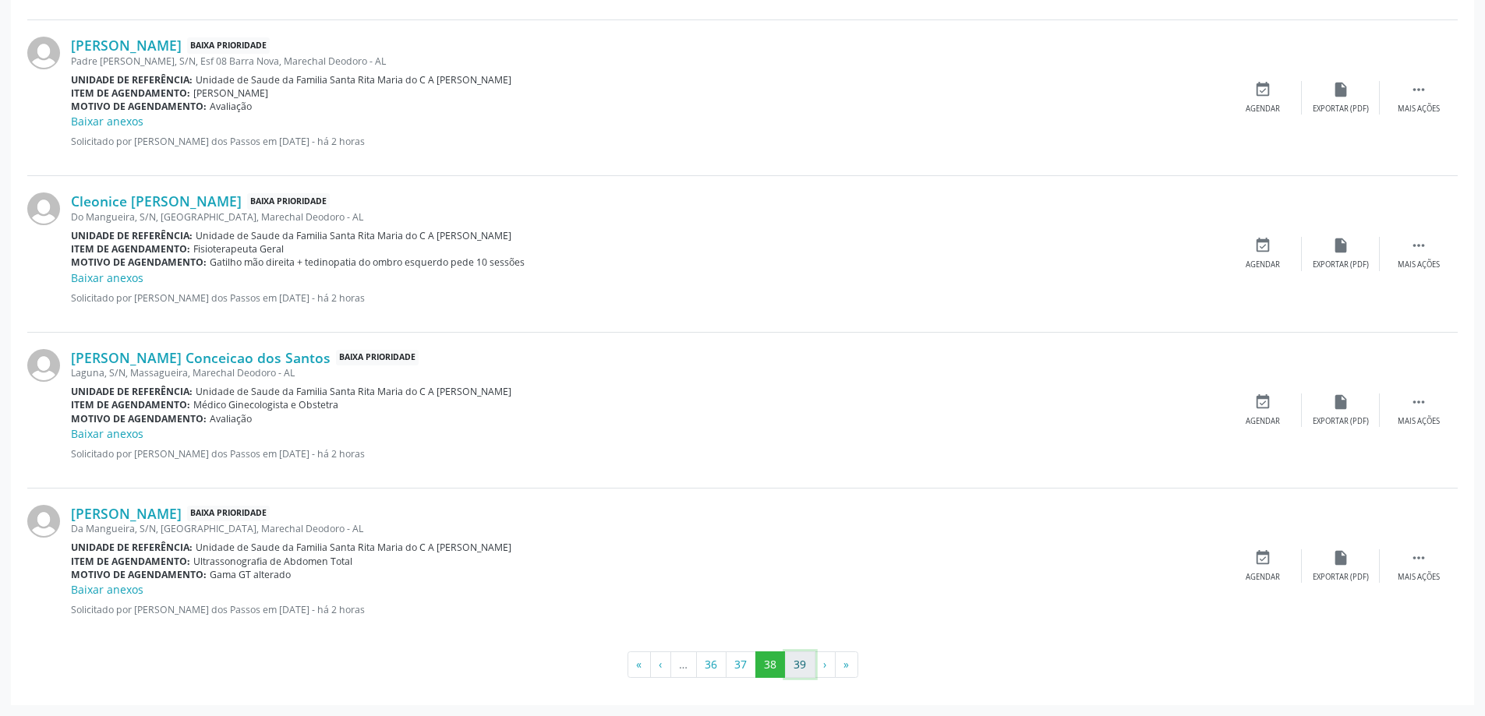
click at [798, 666] on button "39" at bounding box center [800, 665] width 30 height 26
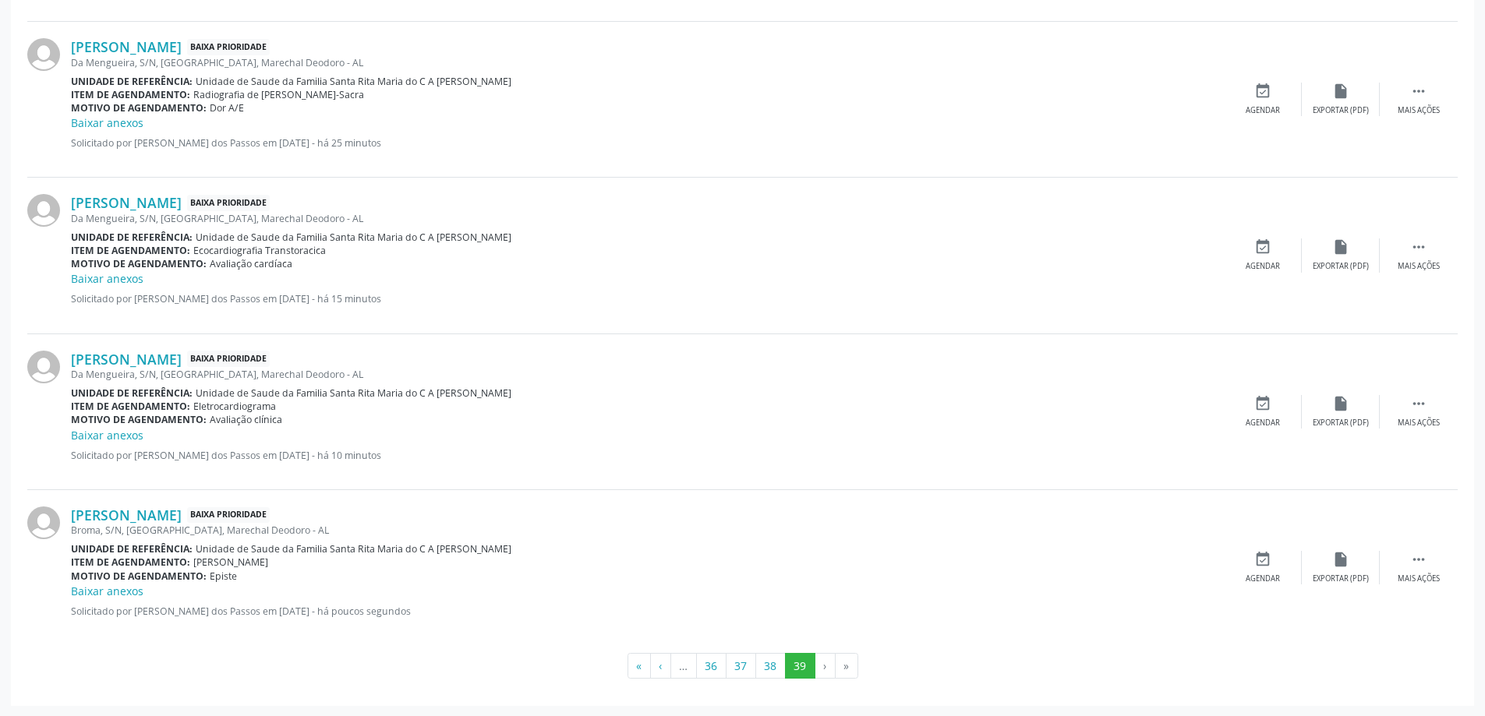
scroll to position [1404, 0]
click at [1416, 556] on icon "" at bounding box center [1418, 558] width 17 height 17
click at [1186, 561] on icon "print" at bounding box center [1184, 558] width 17 height 17
click at [773, 662] on button "38" at bounding box center [770, 665] width 30 height 26
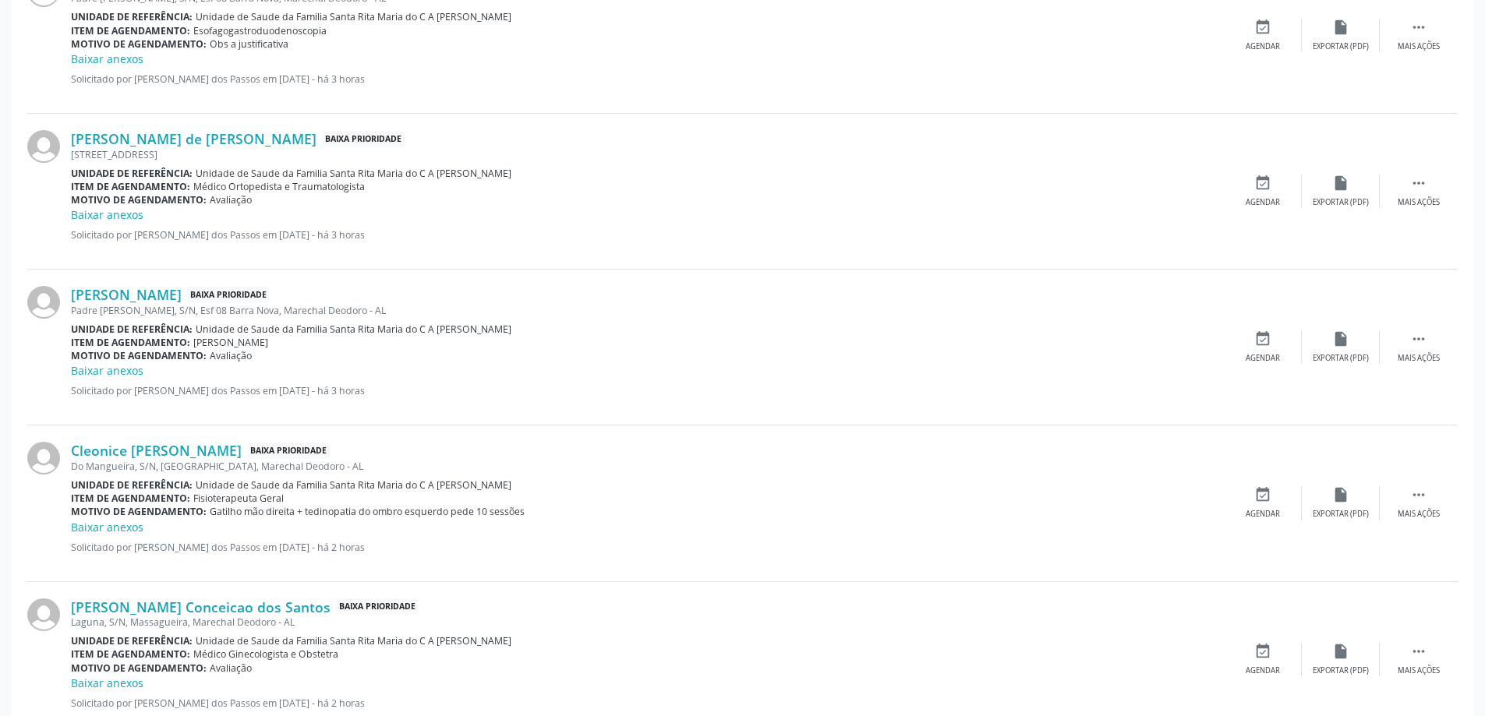
scroll to position [2181, 0]
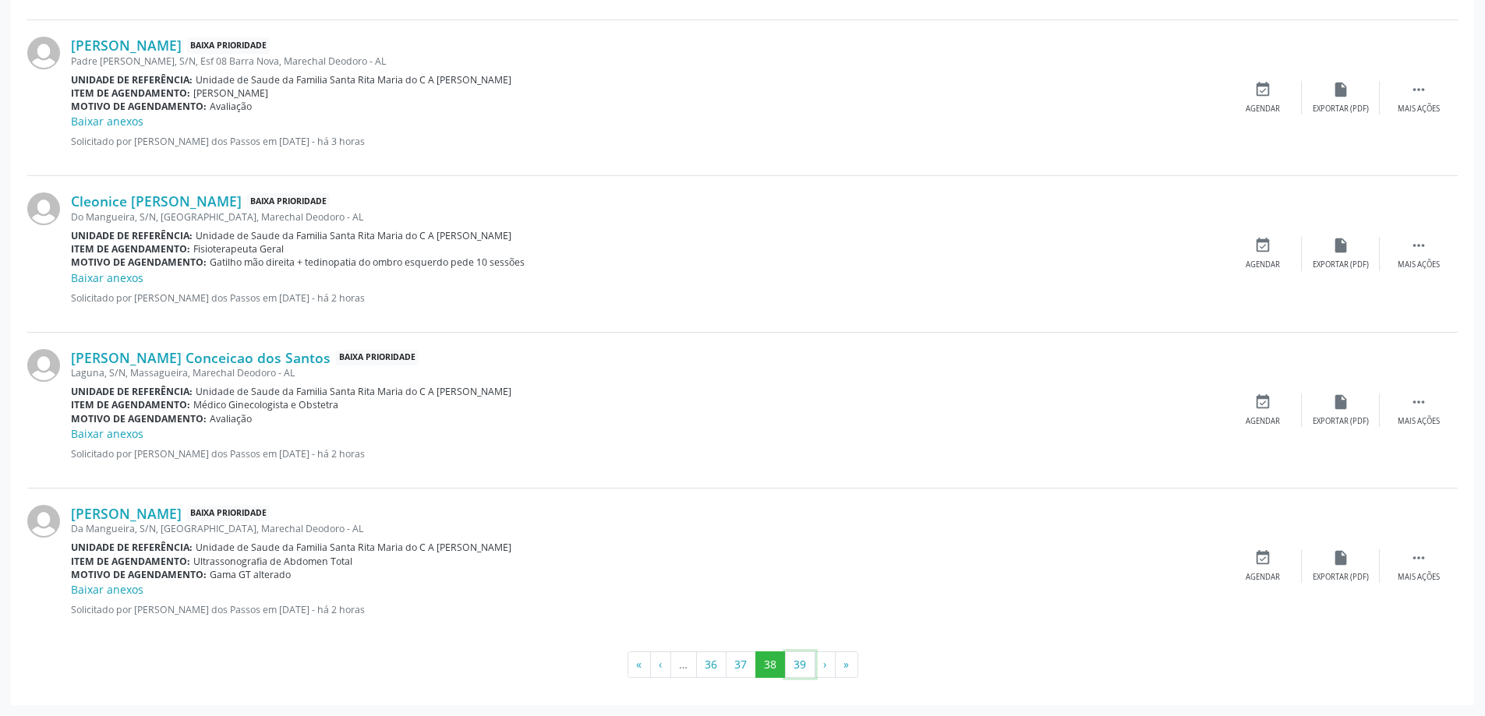
drag, startPoint x: 802, startPoint y: 666, endPoint x: 797, endPoint y: 659, distance: 8.9
click at [804, 666] on button "39" at bounding box center [800, 665] width 30 height 26
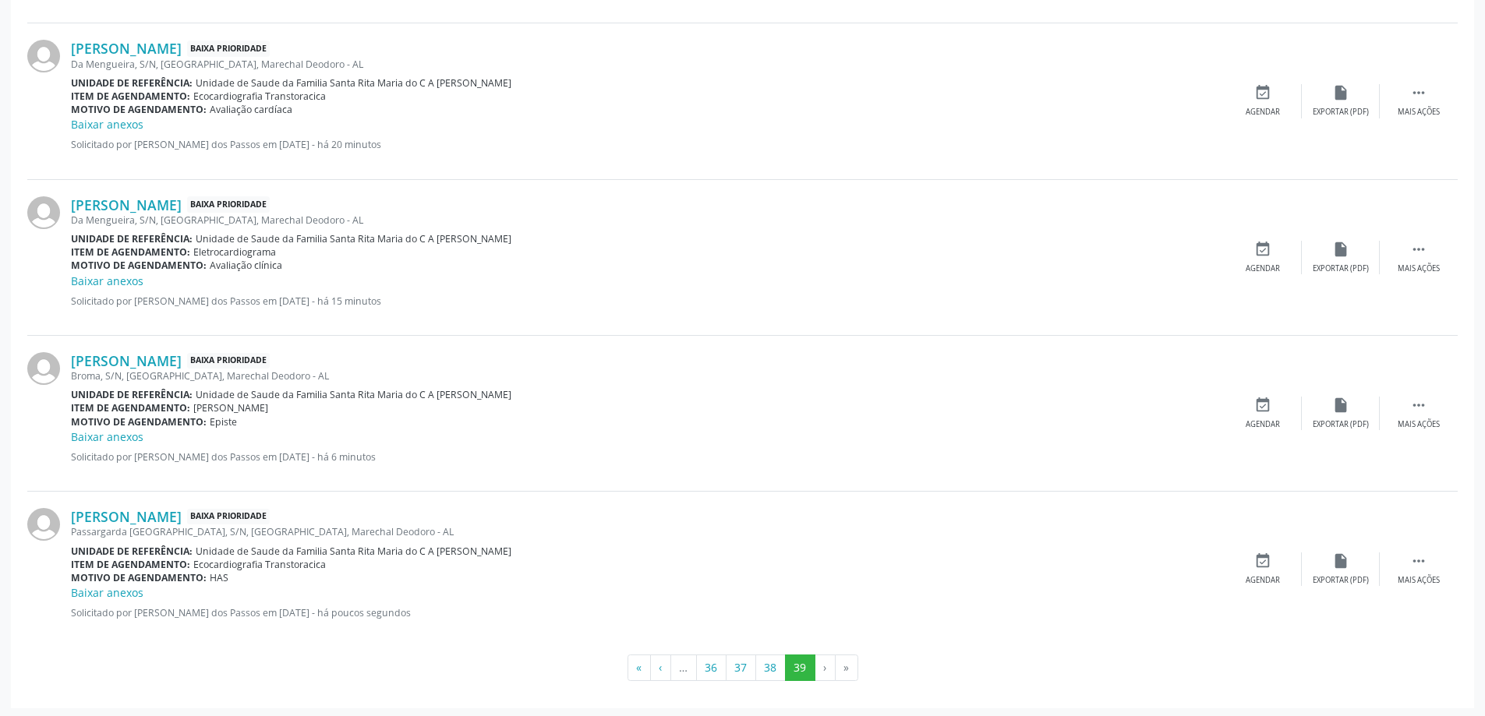
scroll to position [1560, 0]
click at [1419, 556] on icon "" at bounding box center [1418, 557] width 17 height 17
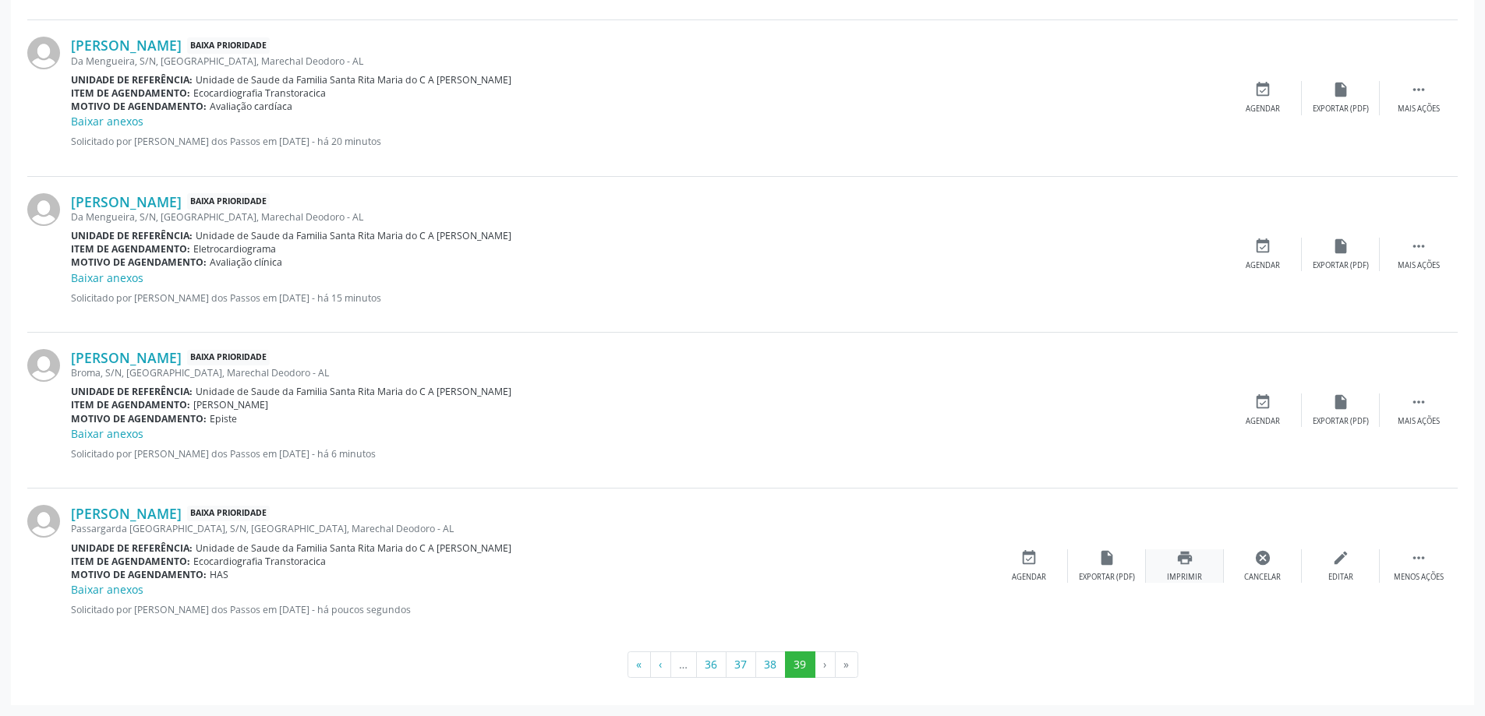
click at [1183, 563] on icon "print" at bounding box center [1184, 557] width 17 height 17
click at [769, 662] on button "38" at bounding box center [770, 665] width 30 height 26
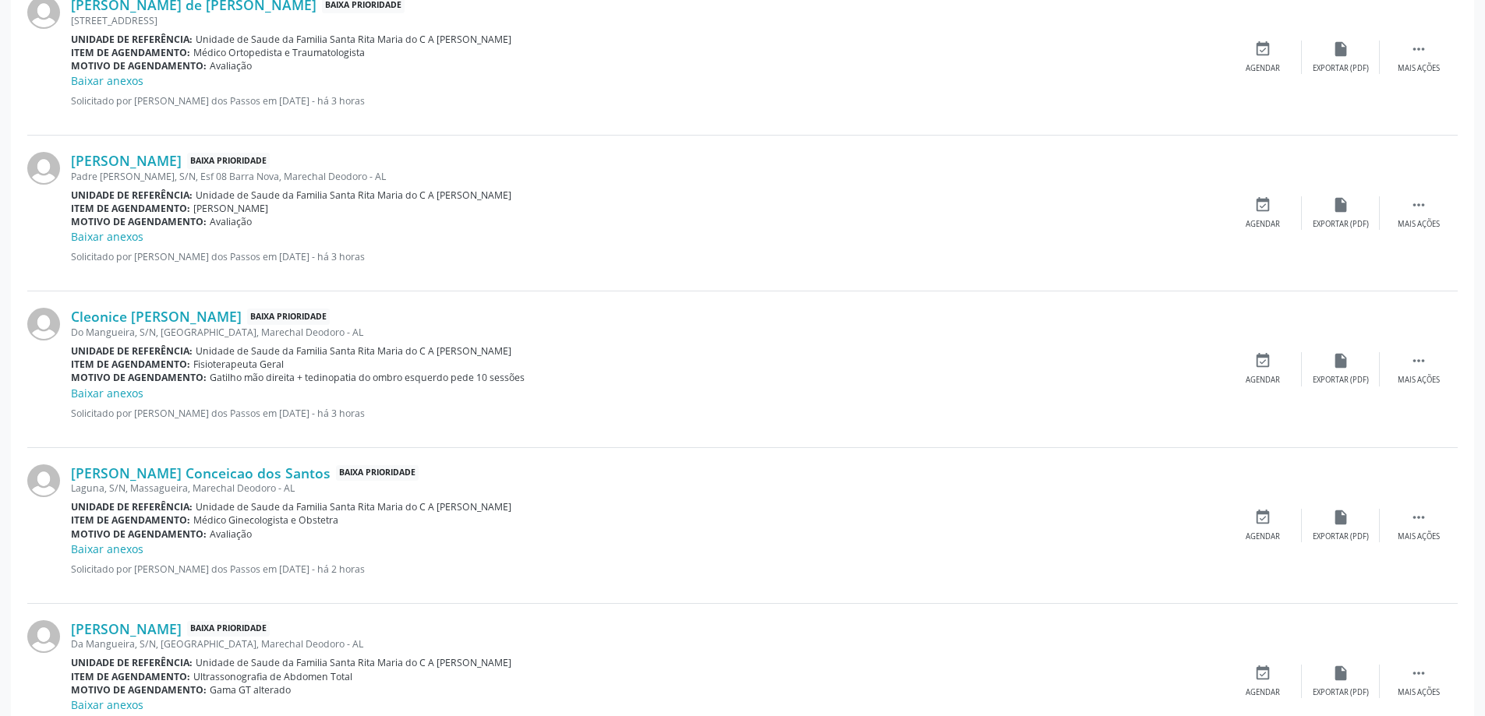
scroll to position [2181, 0]
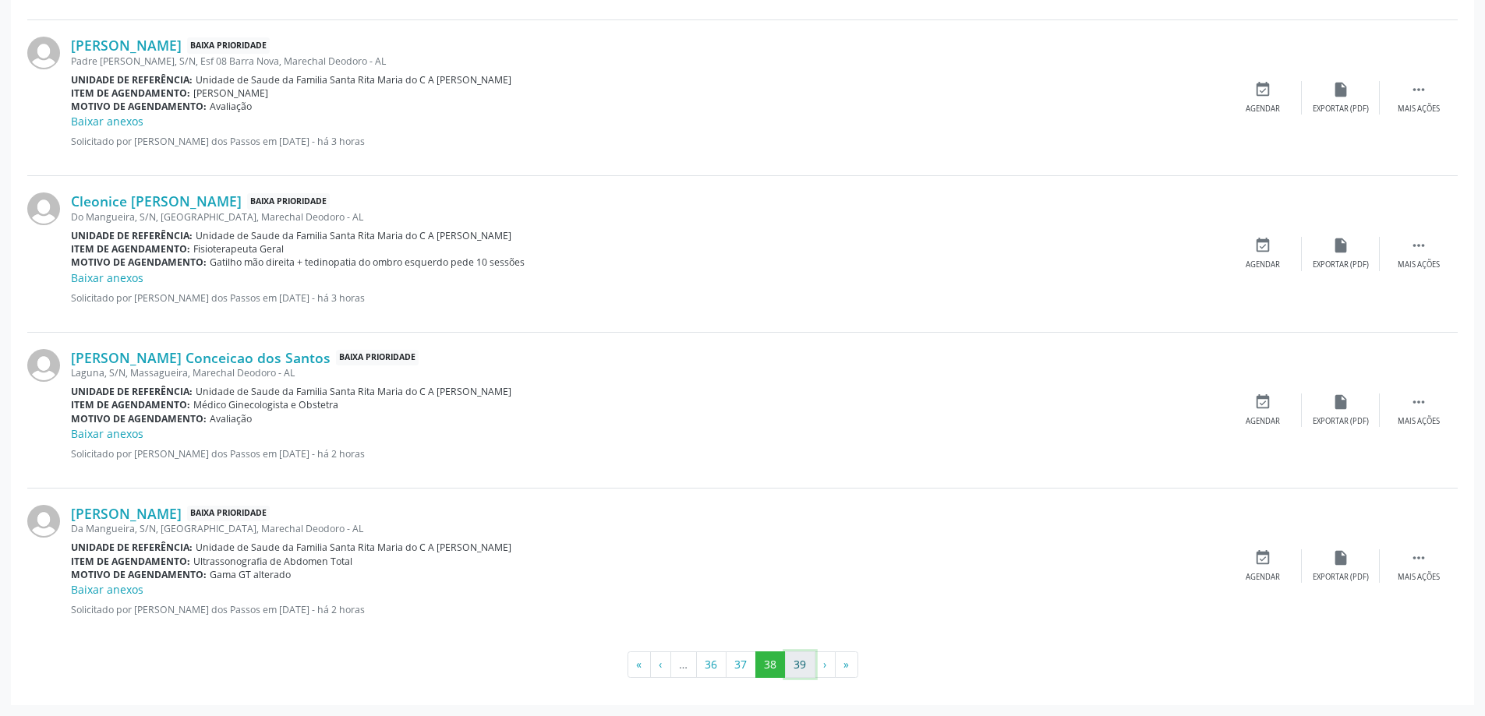
click at [800, 662] on button "39" at bounding box center [800, 665] width 30 height 26
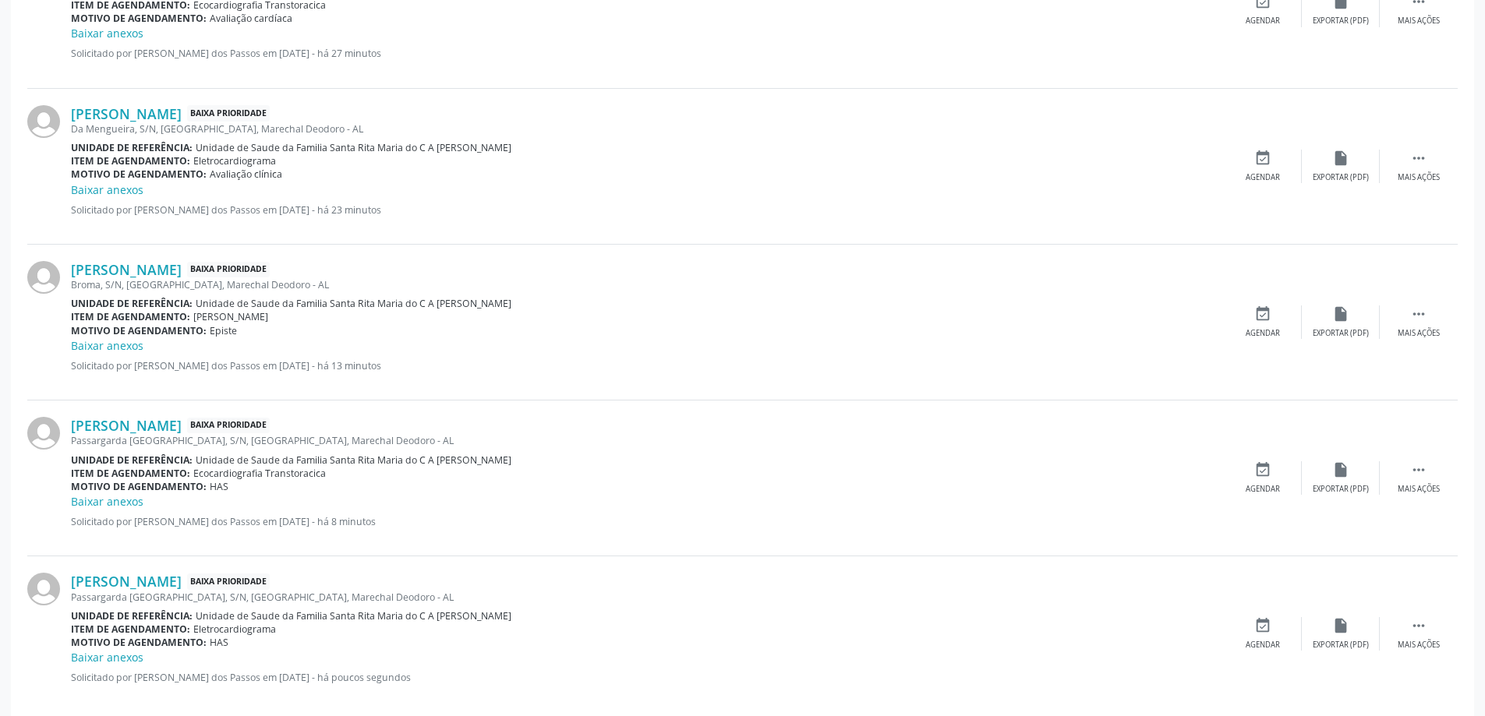
scroll to position [1716, 0]
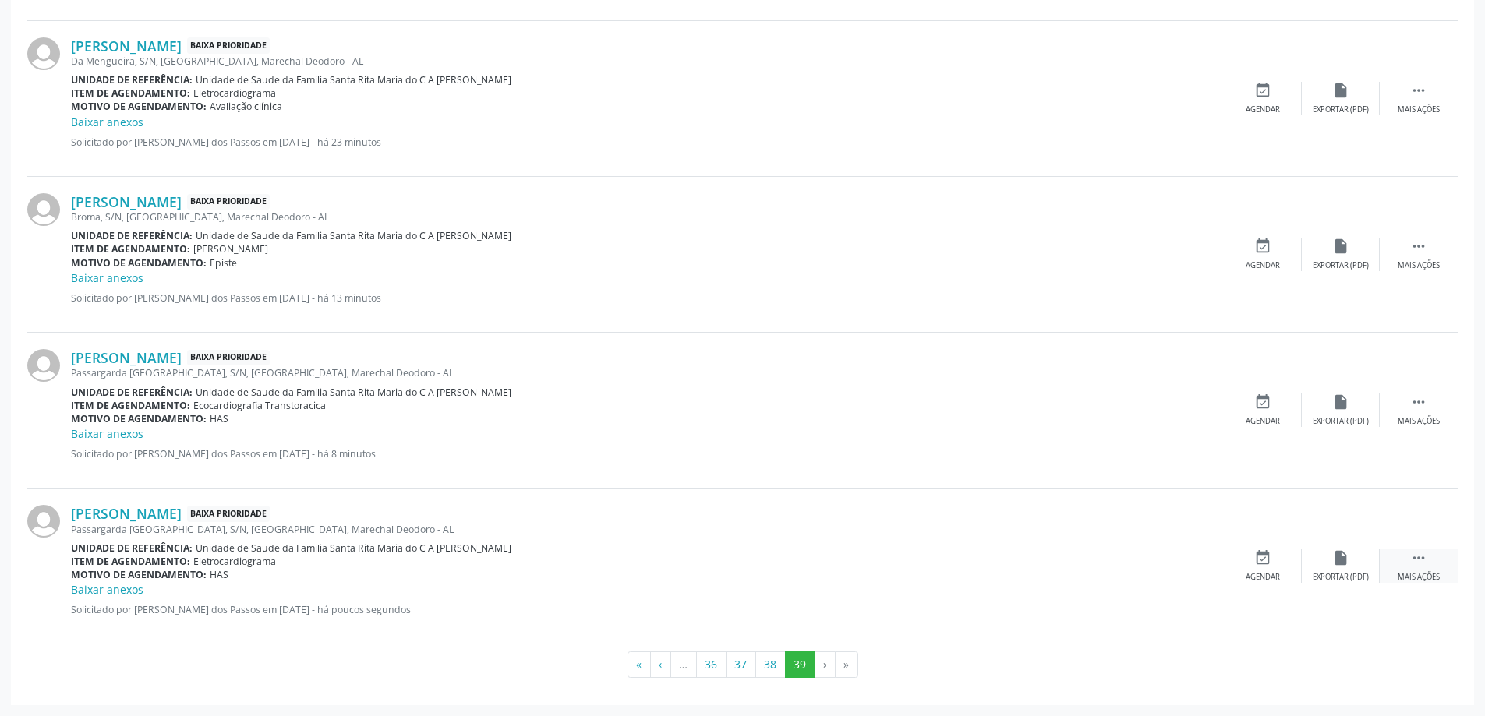
click at [1418, 557] on icon "" at bounding box center [1418, 557] width 17 height 17
click at [1188, 561] on icon "print" at bounding box center [1184, 557] width 17 height 17
click at [769, 663] on button "38" at bounding box center [770, 665] width 30 height 26
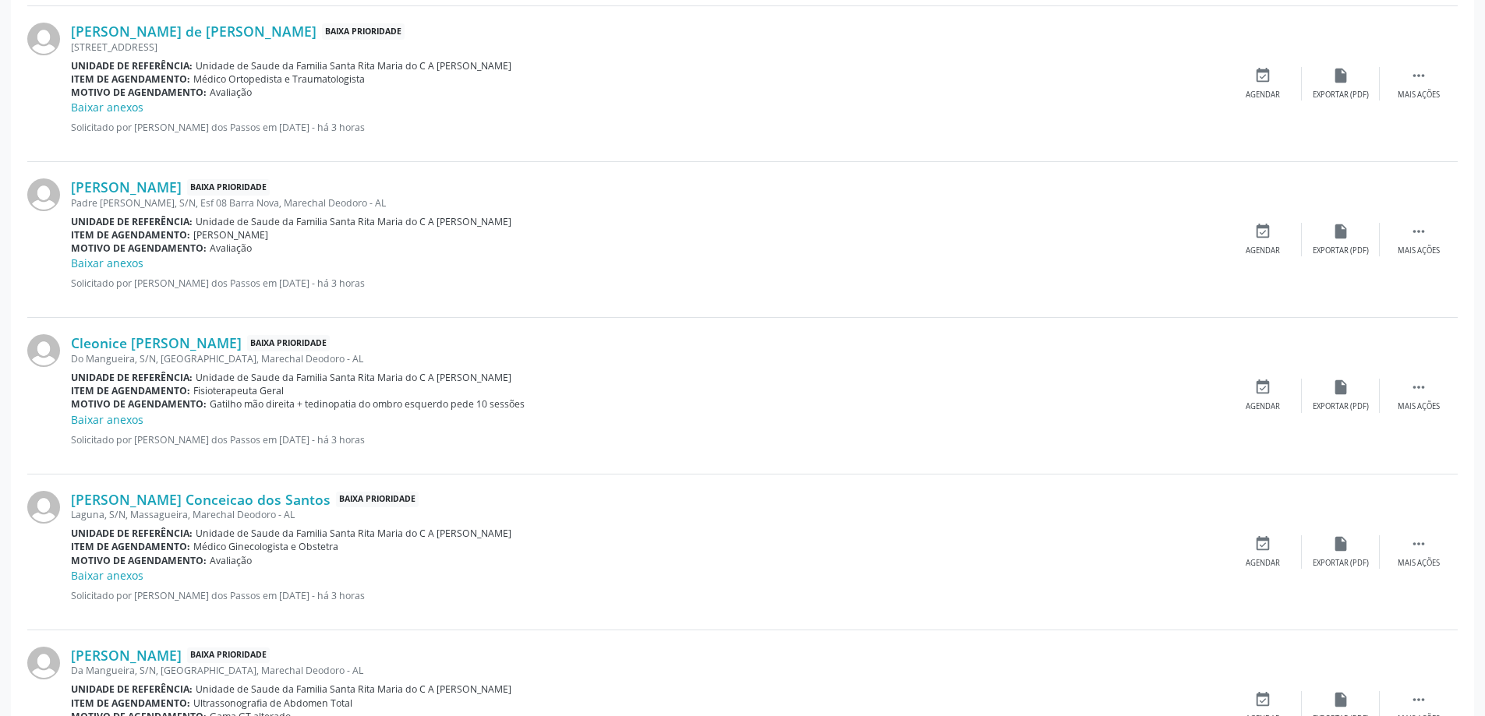
scroll to position [2181, 0]
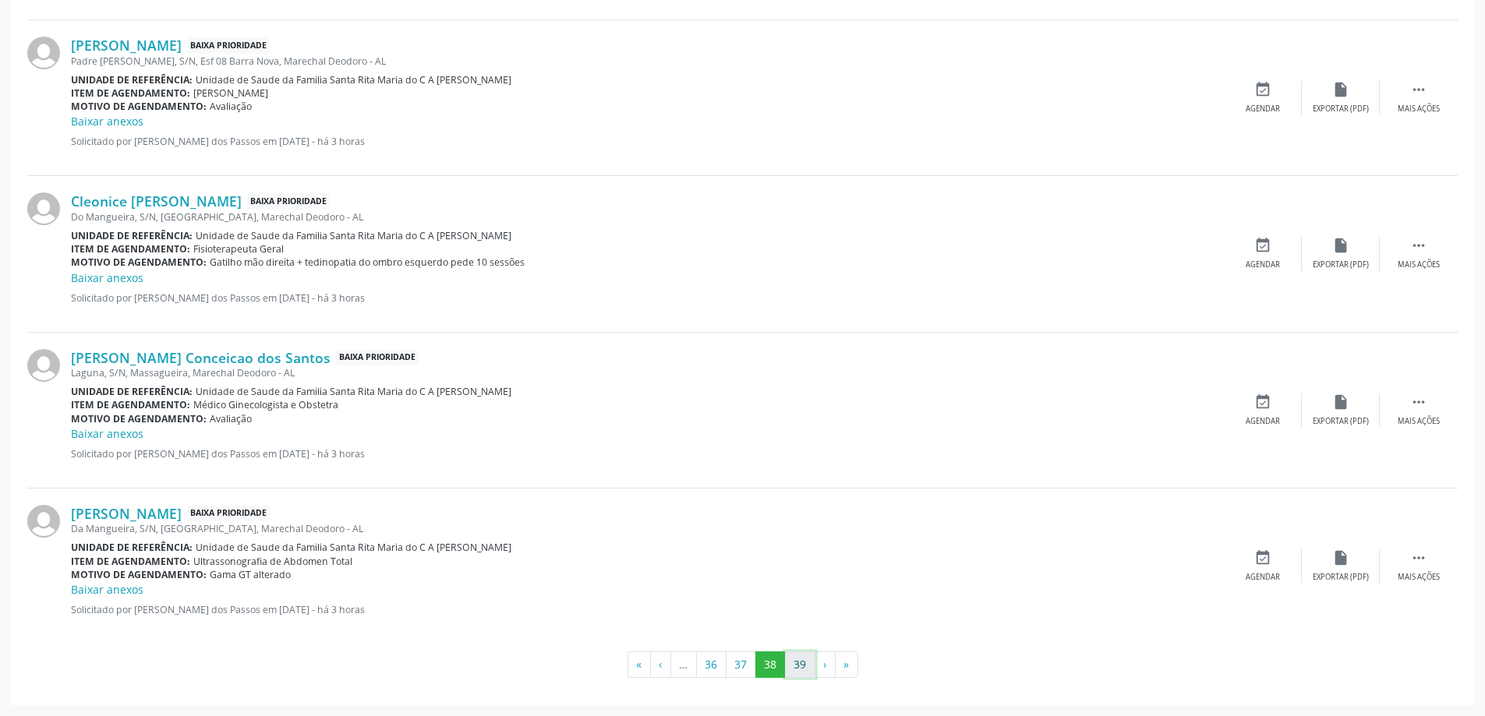
click at [797, 666] on button "39" at bounding box center [800, 665] width 30 height 26
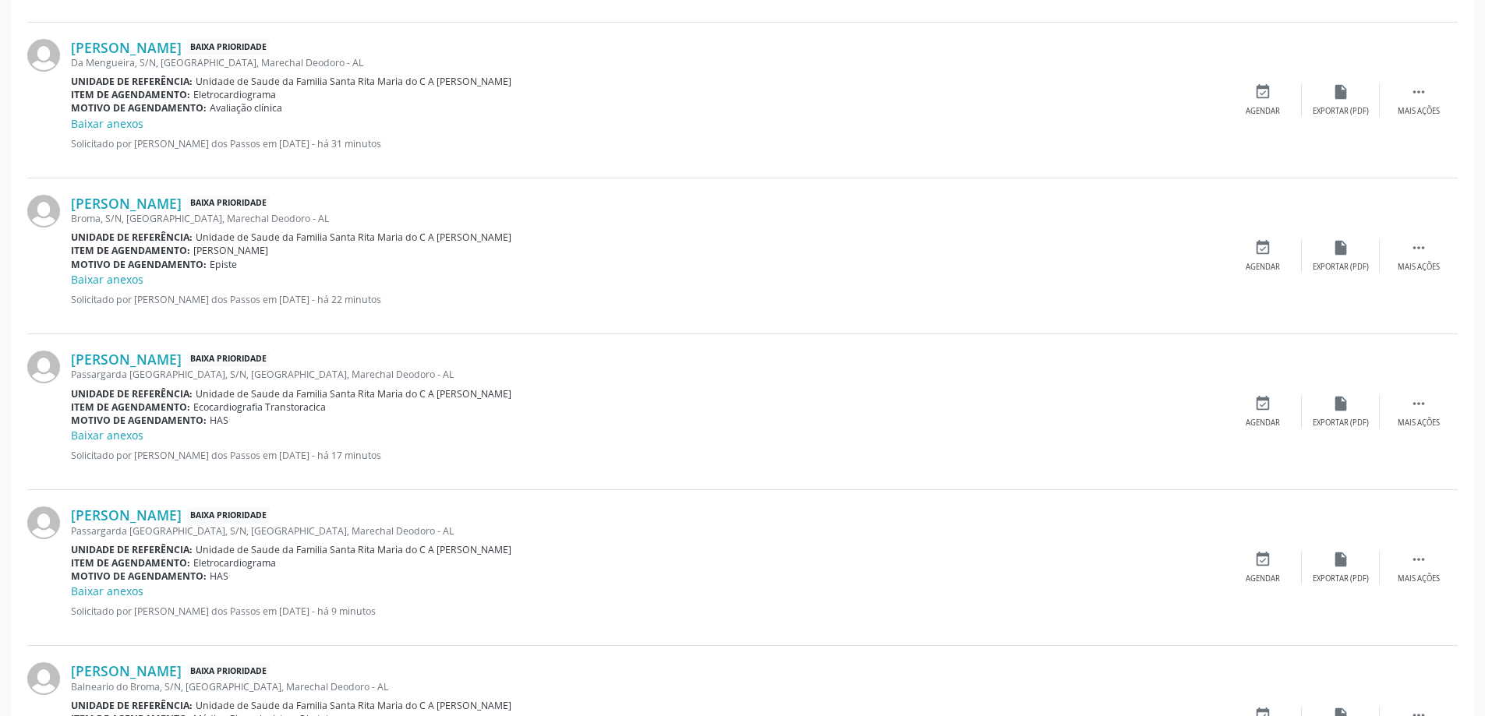
scroll to position [1872, 0]
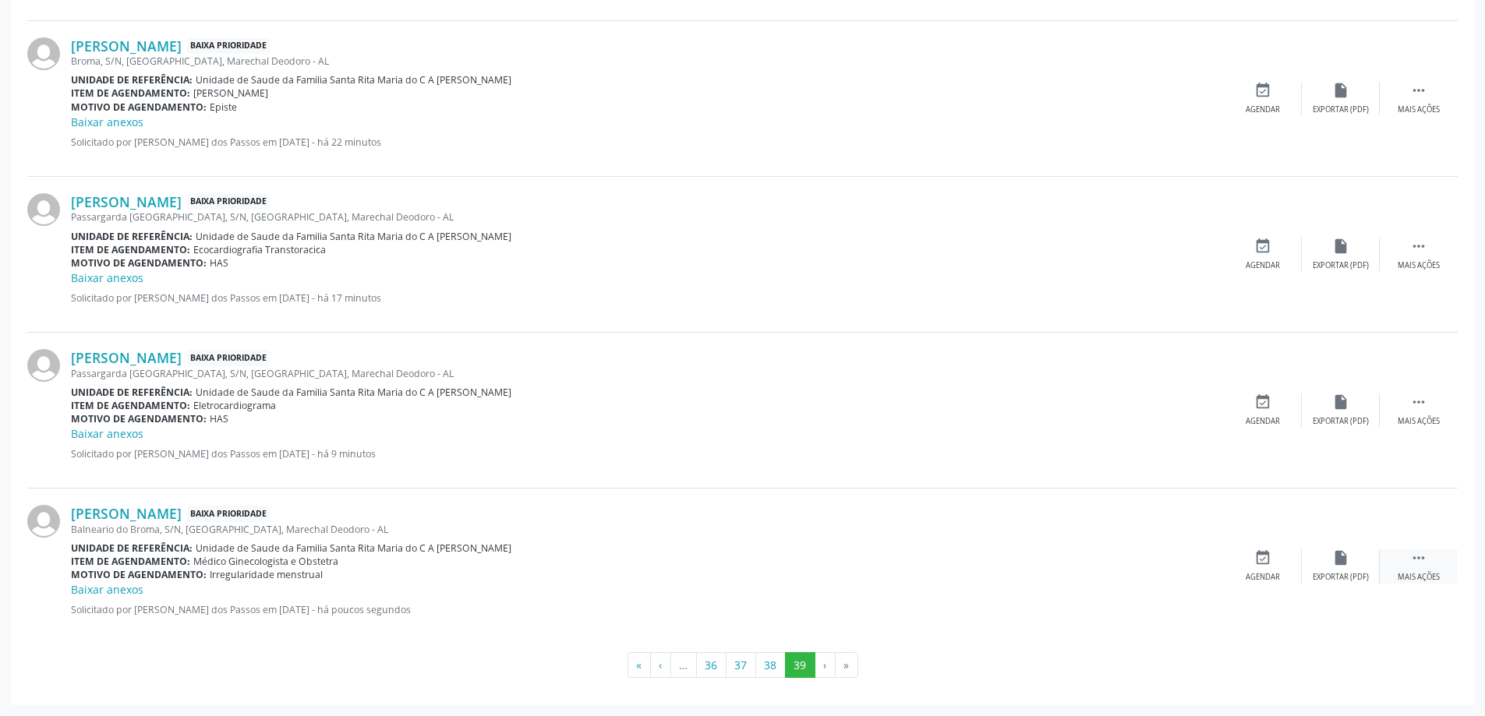
click at [1415, 558] on icon "" at bounding box center [1418, 557] width 17 height 17
click at [1177, 563] on icon "print" at bounding box center [1184, 557] width 17 height 17
click at [775, 666] on button "38" at bounding box center [770, 665] width 30 height 26
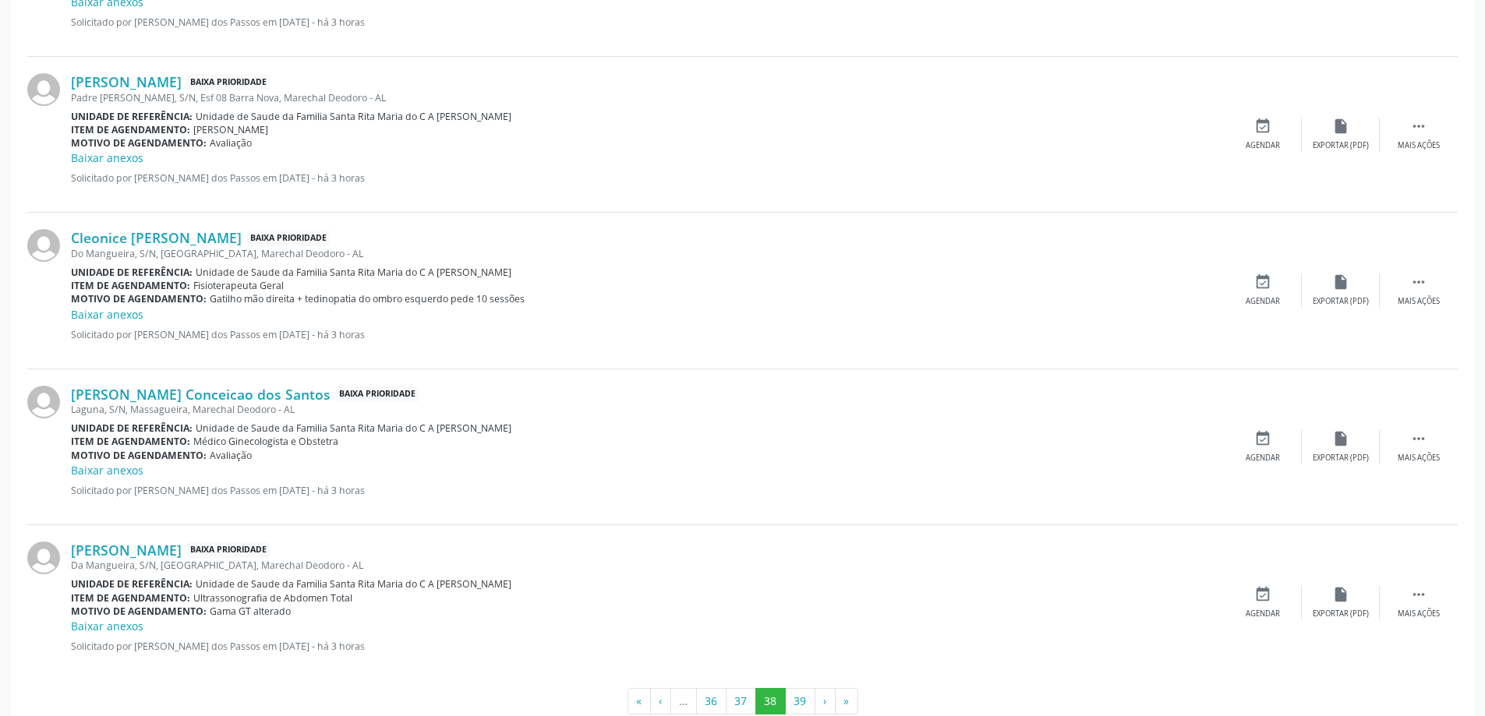
scroll to position [2181, 0]
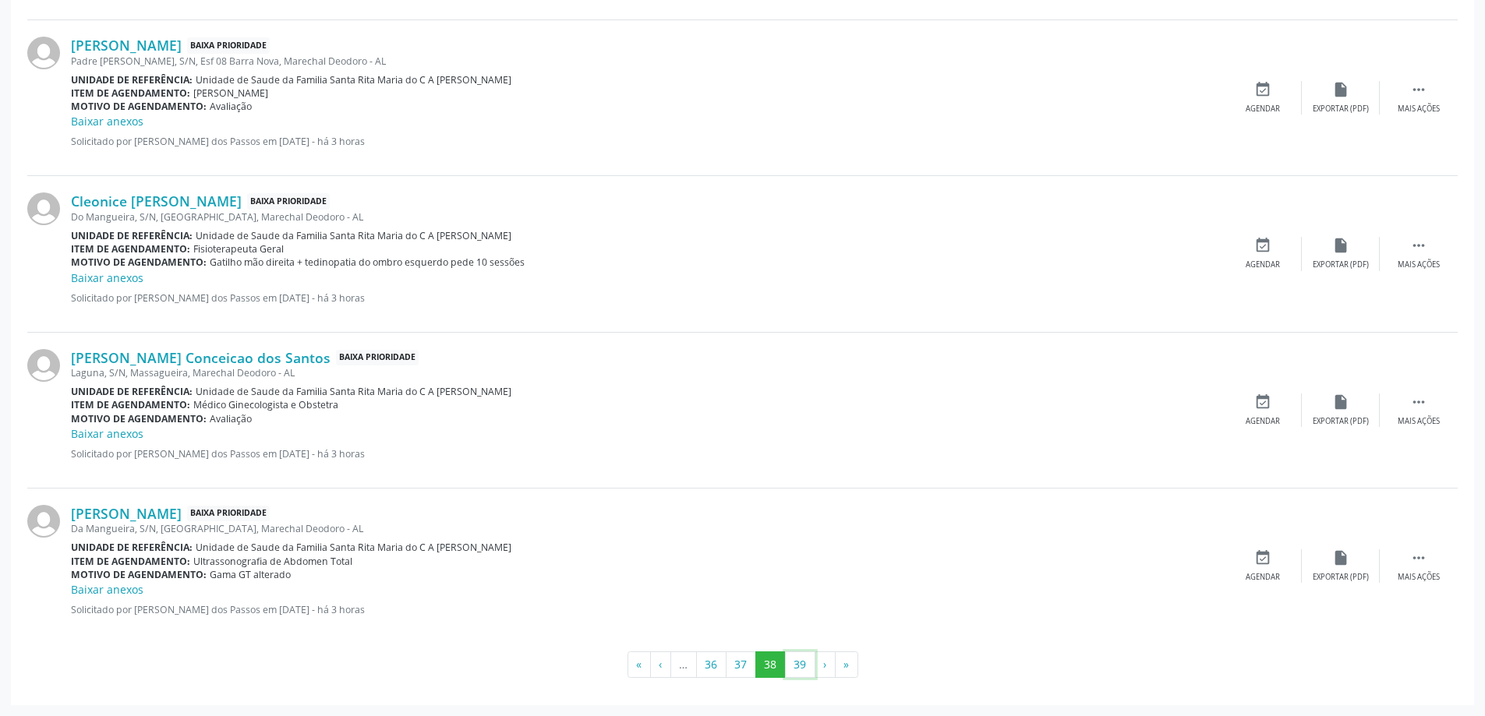
click at [800, 671] on button "39" at bounding box center [800, 665] width 30 height 26
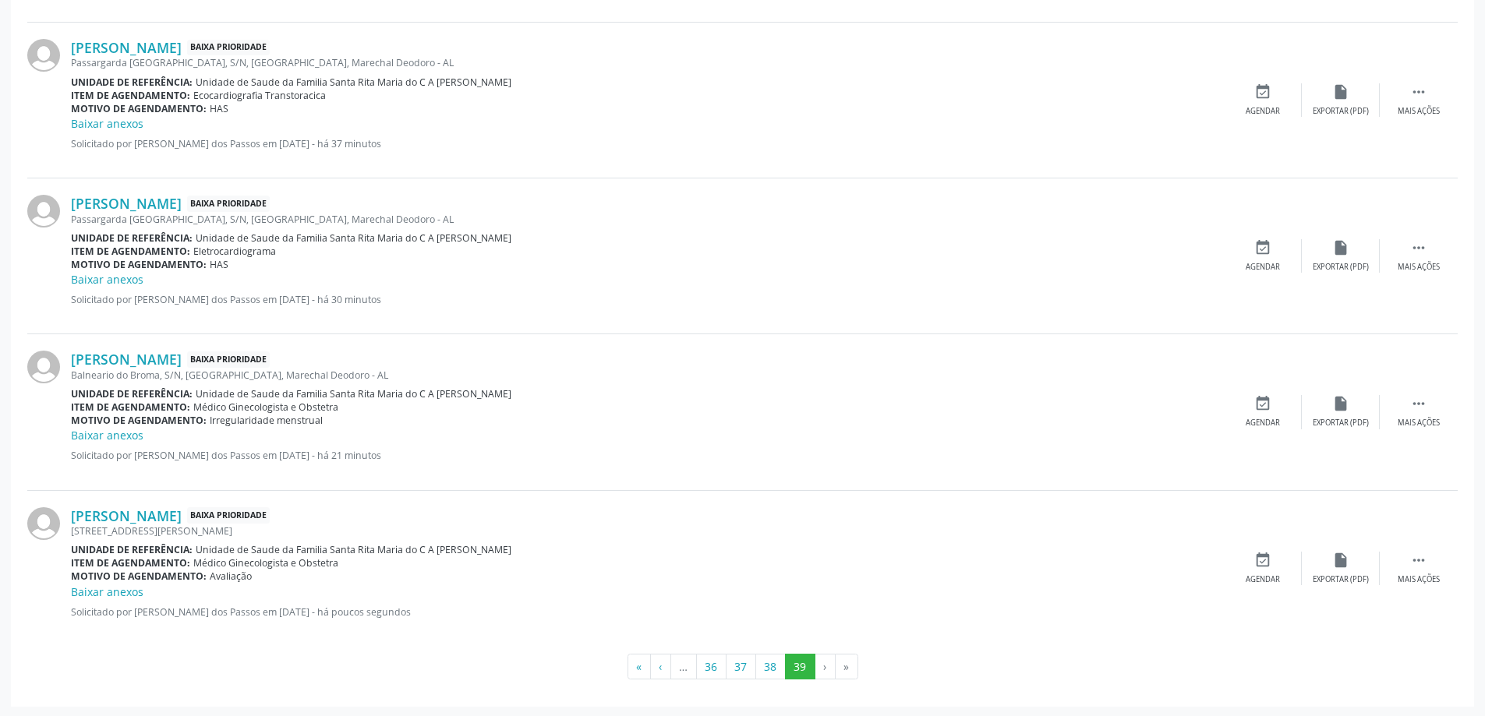
scroll to position [2028, 0]
click at [1424, 557] on icon "" at bounding box center [1418, 558] width 17 height 17
click at [1182, 561] on icon "print" at bounding box center [1184, 558] width 17 height 17
click at [772, 666] on button "38" at bounding box center [770, 665] width 30 height 26
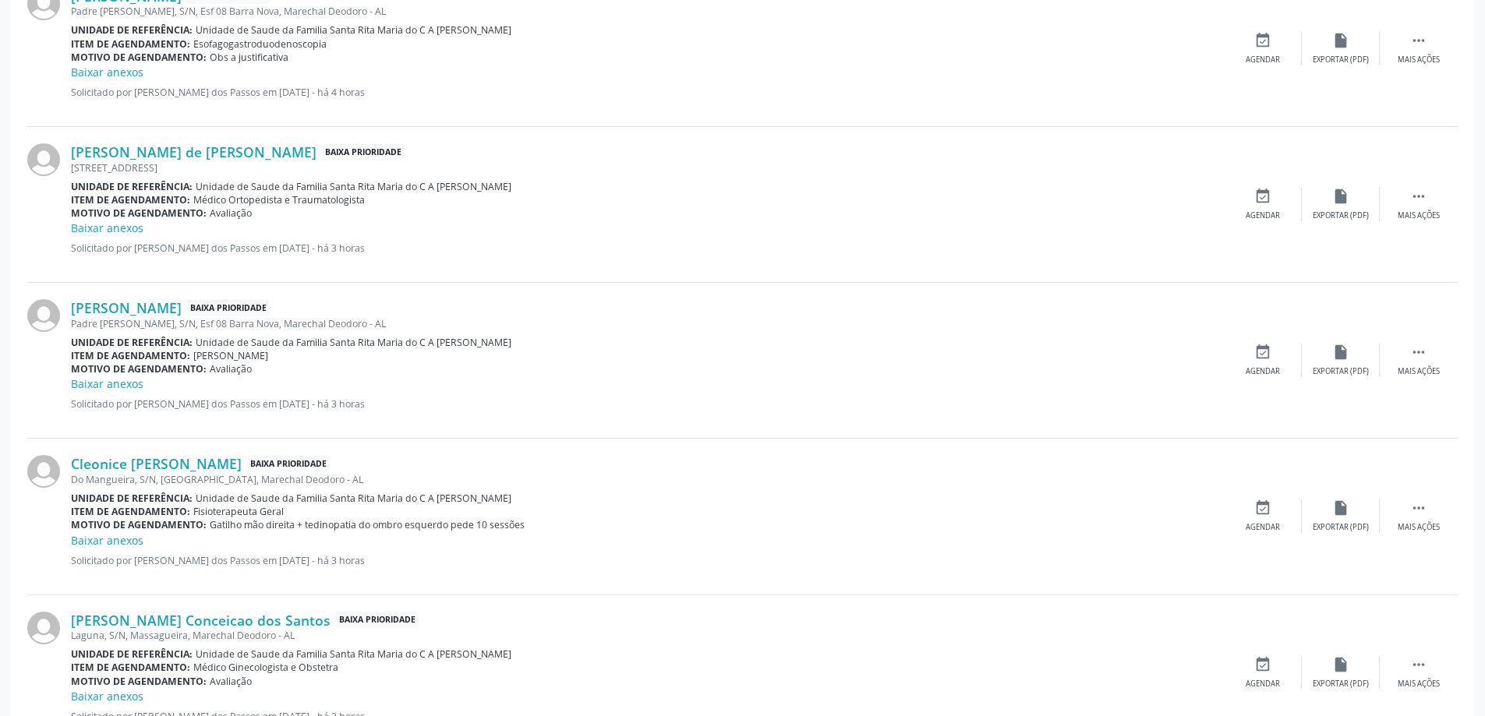
scroll to position [2181, 0]
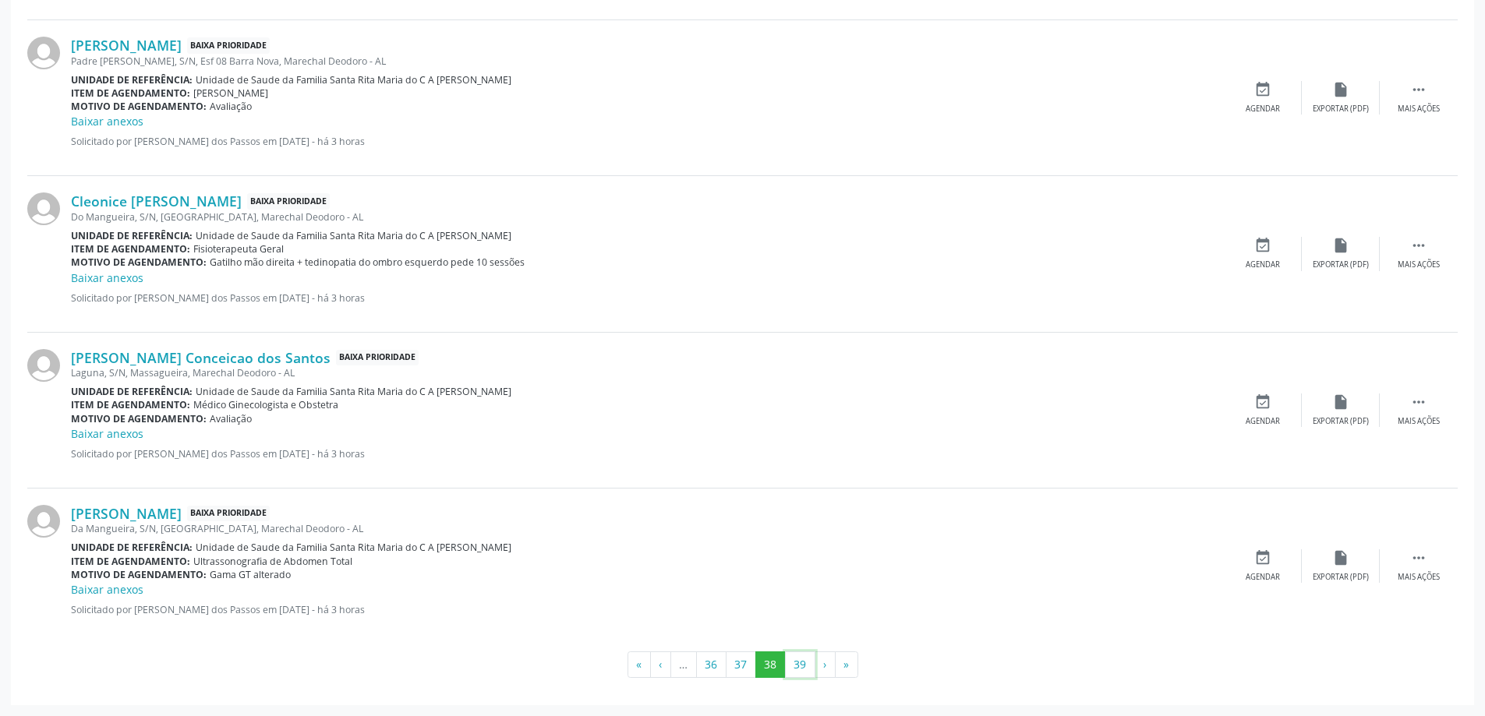
click at [800, 668] on button "39" at bounding box center [800, 665] width 30 height 26
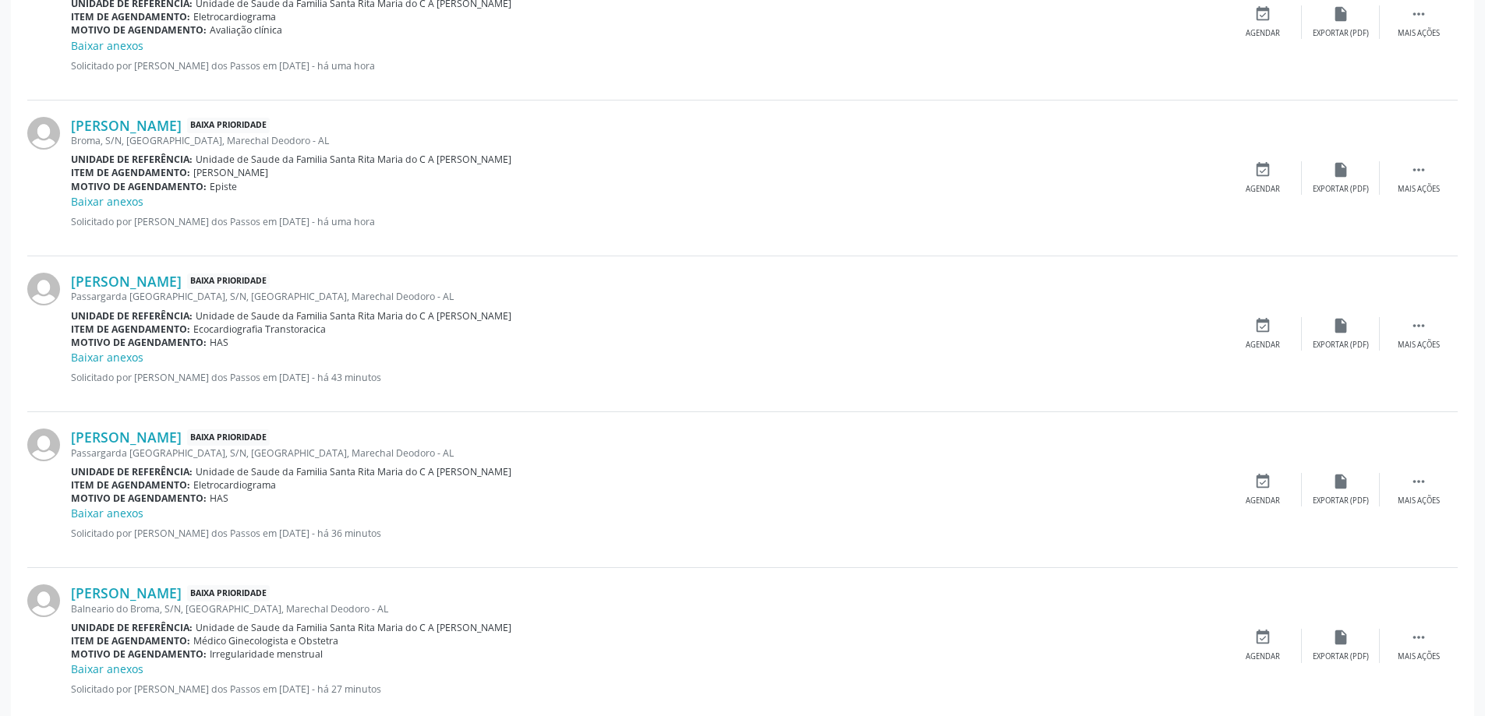
scroll to position [2184, 0]
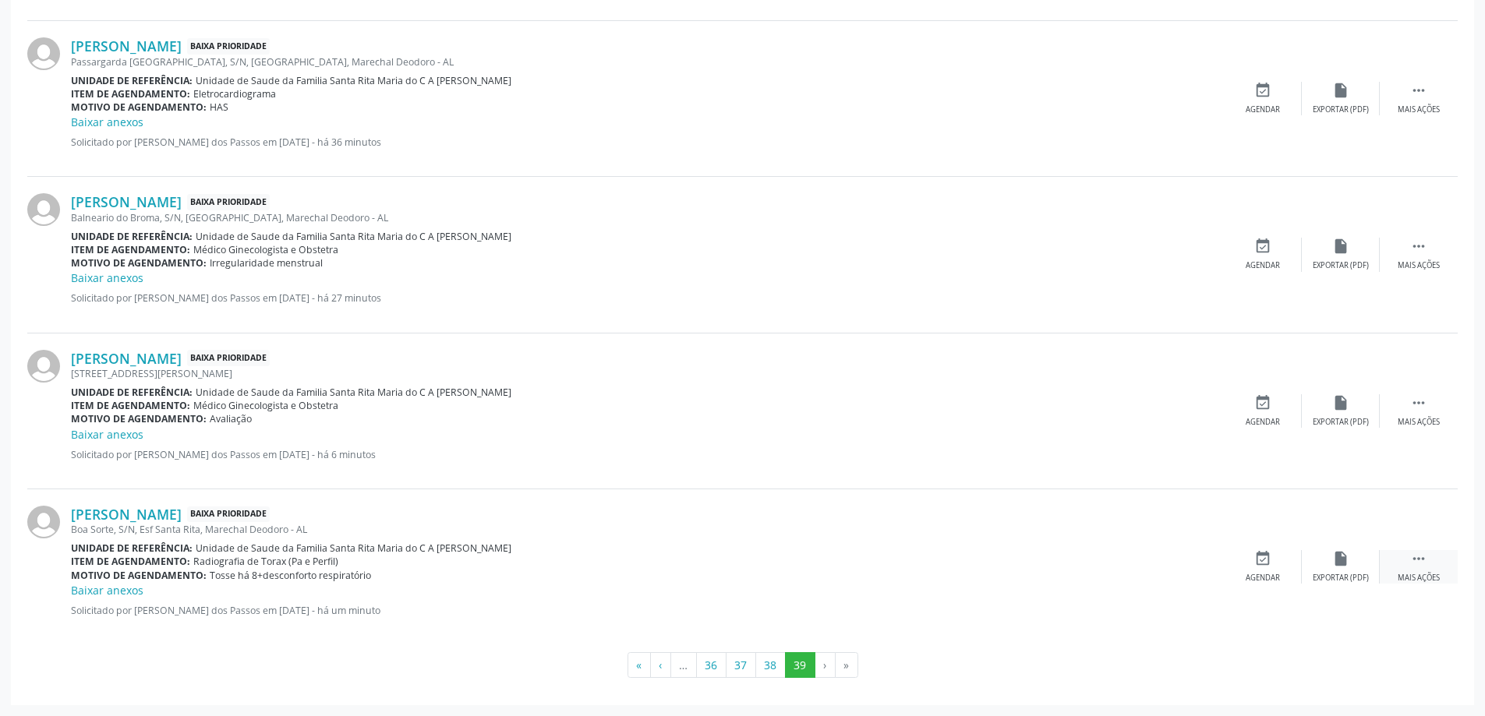
click at [1418, 556] on icon "" at bounding box center [1418, 558] width 17 height 17
click at [1187, 560] on icon "print" at bounding box center [1184, 558] width 17 height 17
click at [768, 669] on button "38" at bounding box center [770, 665] width 30 height 26
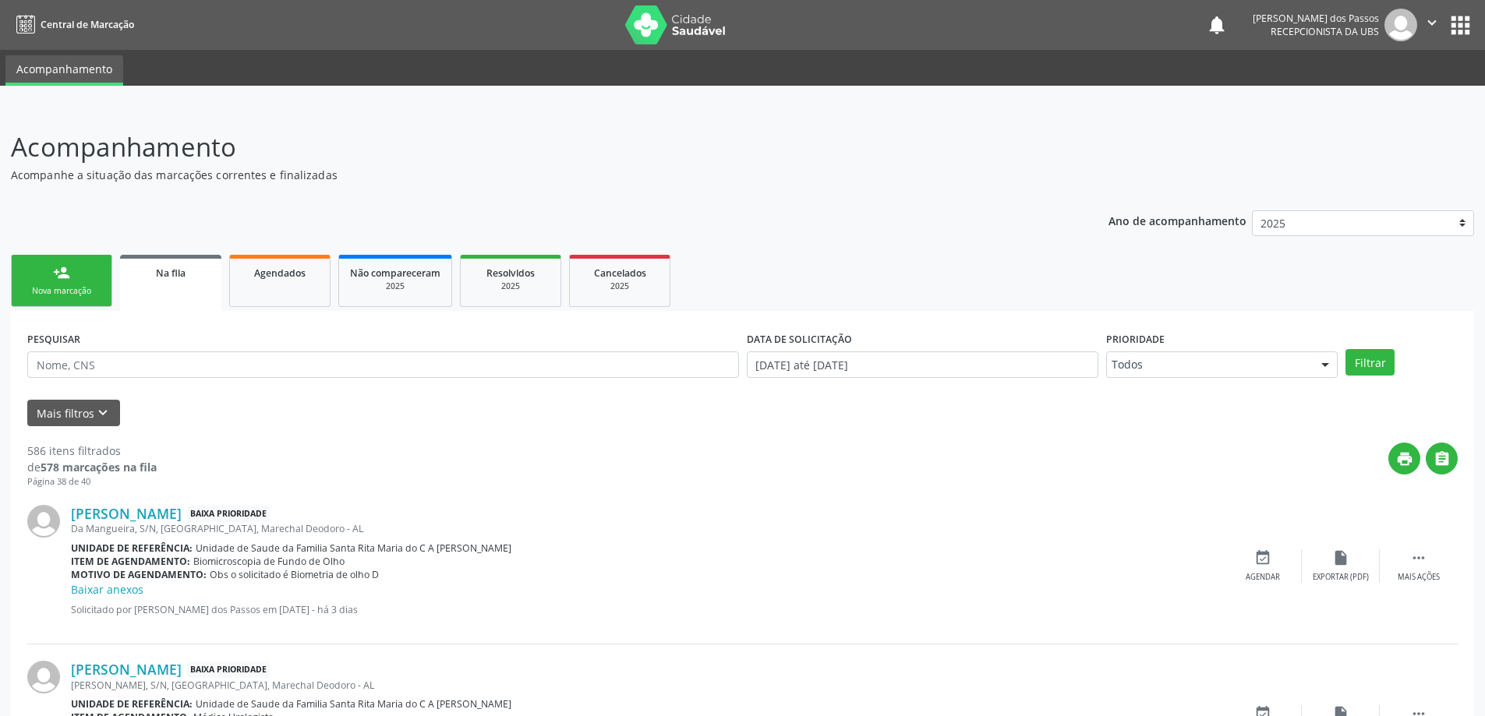
click at [178, 278] on span "Na fila" at bounding box center [171, 273] width 30 height 13
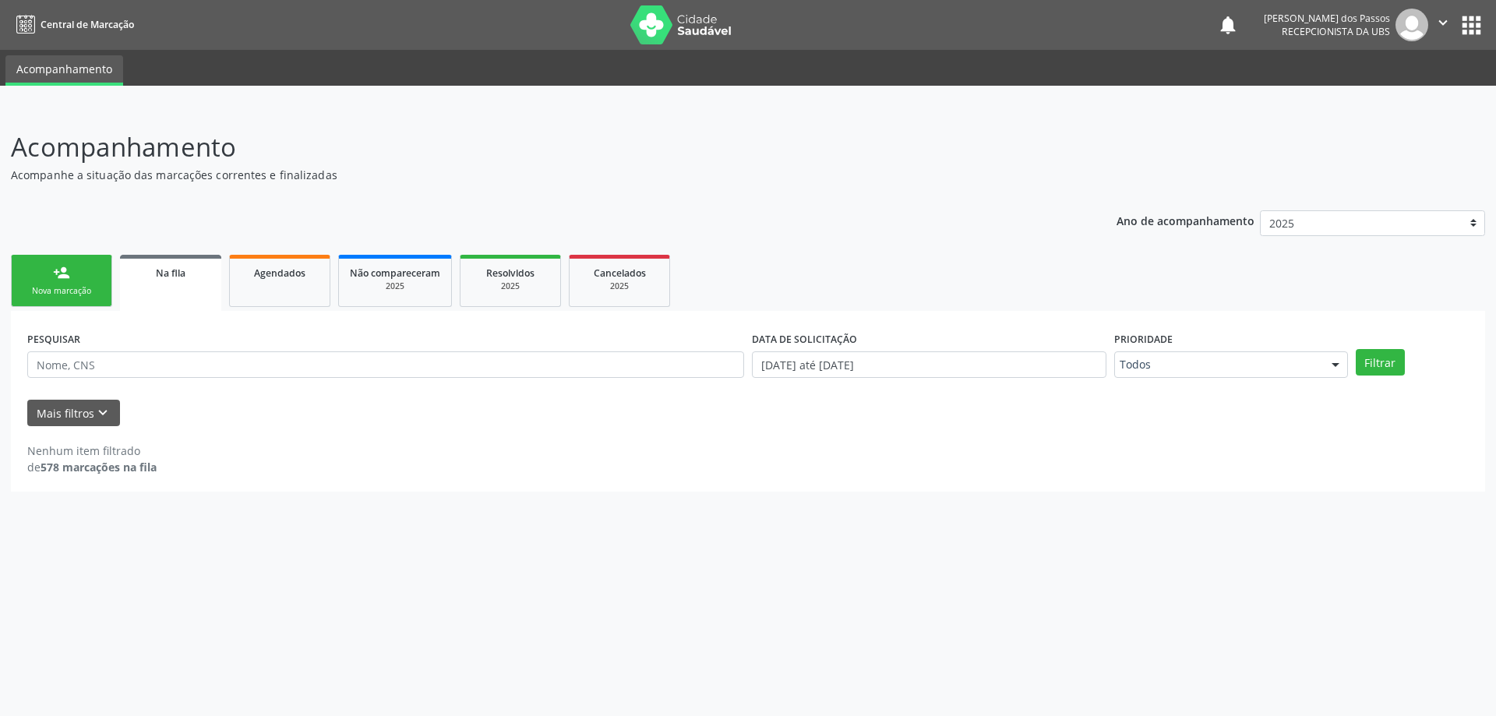
click at [175, 269] on span "Na fila" at bounding box center [171, 273] width 30 height 13
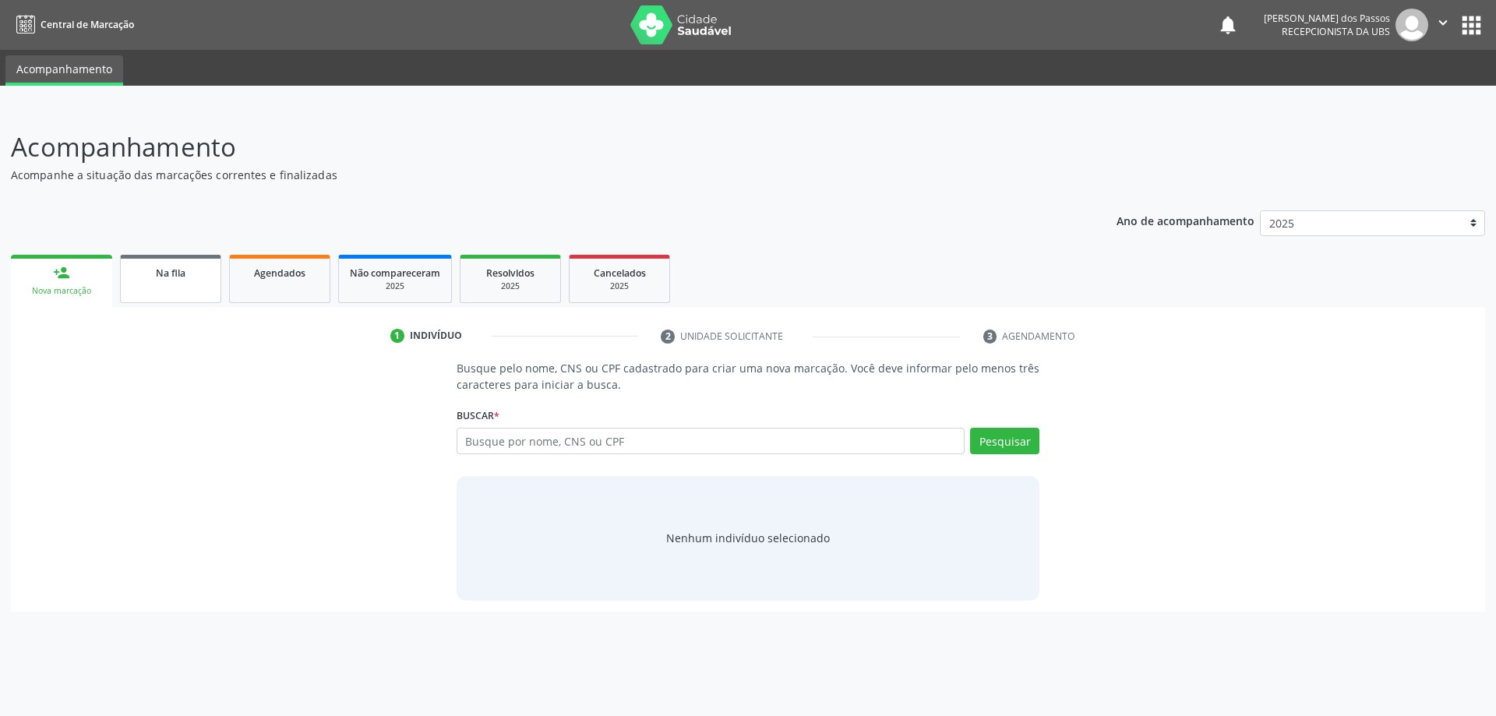
click at [168, 274] on span "Na fila" at bounding box center [171, 273] width 30 height 13
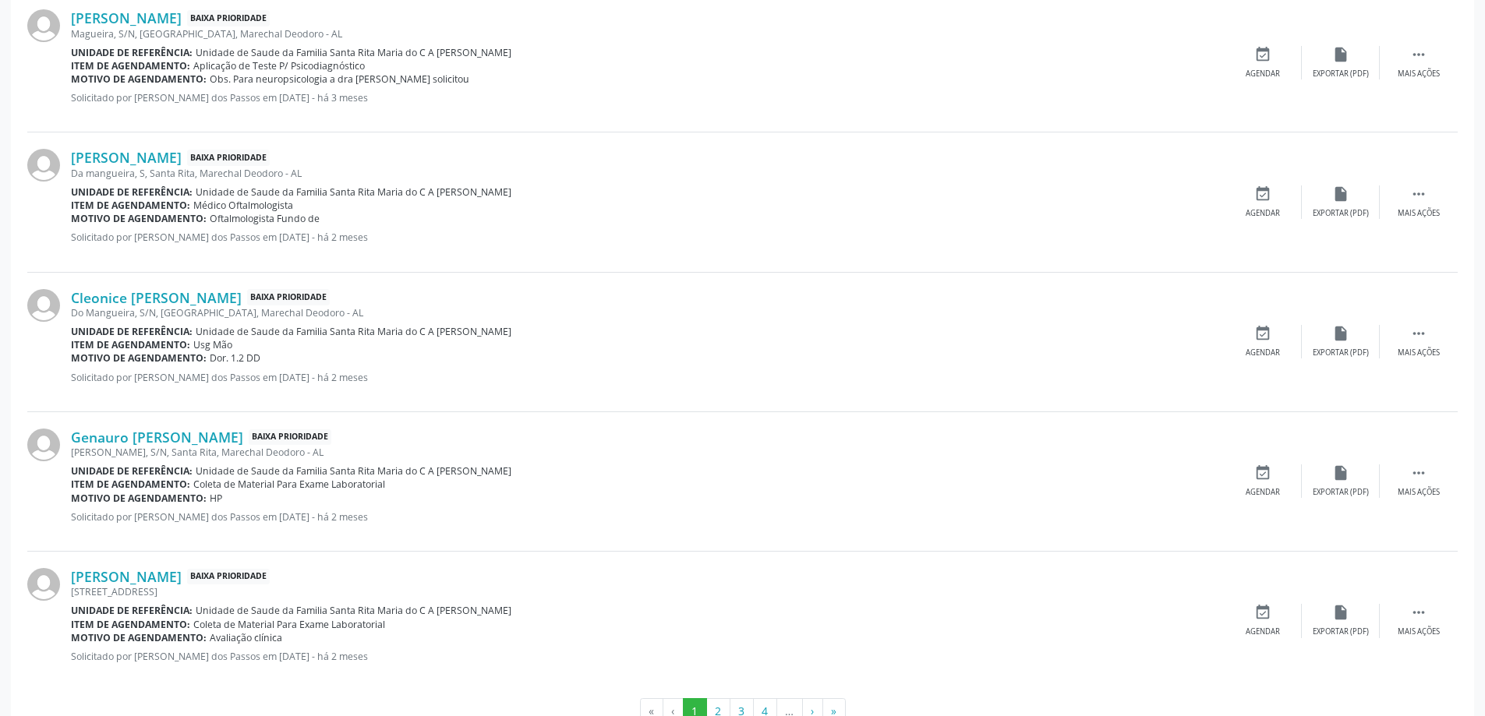
scroll to position [1941, 0]
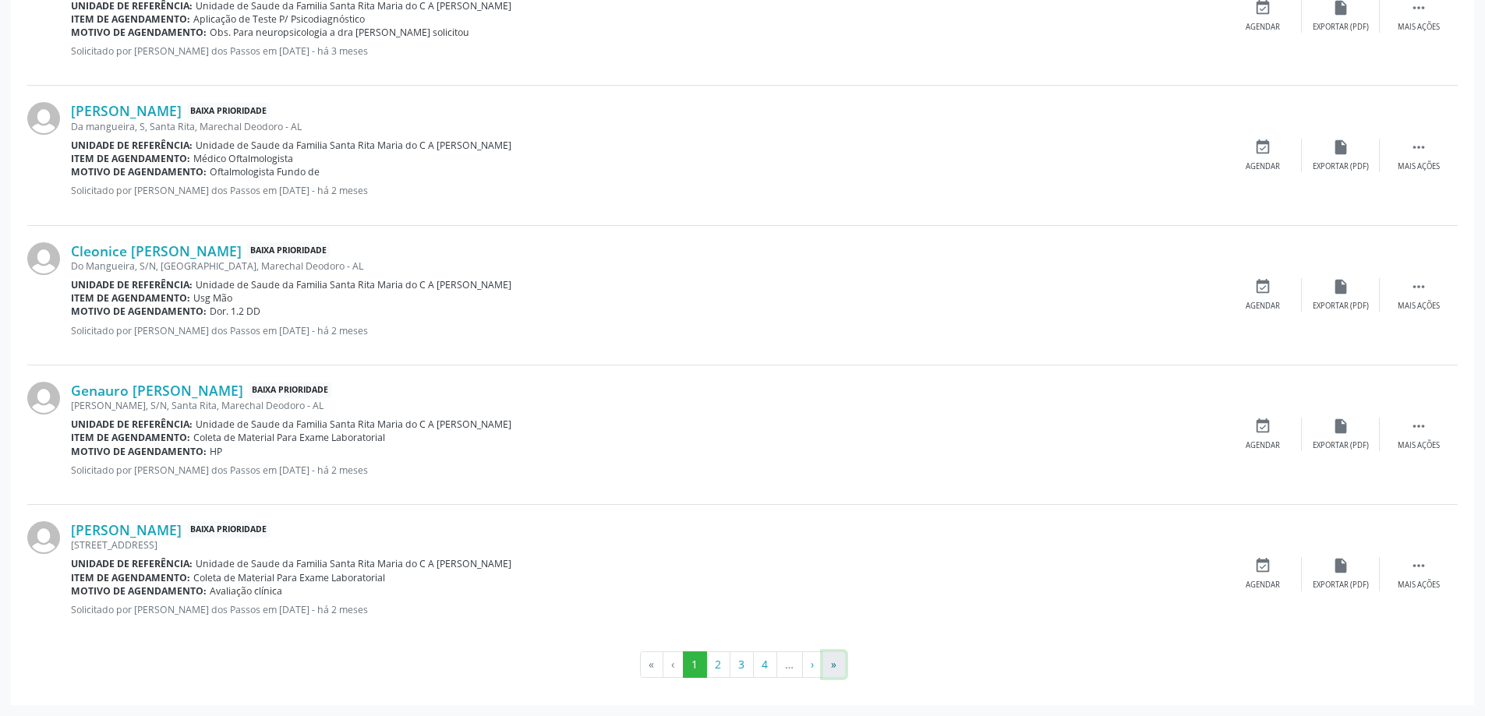
click at [832, 669] on button "»" at bounding box center [833, 665] width 23 height 26
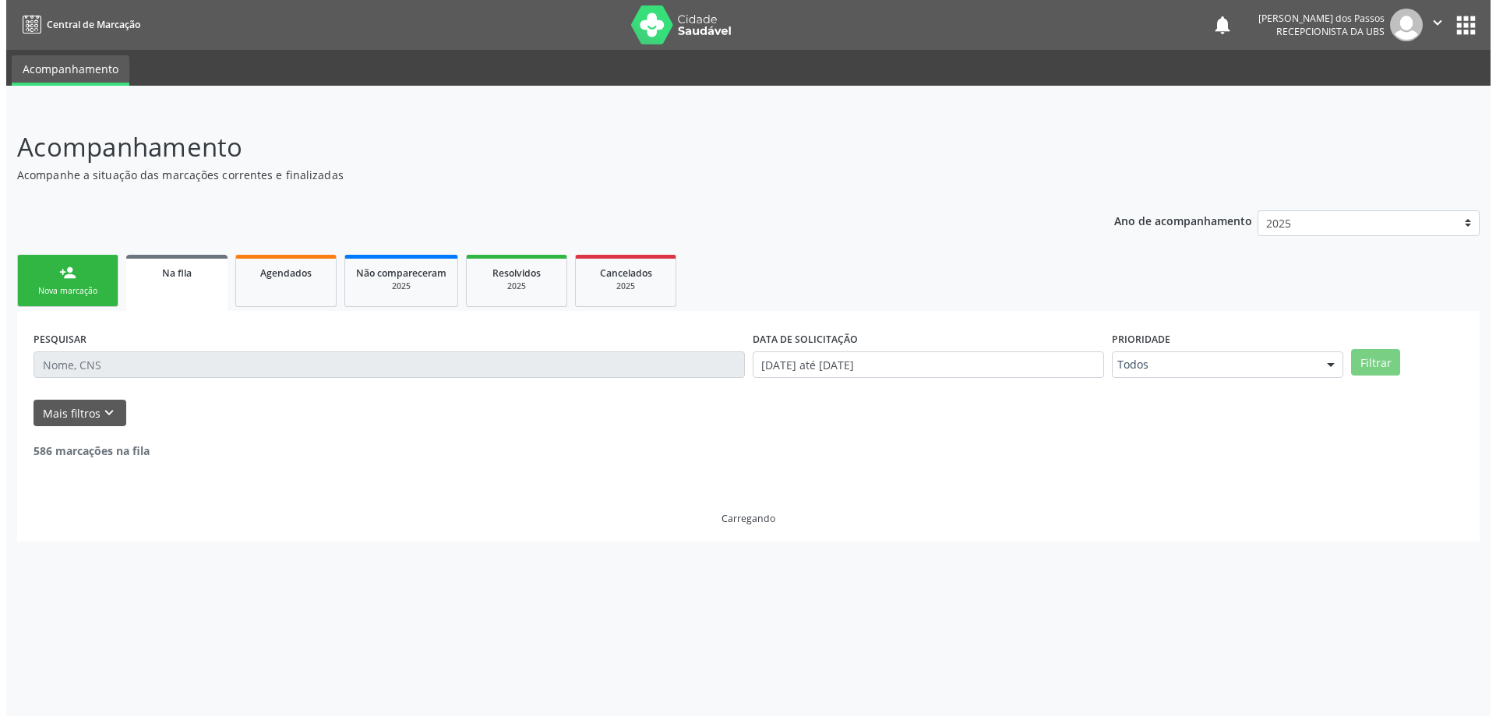
scroll to position [0, 0]
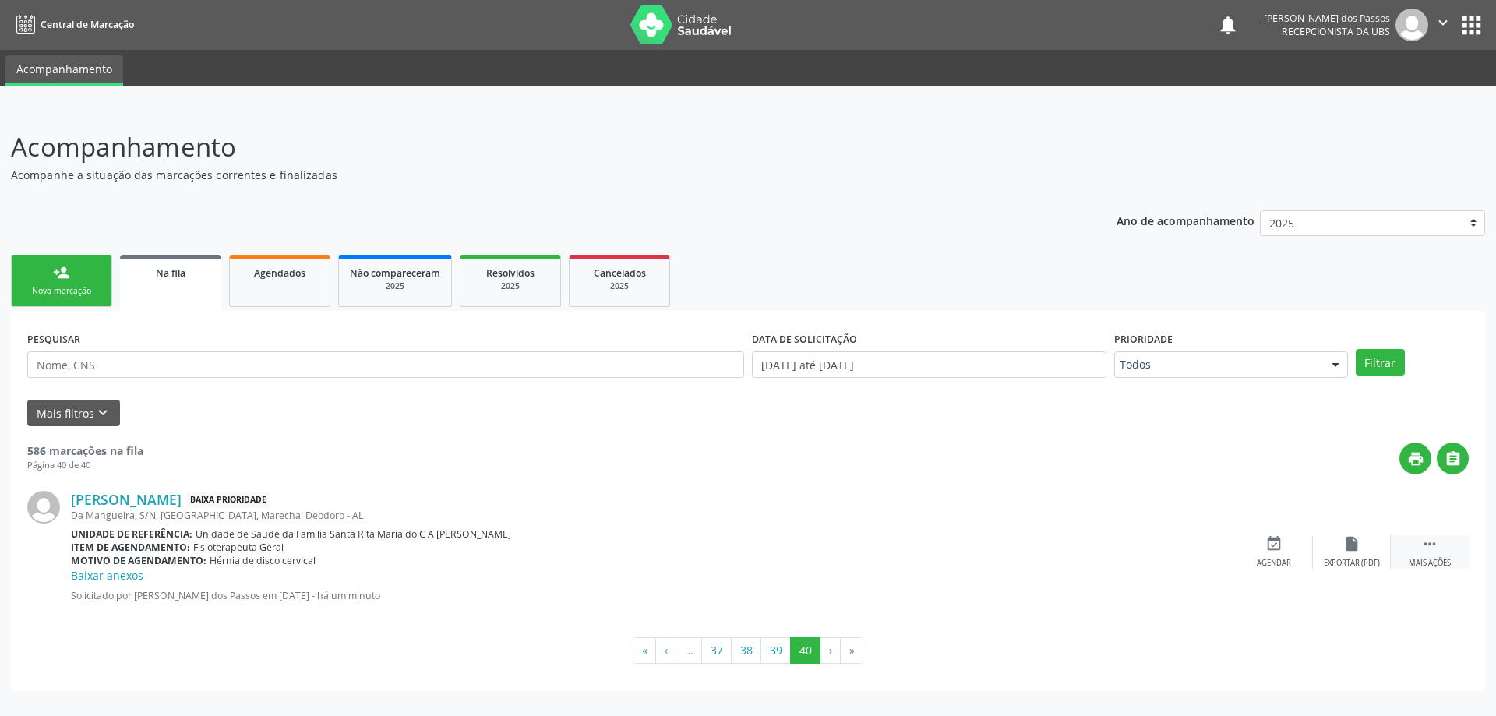
click at [1431, 543] on icon "" at bounding box center [1430, 543] width 17 height 17
click at [1188, 544] on icon "print" at bounding box center [1196, 543] width 17 height 17
click at [171, 274] on span "Na fila" at bounding box center [171, 273] width 30 height 13
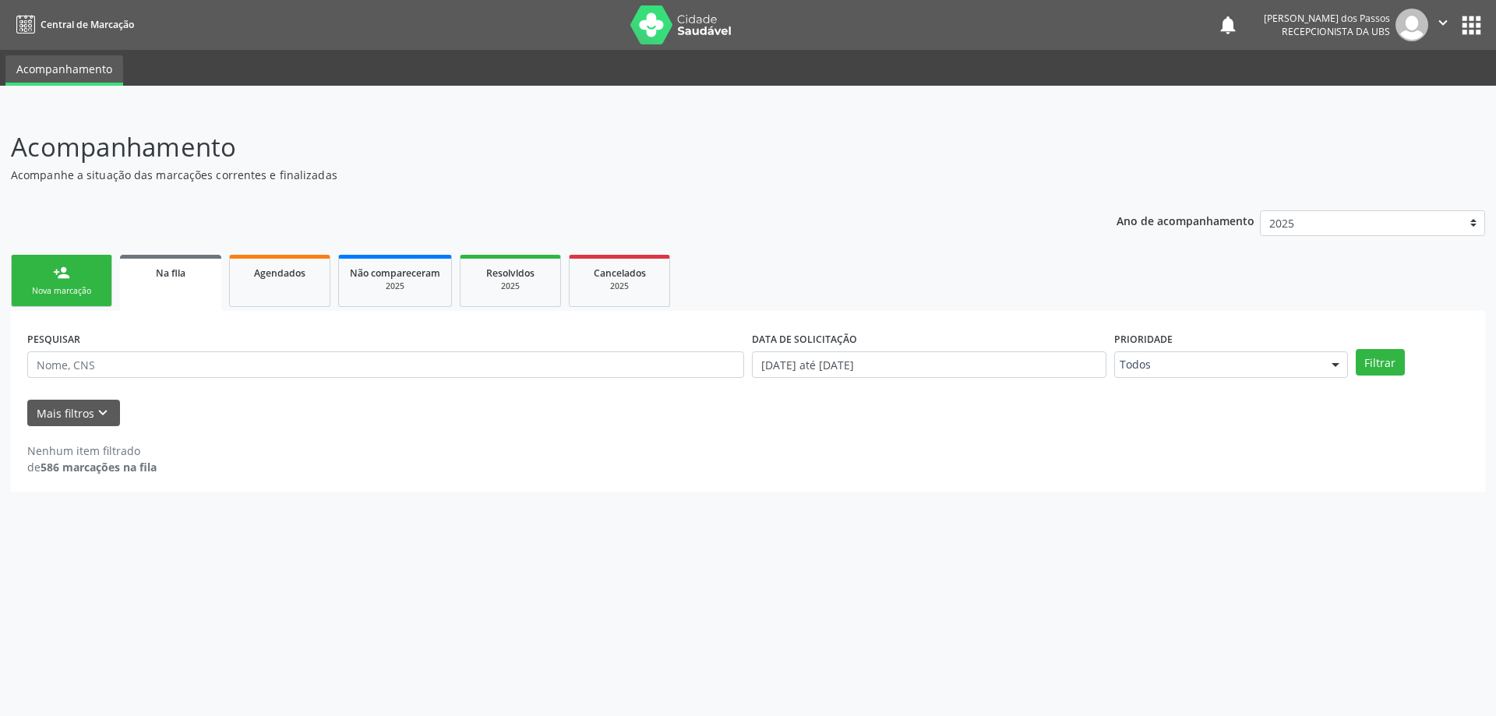
click at [167, 277] on span "Na fila" at bounding box center [171, 273] width 30 height 13
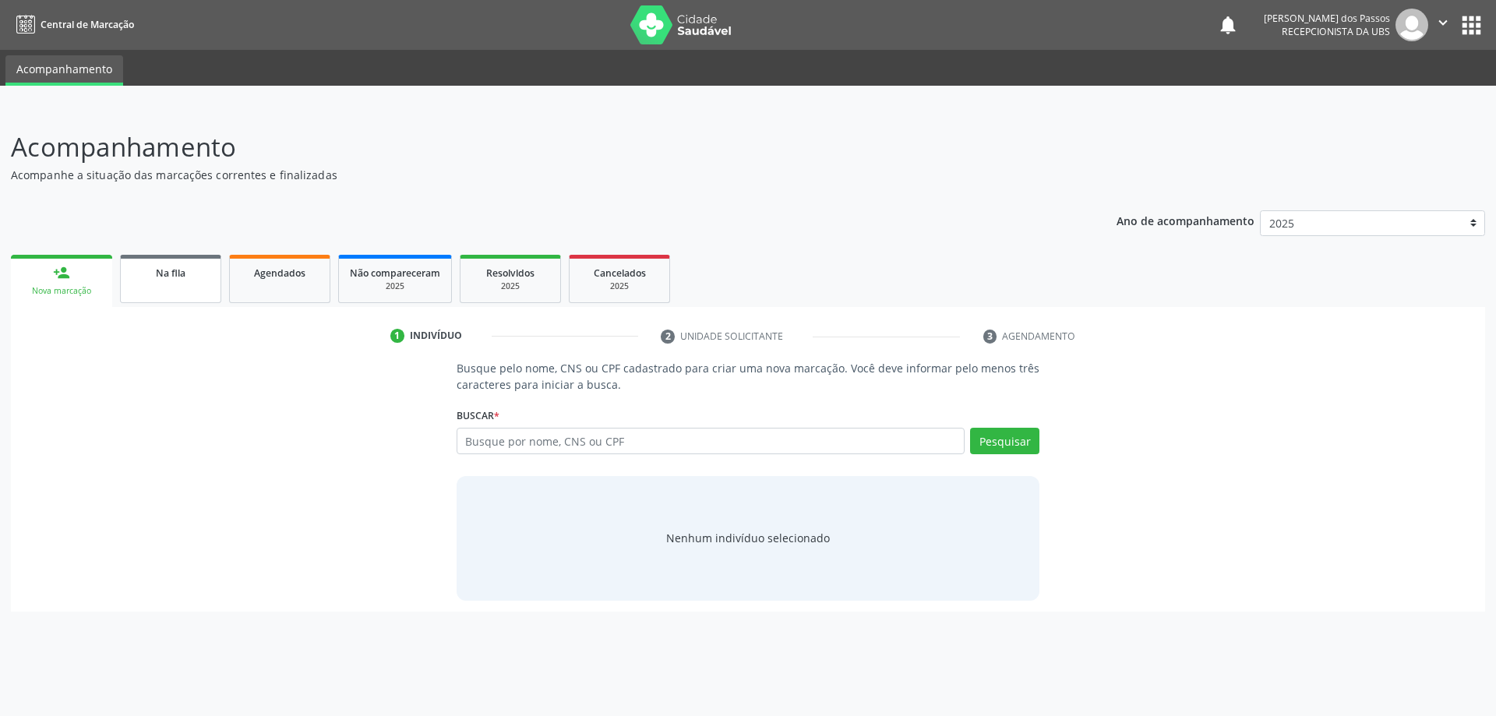
click at [180, 275] on span "Na fila" at bounding box center [171, 273] width 30 height 13
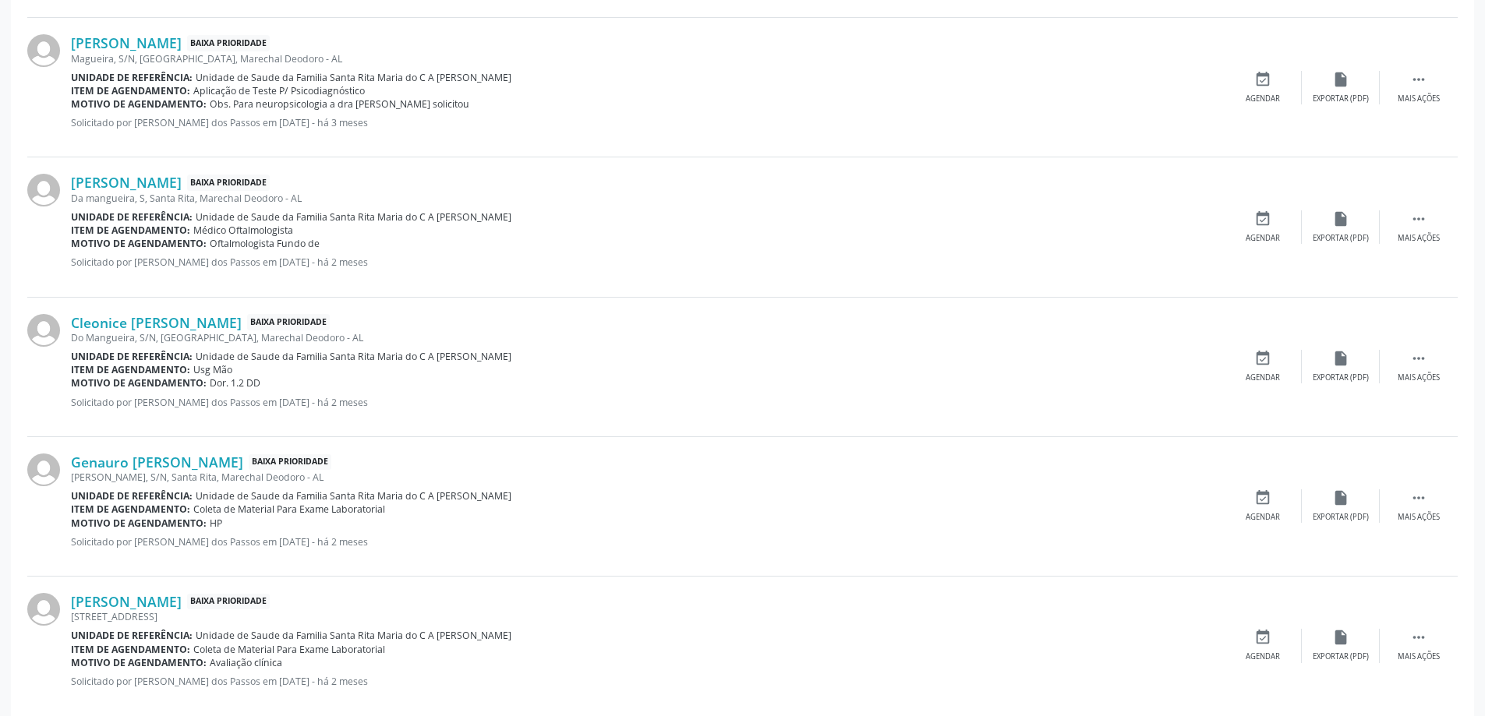
scroll to position [1941, 0]
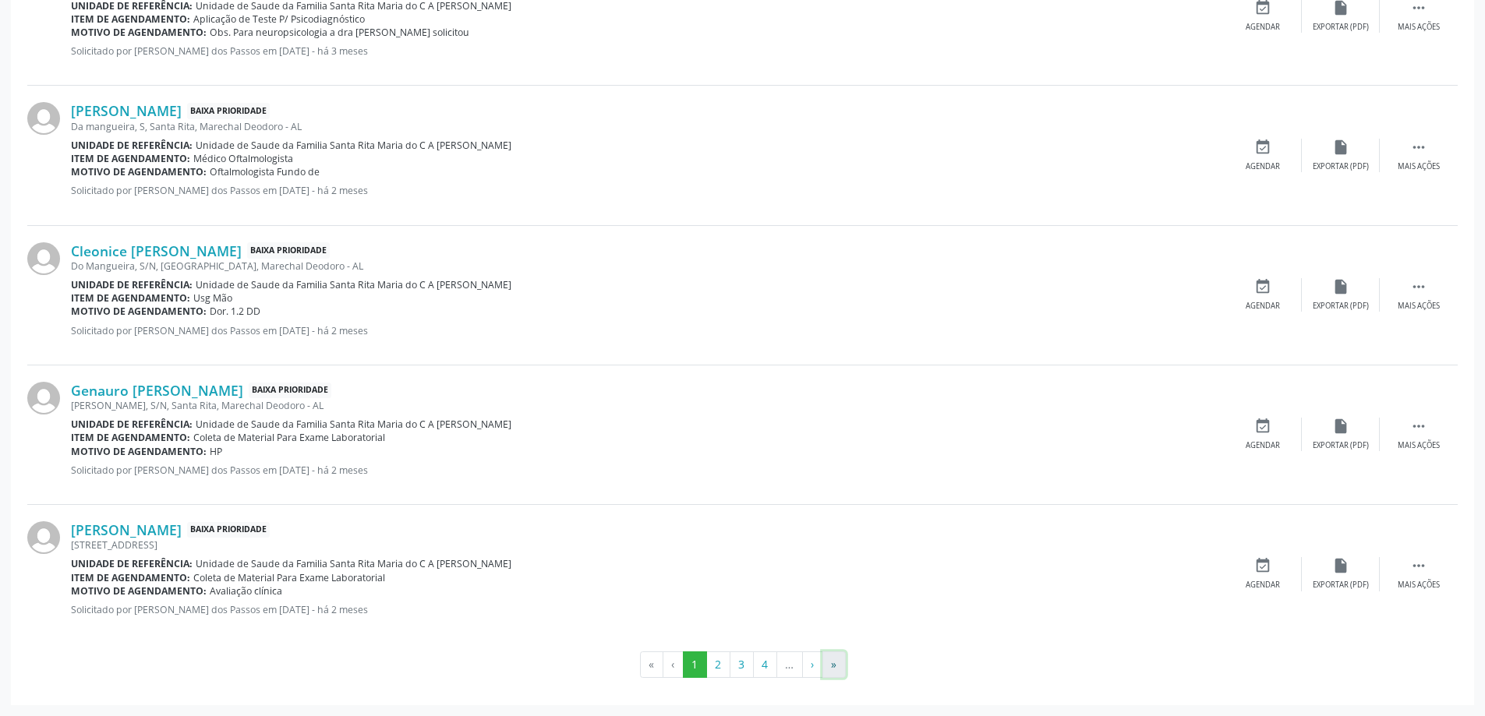
click at [839, 668] on button "»" at bounding box center [833, 665] width 23 height 26
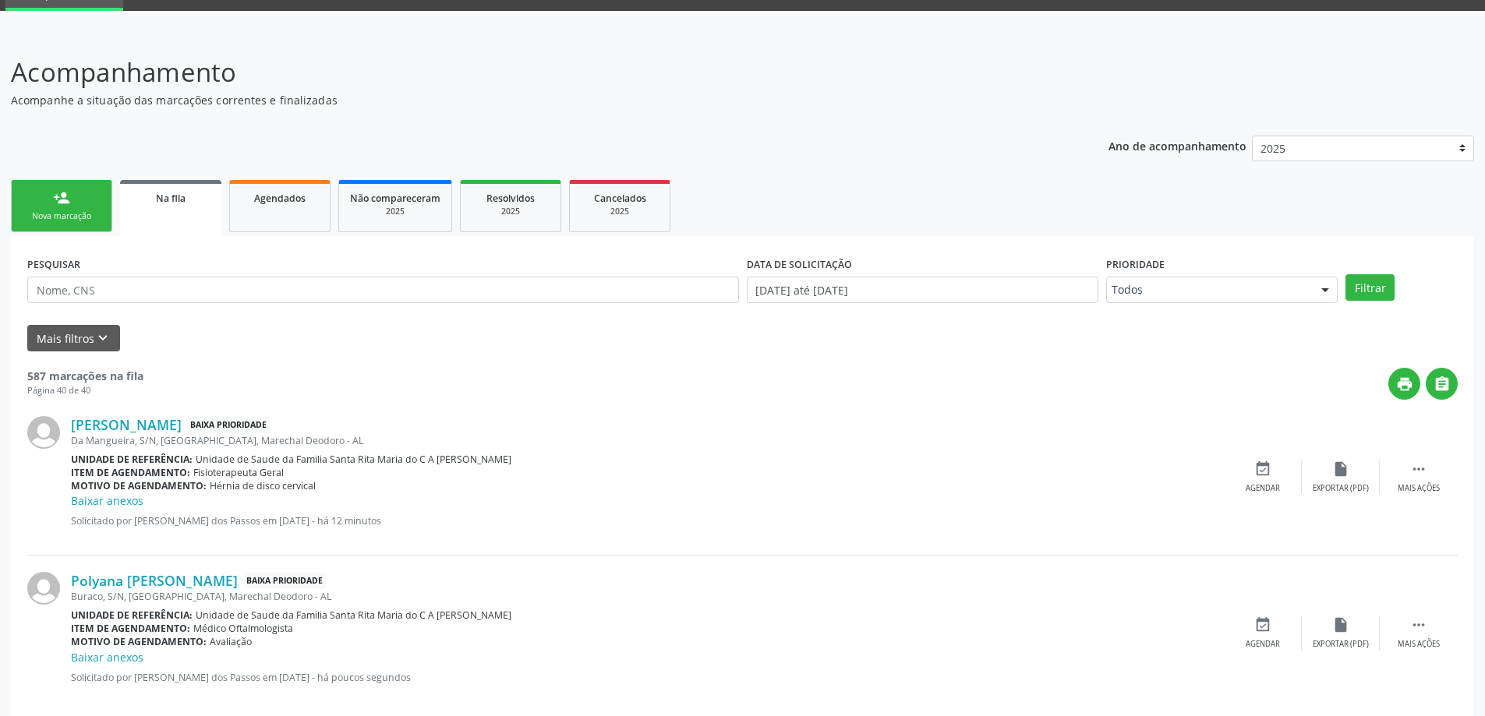
scroll to position [142, 0]
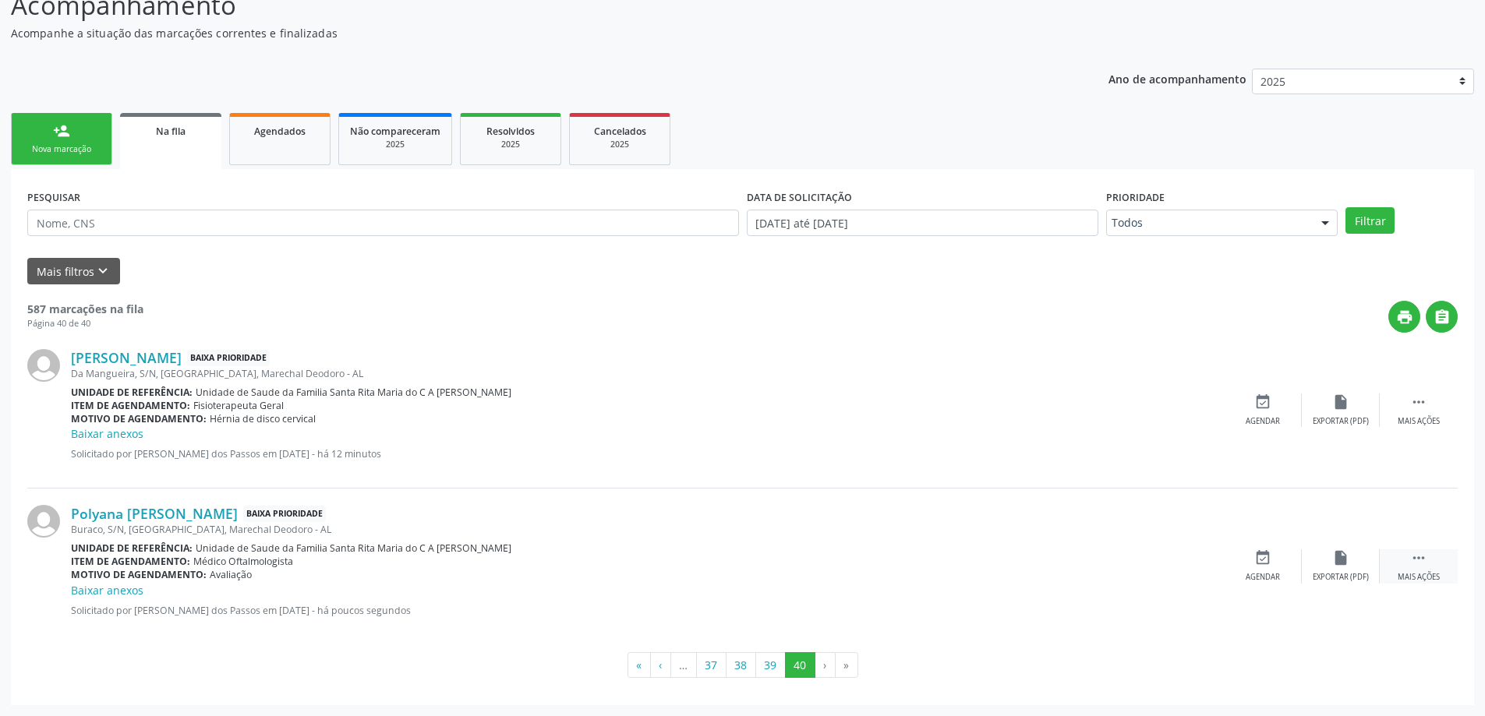
click at [1415, 556] on icon "" at bounding box center [1418, 557] width 17 height 17
click at [1183, 559] on icon "print" at bounding box center [1184, 557] width 17 height 17
click at [778, 668] on button "39" at bounding box center [770, 665] width 30 height 26
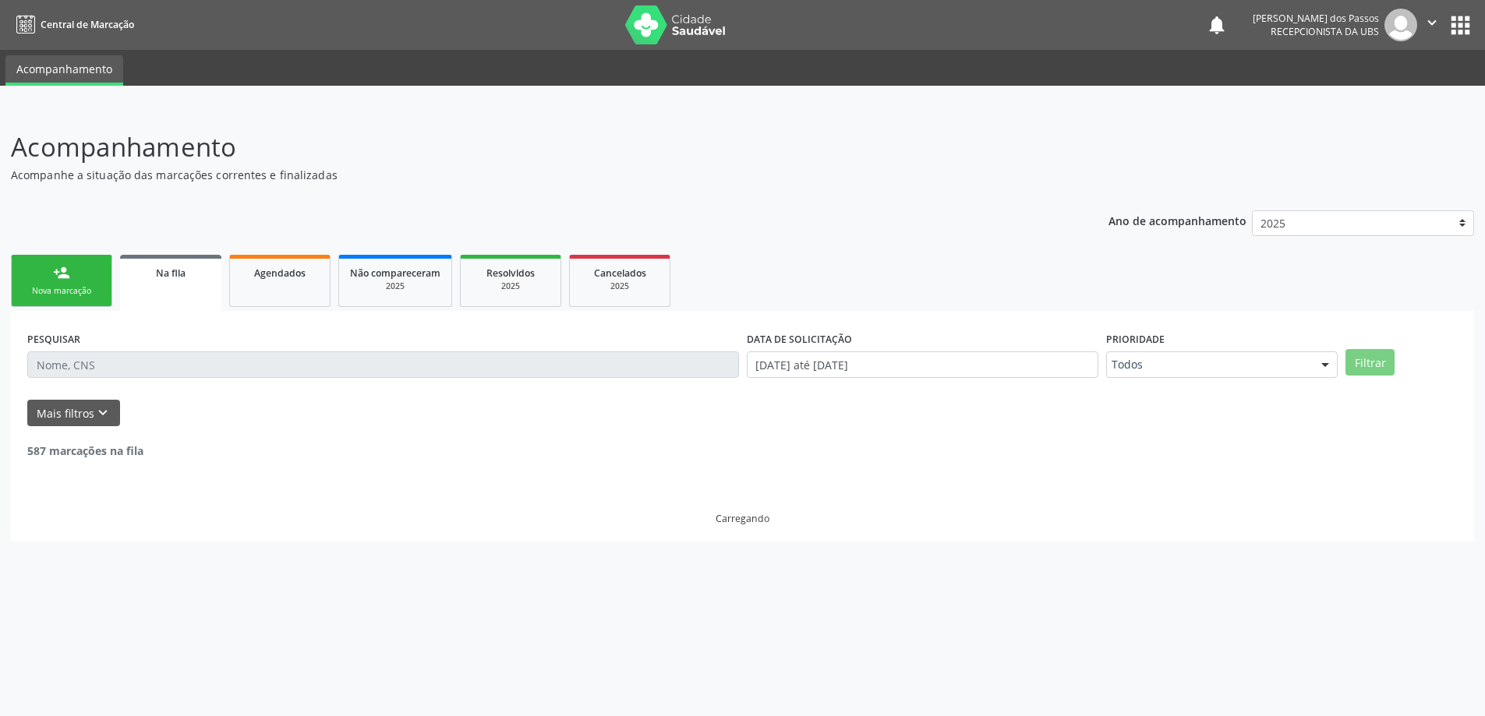
scroll to position [0, 0]
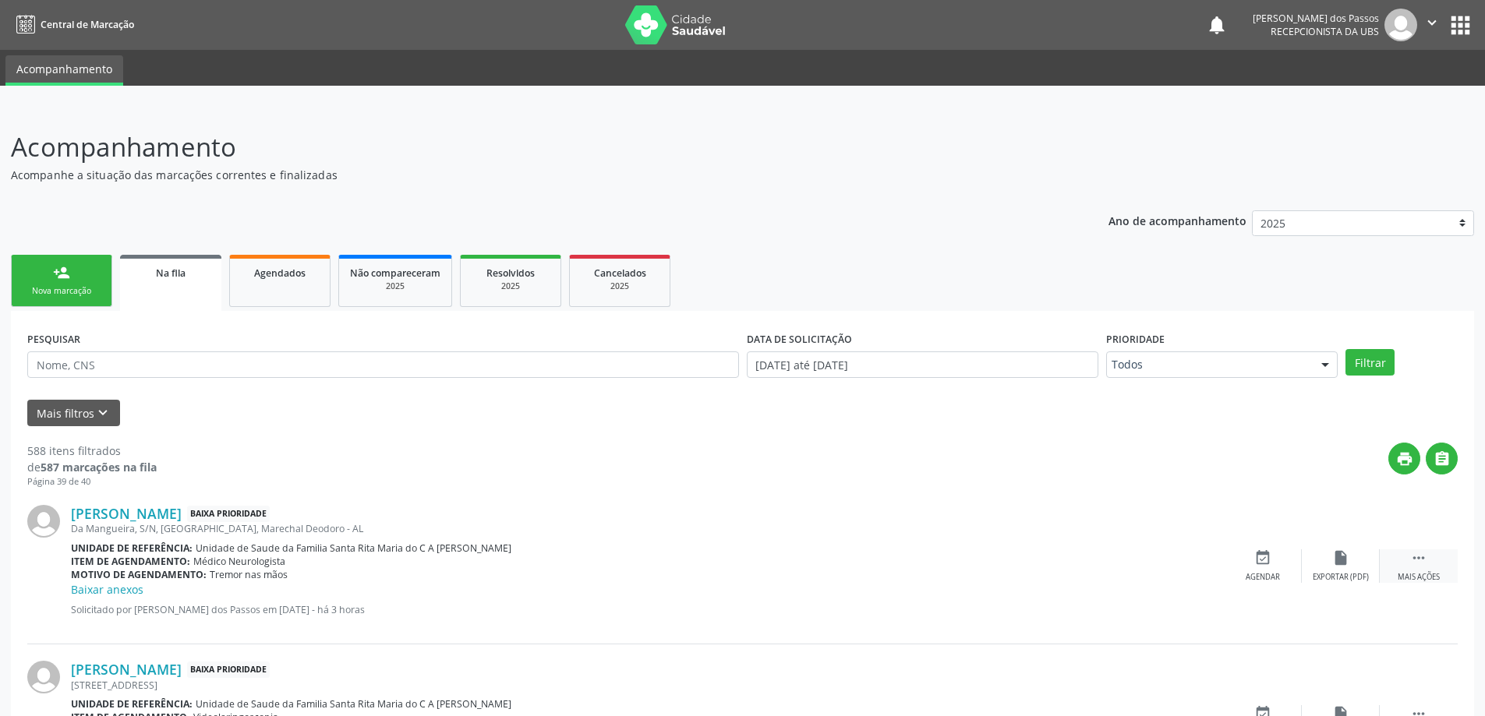
click at [1422, 557] on icon "" at bounding box center [1418, 557] width 17 height 17
click at [1189, 560] on icon "print" at bounding box center [1184, 557] width 17 height 17
